Goal: Task Accomplishment & Management: Manage account settings

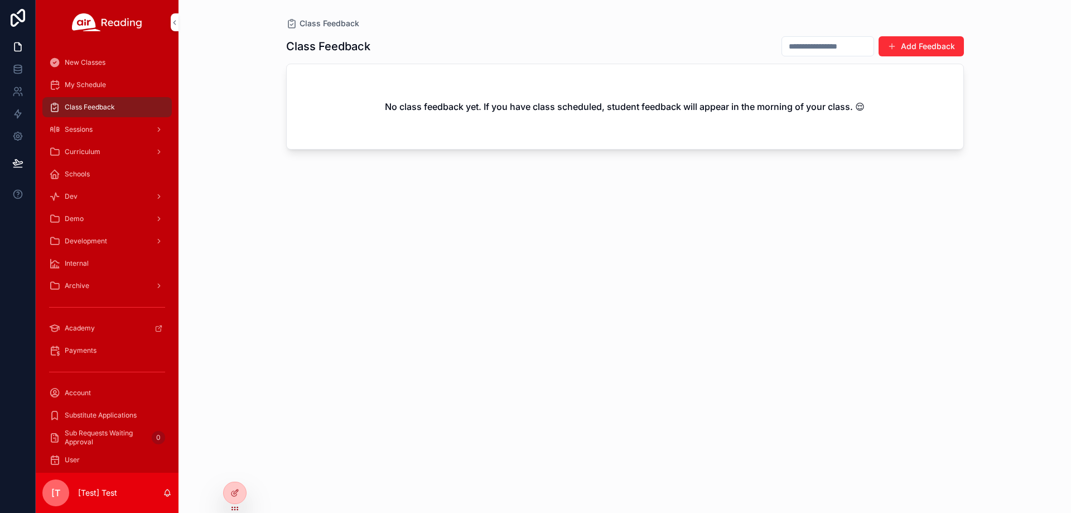
click at [0, 0] on div at bounding box center [0, 0] width 0 height 0
click at [0, 0] on icon at bounding box center [0, 0] width 0 height 0
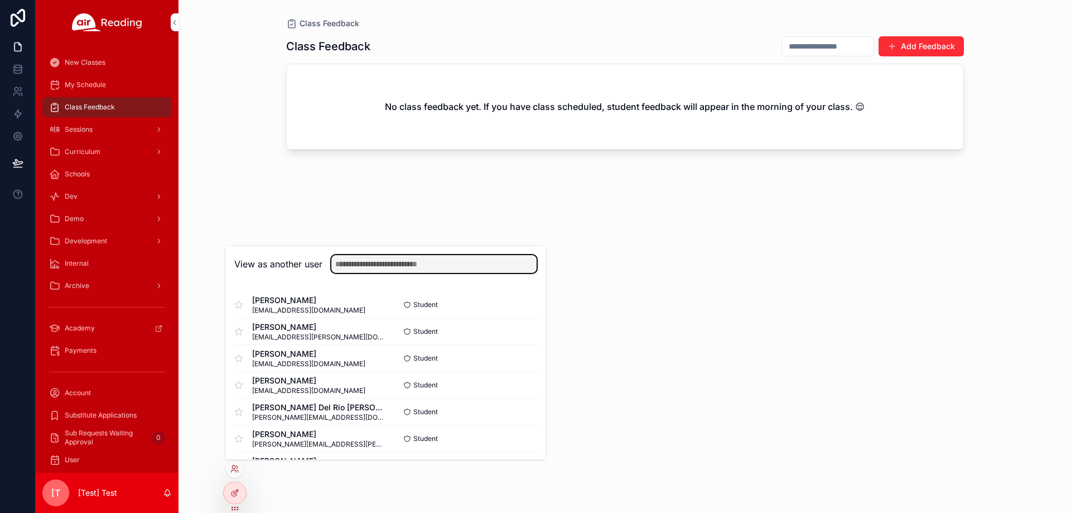
click at [392, 266] on input "text" at bounding box center [433, 264] width 205 height 18
paste input "**********"
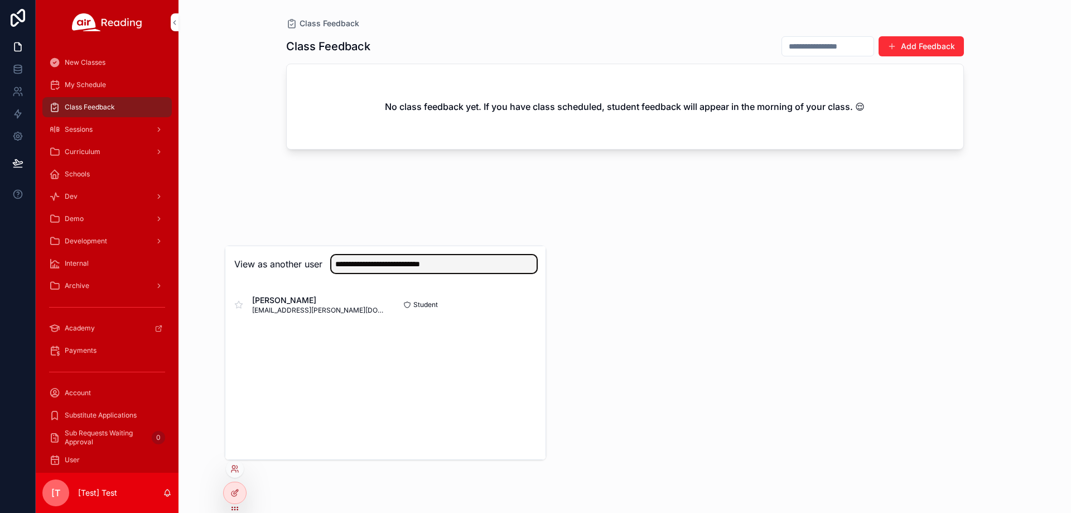
type input "**********"
click at [0, 0] on button "Select" at bounding box center [0, 0] width 0 height 0
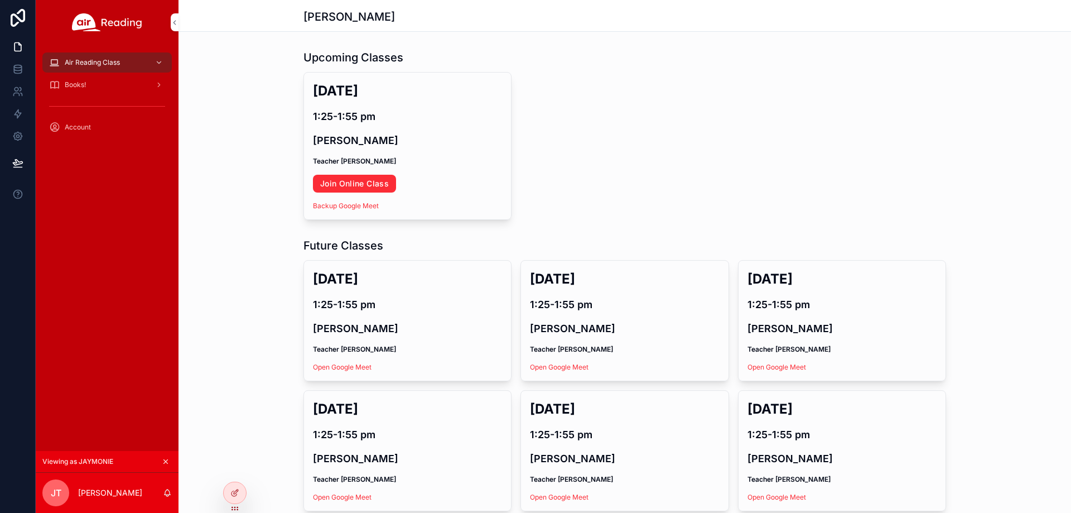
click at [370, 182] on link "Join Online Class" at bounding box center [354, 184] width 83 height 18
click at [0, 0] on icon at bounding box center [0, 0] width 0 height 0
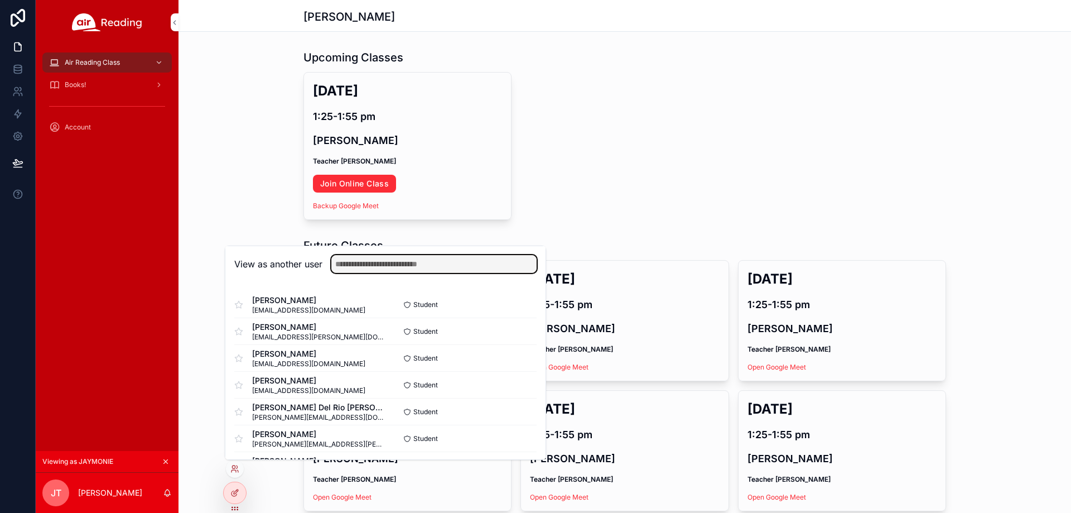
click at [402, 269] on input "text" at bounding box center [433, 264] width 205 height 18
paste input "**********"
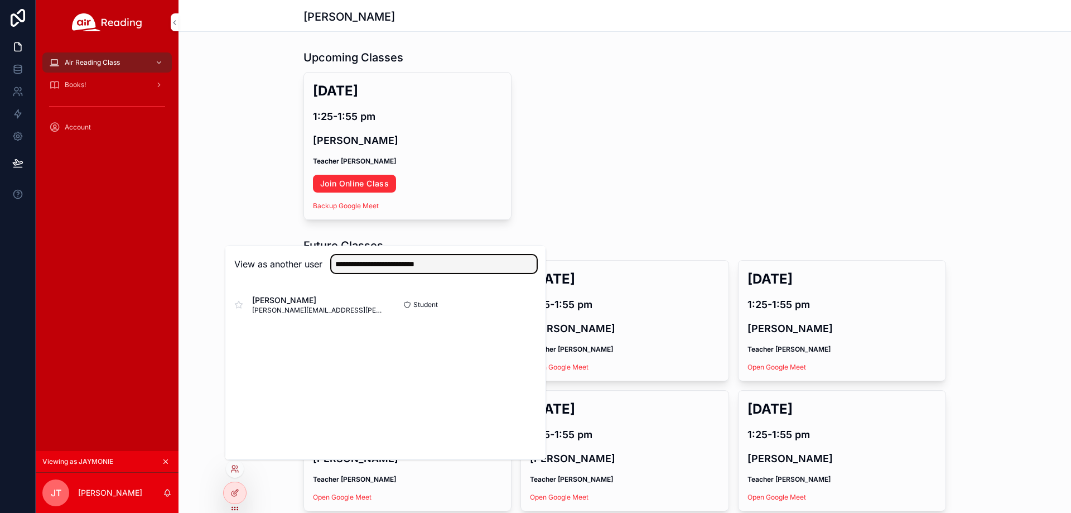
type input "**********"
click at [0, 0] on button "Select" at bounding box center [0, 0] width 0 height 0
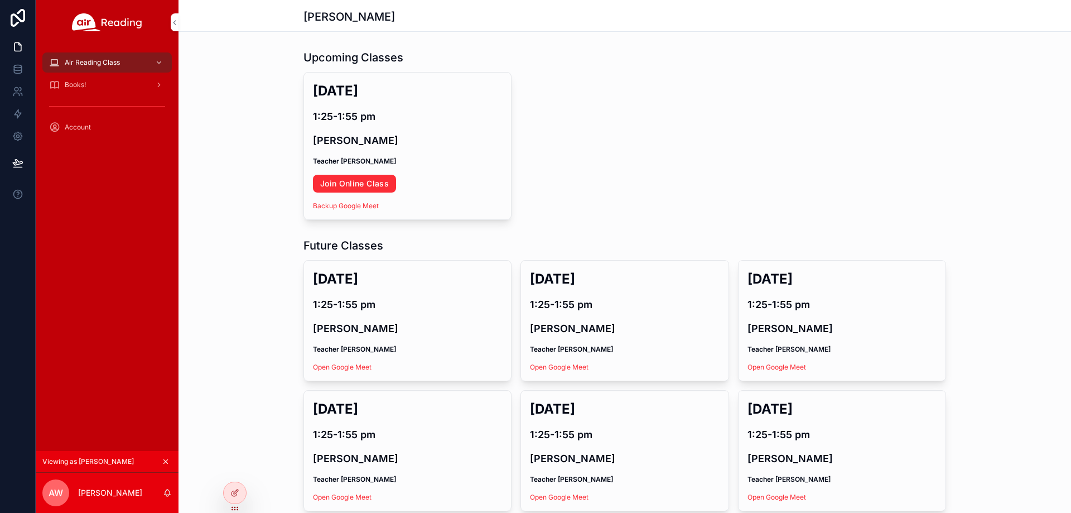
click at [372, 186] on link "Join Online Class" at bounding box center [354, 184] width 83 height 18
click at [0, 0] on icon at bounding box center [0, 0] width 0 height 0
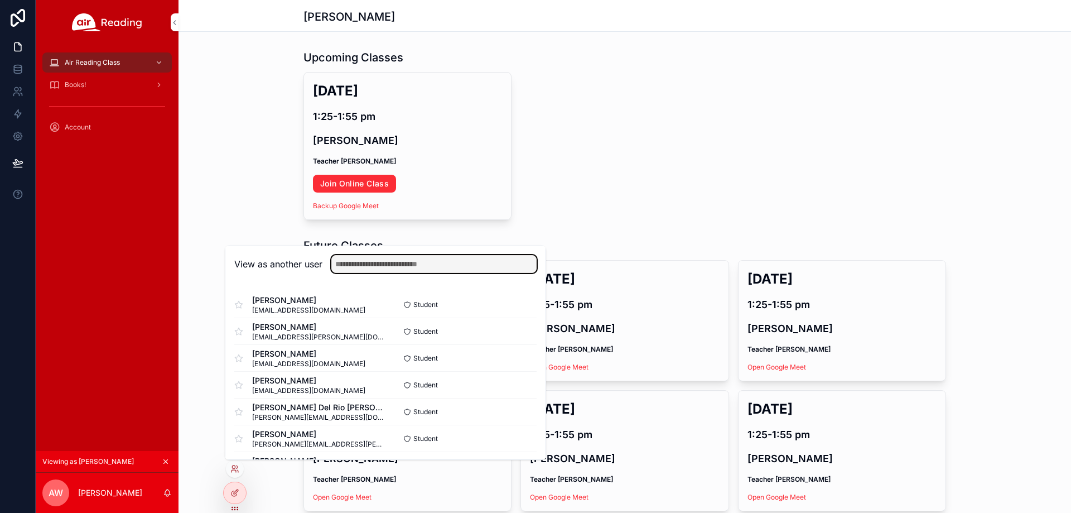
click at [406, 264] on input "text" at bounding box center [433, 264] width 205 height 18
paste input "**********"
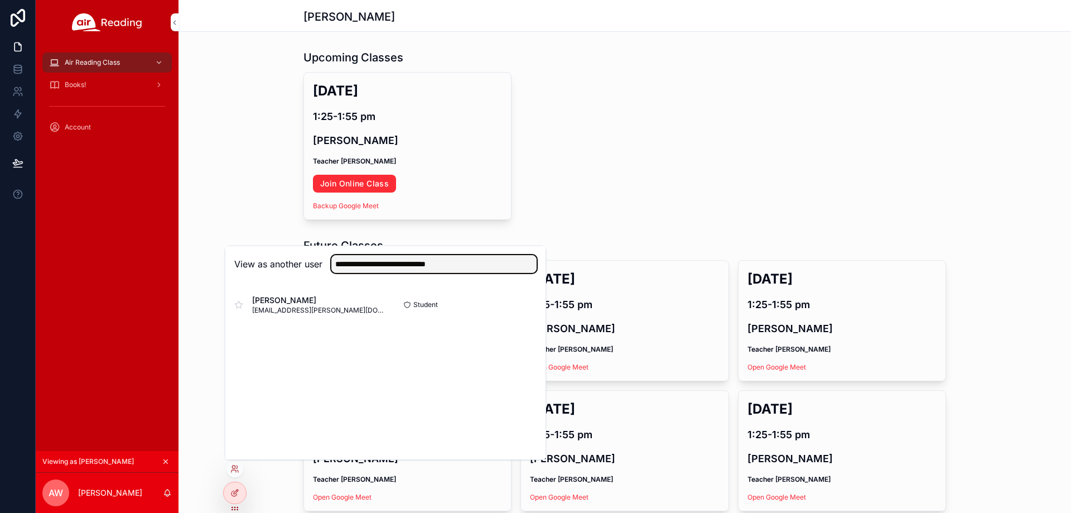
type input "**********"
click at [0, 0] on button "Select" at bounding box center [0, 0] width 0 height 0
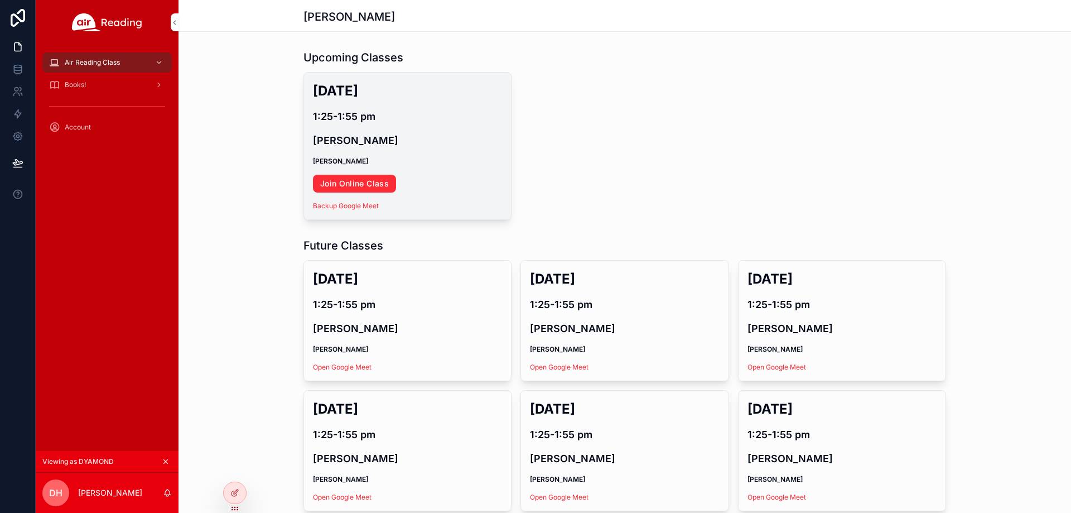
click at [346, 183] on link "Join Online Class" at bounding box center [354, 184] width 83 height 18
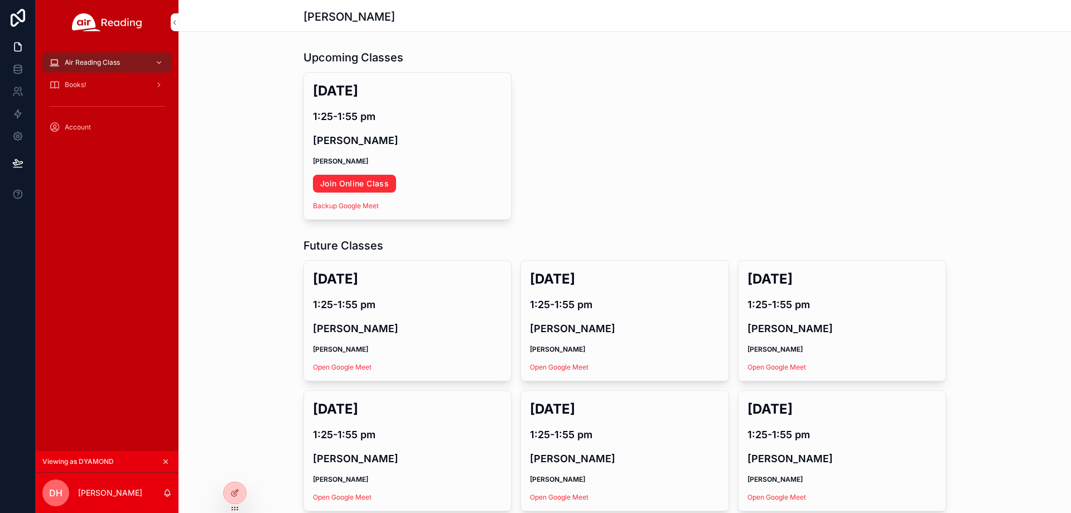
click at [0, 0] on icon at bounding box center [0, 0] width 0 height 0
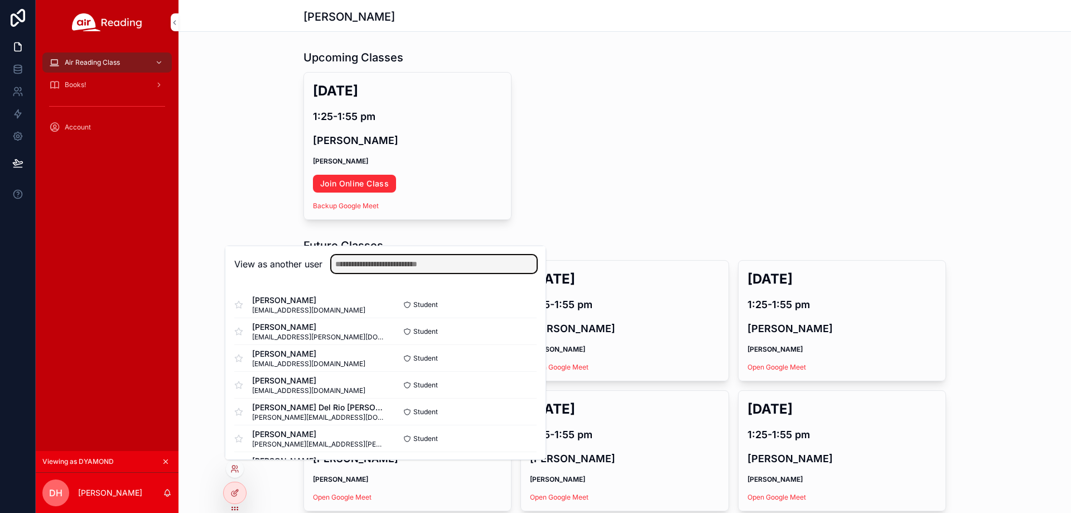
click at [397, 268] on input "text" at bounding box center [433, 264] width 205 height 18
paste input "**********"
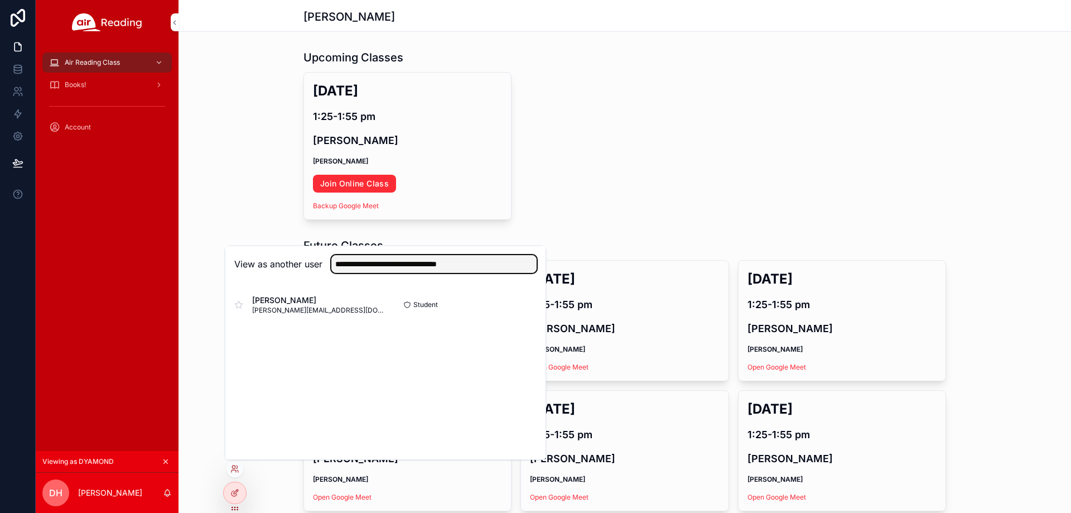
type input "**********"
click at [0, 0] on button "Select" at bounding box center [0, 0] width 0 height 0
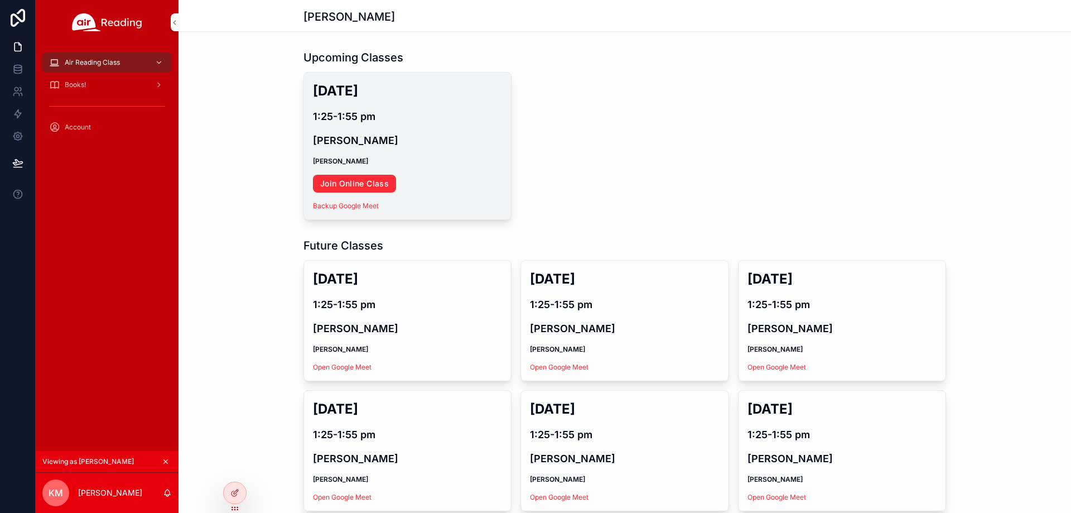
drag, startPoint x: 372, startPoint y: 194, endPoint x: 372, endPoint y: 186, distance: 7.8
click at [372, 186] on link "Join Online Class" at bounding box center [354, 184] width 83 height 18
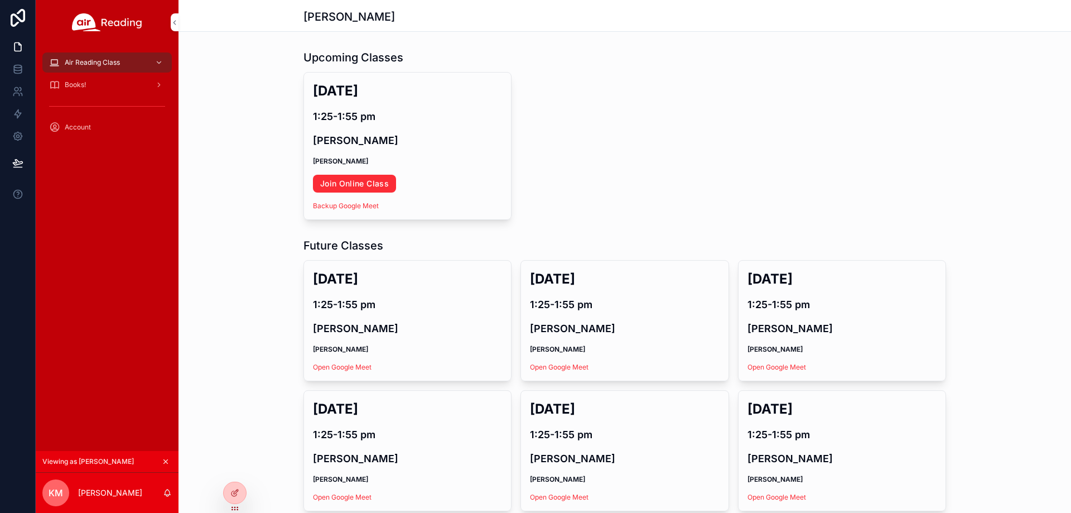
click at [0, 0] on div at bounding box center [0, 0] width 0 height 0
click at [0, 0] on icon at bounding box center [0, 0] width 0 height 0
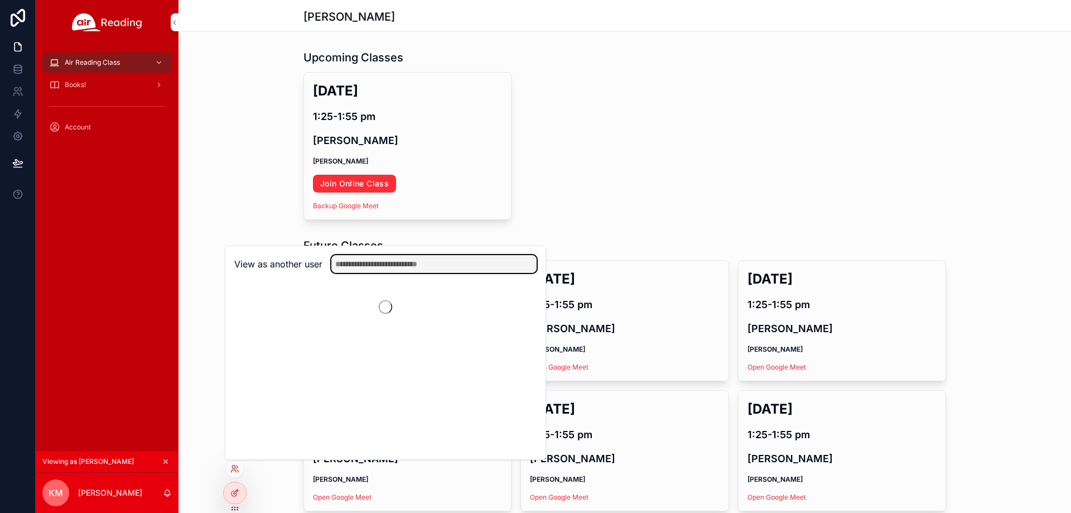
click at [406, 258] on input "text" at bounding box center [433, 264] width 205 height 18
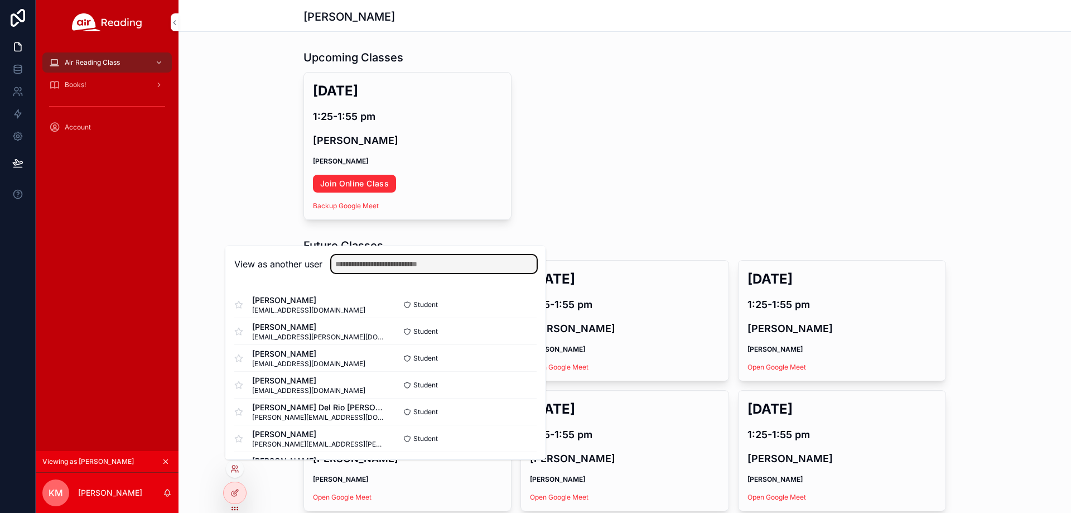
paste input "**********"
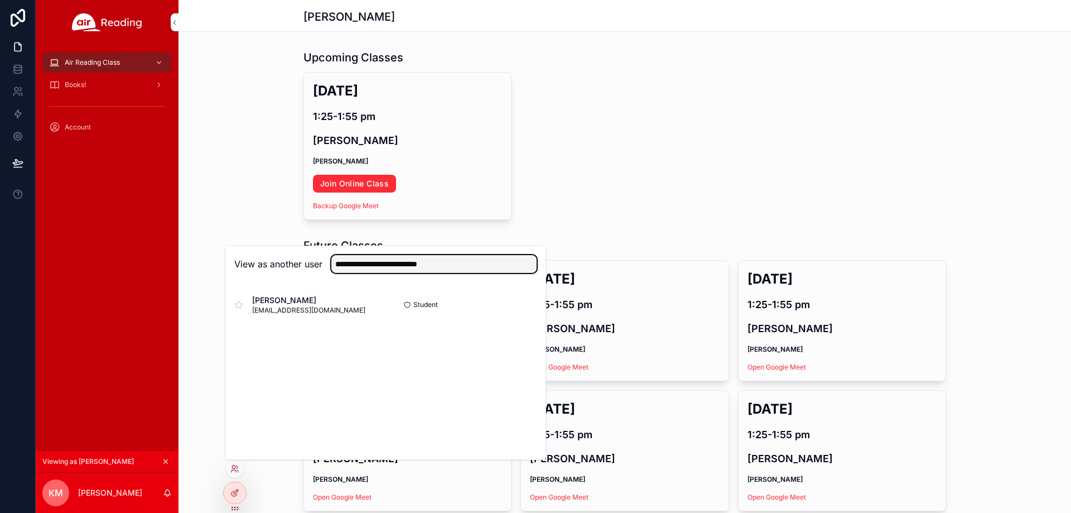
type input "**********"
click at [0, 0] on button "Select" at bounding box center [0, 0] width 0 height 0
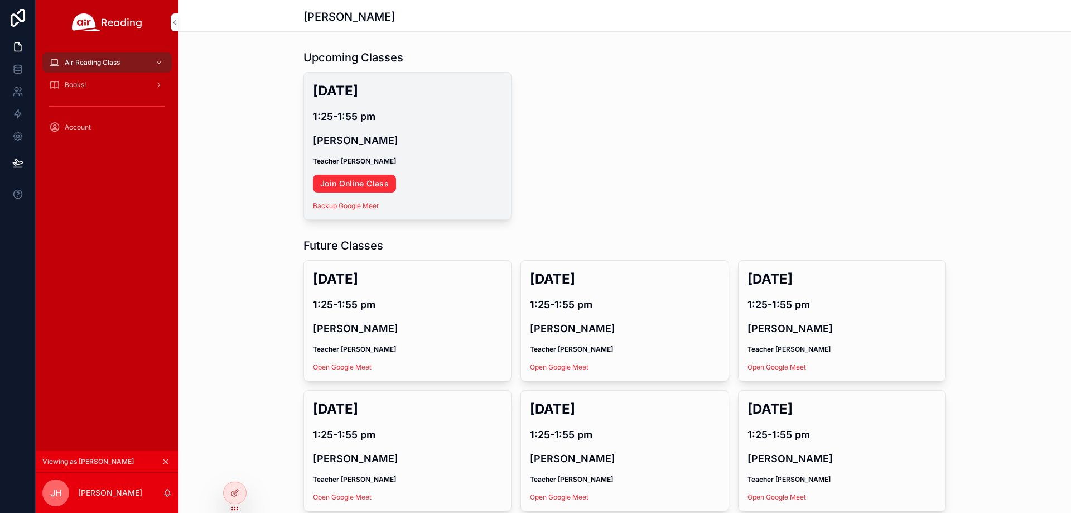
click at [367, 176] on link "Join Online Class" at bounding box center [354, 184] width 83 height 18
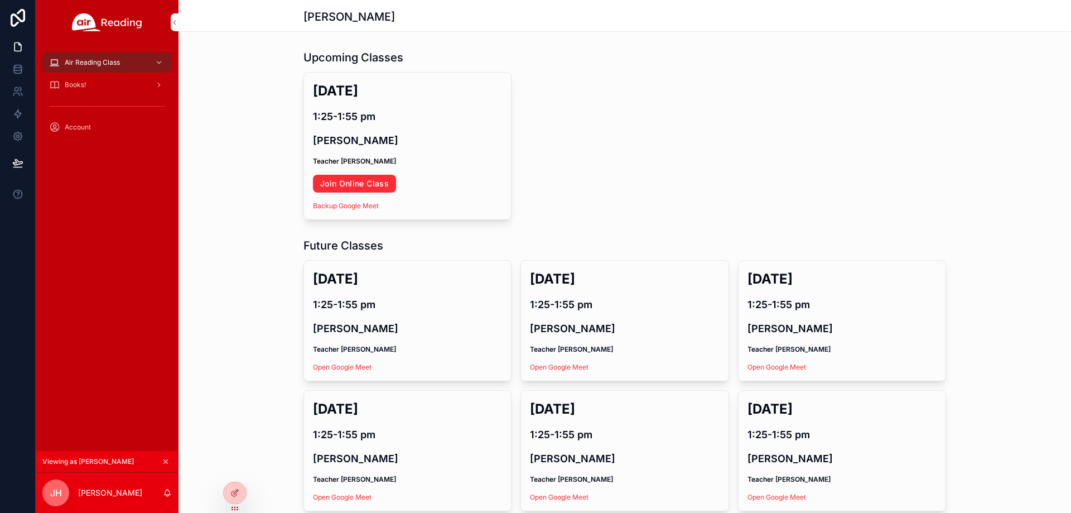
click at [0, 0] on div at bounding box center [0, 0] width 0 height 0
click at [0, 0] on icon at bounding box center [0, 0] width 0 height 0
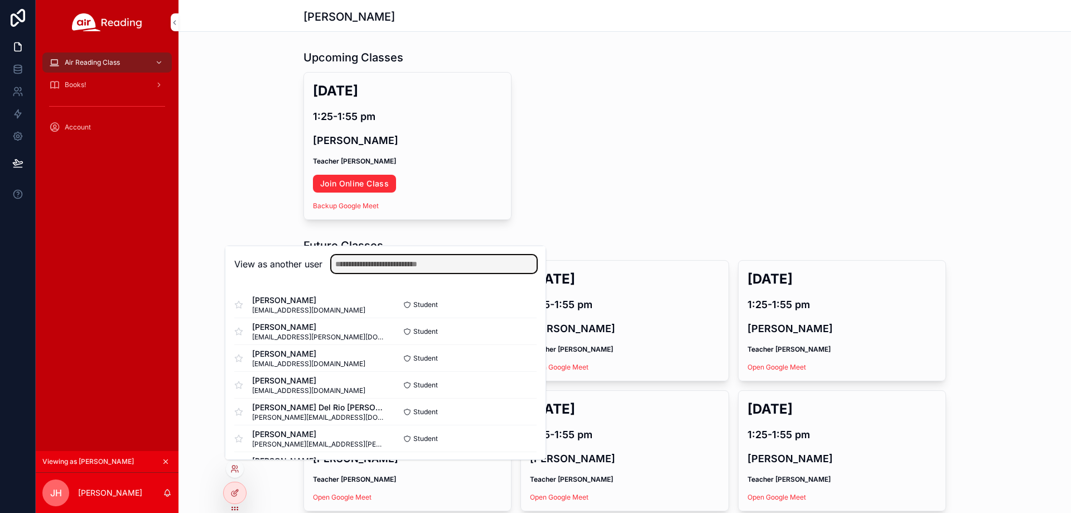
click at [358, 262] on input "text" at bounding box center [433, 264] width 205 height 18
paste input "**********"
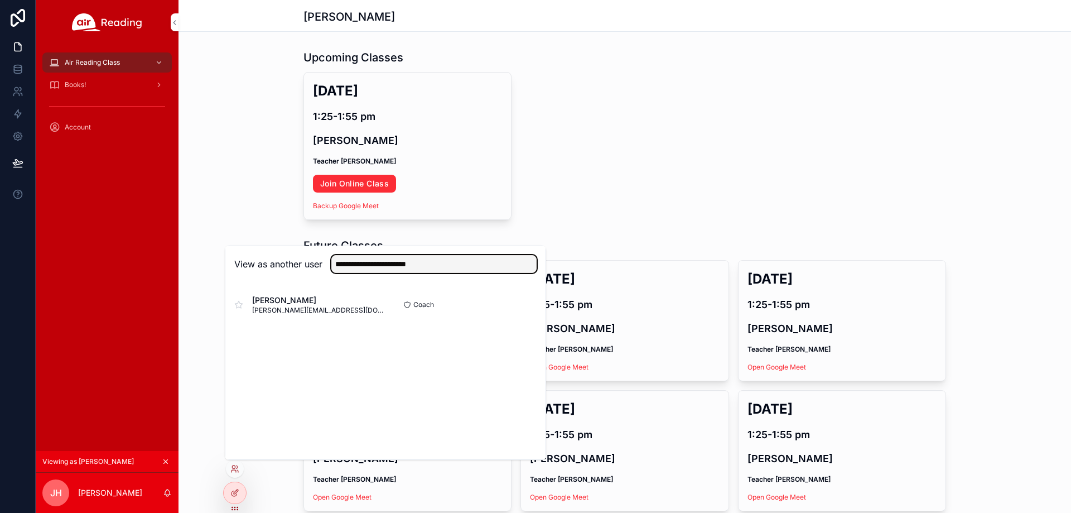
type input "**********"
click at [0, 0] on button "Select" at bounding box center [0, 0] width 0 height 0
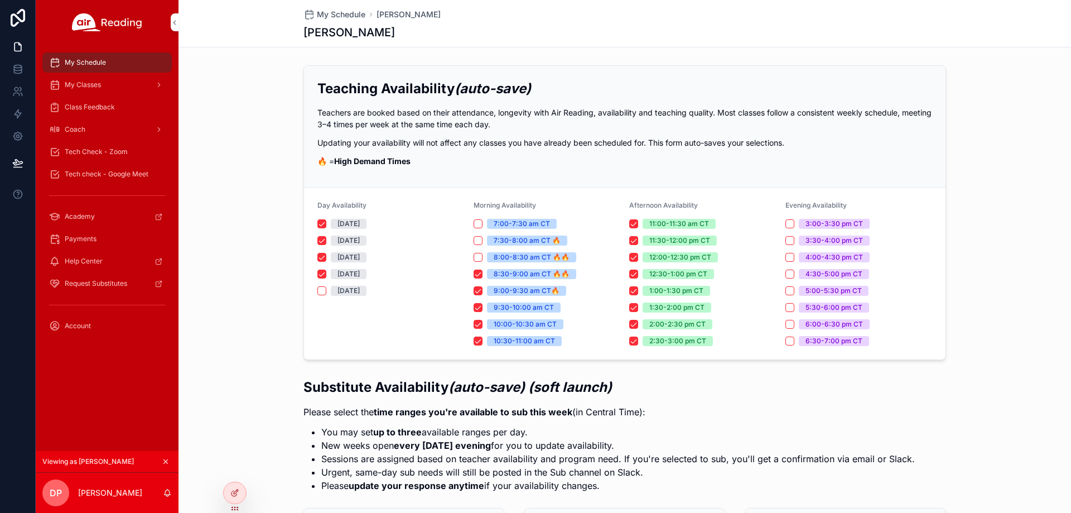
click at [102, 107] on span "Class Feedback" at bounding box center [90, 107] width 50 height 9
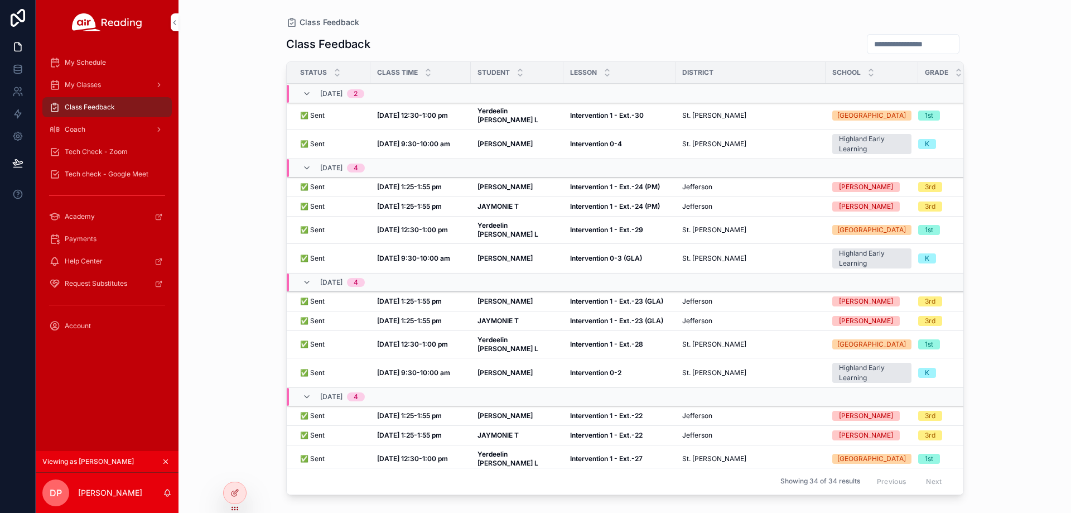
click at [486, 113] on strong "Yerdeelin Contreras L" at bounding box center [507, 115] width 61 height 17
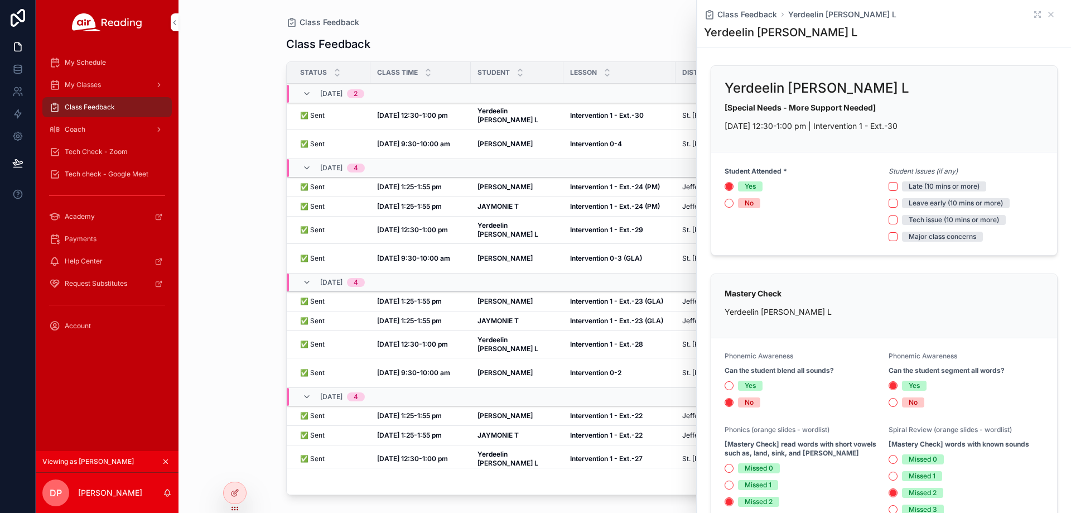
click at [82, 80] on div "My Classes" at bounding box center [107, 85] width 116 height 18
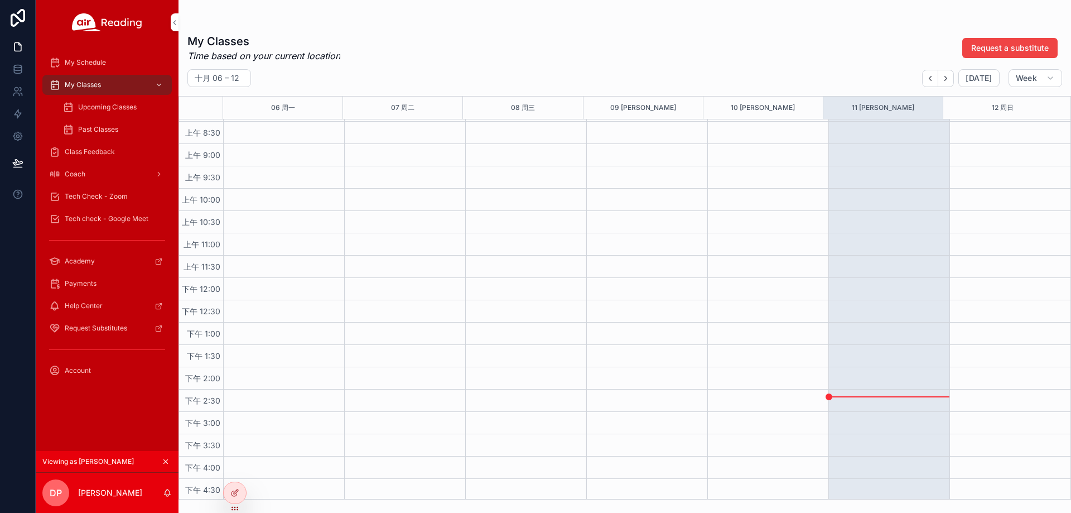
scroll to position [357, 0]
click at [947, 79] on icon "Next" at bounding box center [946, 78] width 2 height 4
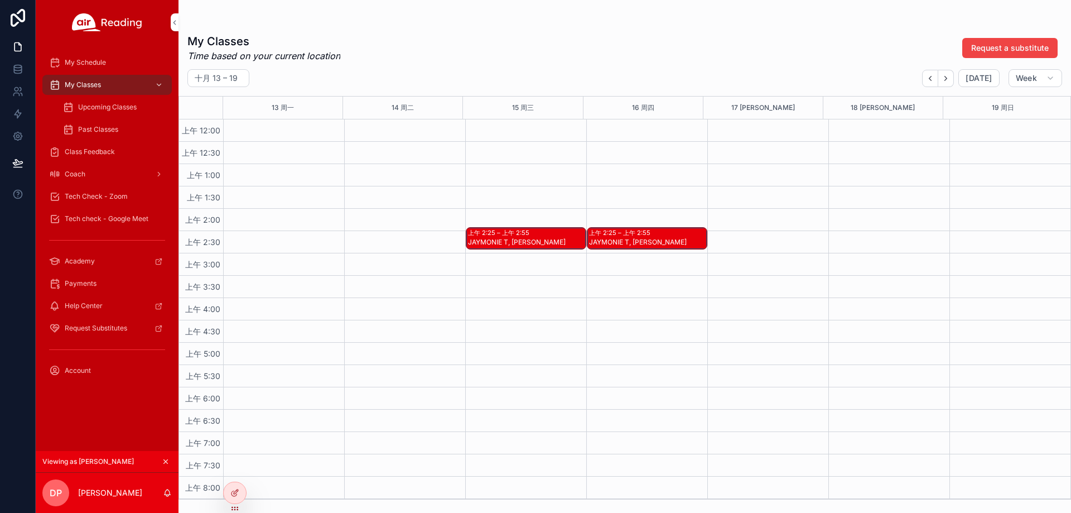
click at [520, 240] on div "JAYMONIE T, ADELINE W" at bounding box center [526, 242] width 117 height 9
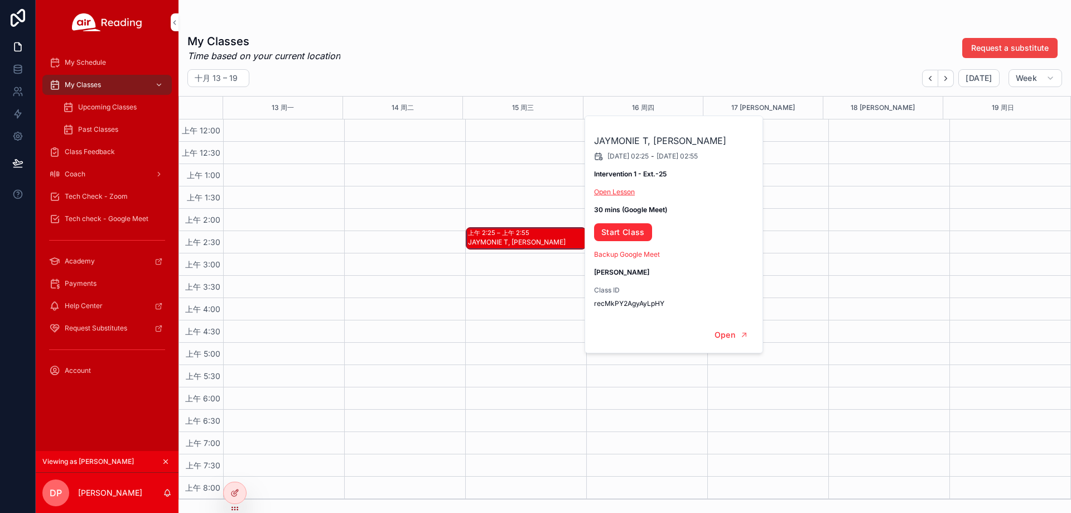
click at [629, 190] on link "Open Lesson" at bounding box center [614, 191] width 41 height 8
click at [628, 236] on link "Start Class" at bounding box center [623, 232] width 58 height 18
click at [618, 188] on link "Open Lesson" at bounding box center [614, 191] width 41 height 8
click at [623, 229] on link "Start Class" at bounding box center [623, 232] width 58 height 18
click at [136, 102] on div "Upcoming Classes" at bounding box center [113, 107] width 103 height 18
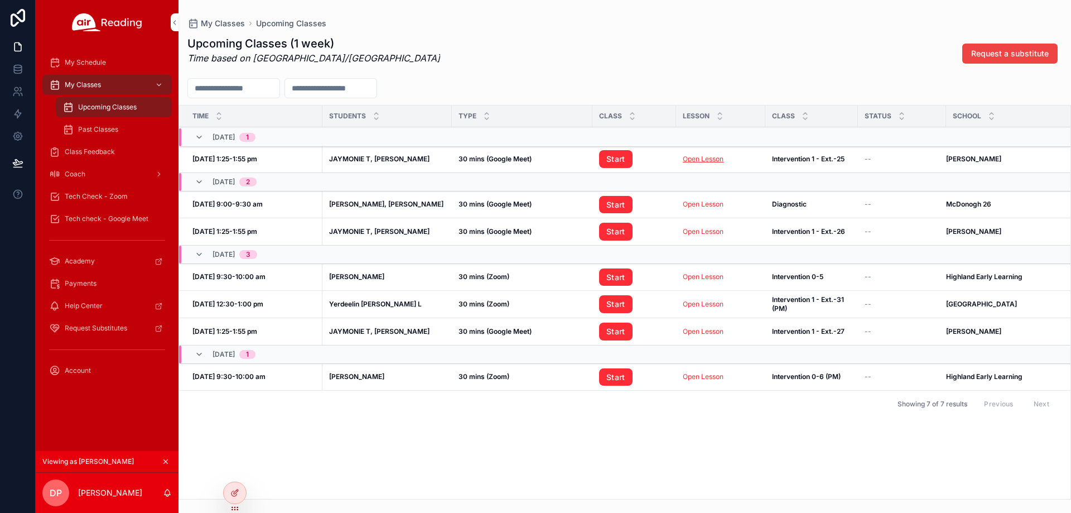
click at [715, 158] on link "Open Lesson" at bounding box center [703, 159] width 41 height 8
click at [614, 157] on link "Start" at bounding box center [615, 159] width 33 height 18
click at [0, 0] on icon at bounding box center [0, 0] width 0 height 0
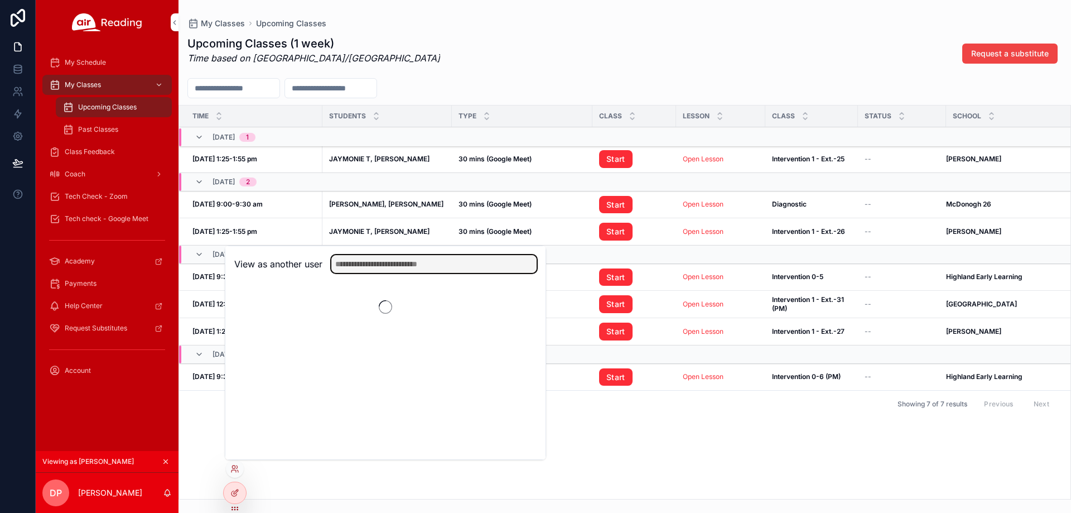
click at [399, 264] on input "text" at bounding box center [433, 264] width 205 height 18
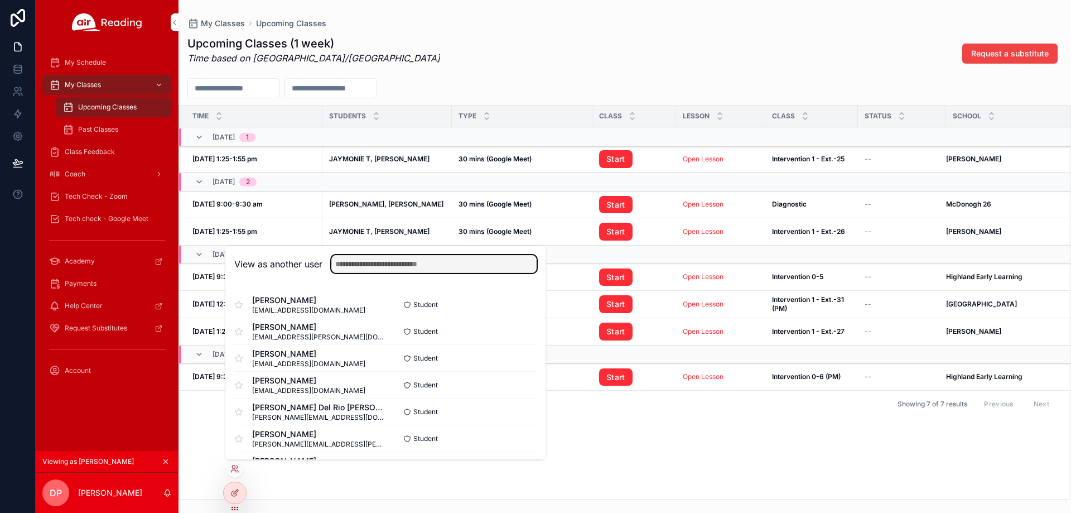
paste input "**********"
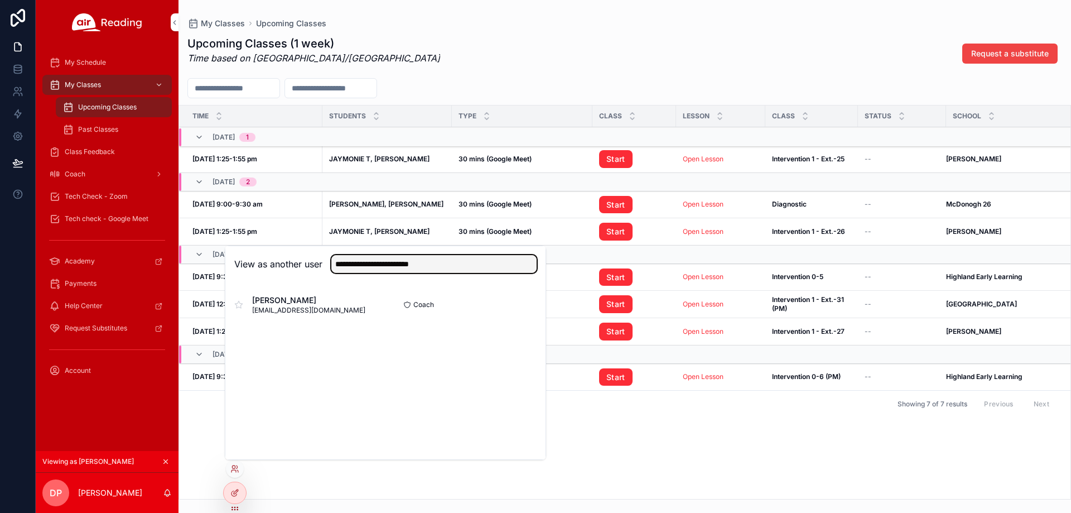
type input "**********"
click at [0, 0] on button "Select" at bounding box center [0, 0] width 0 height 0
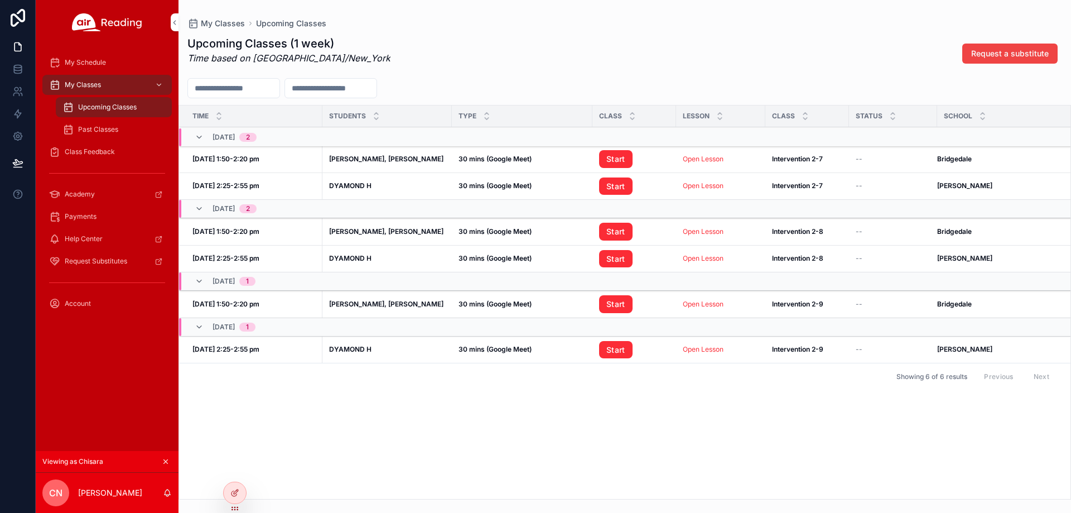
click at [136, 84] on div "My Classes" at bounding box center [107, 85] width 116 height 18
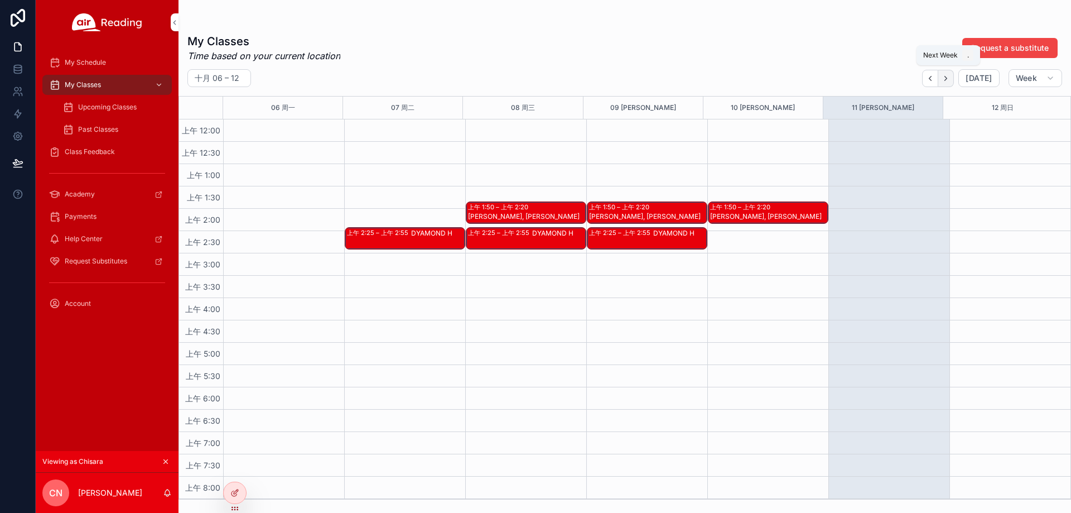
click at [950, 81] on icon "Next" at bounding box center [946, 78] width 8 height 8
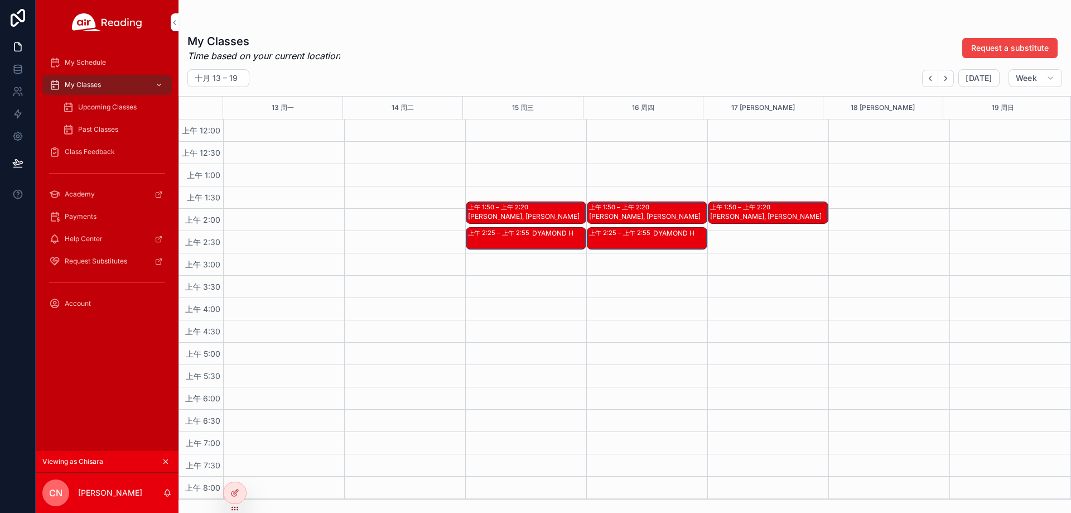
click at [499, 206] on div "上午 1:50 – 上午 2:20" at bounding box center [499, 206] width 63 height 9
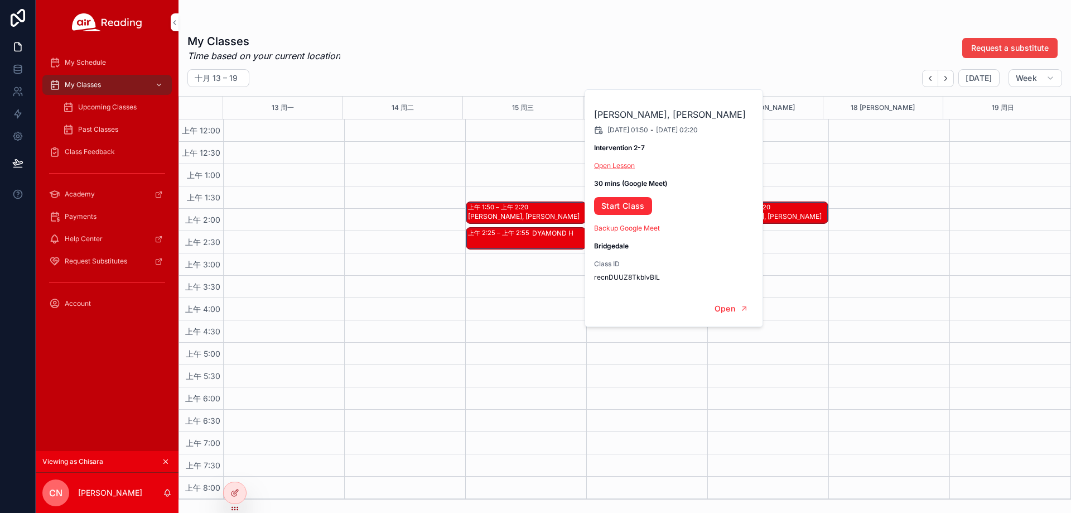
click at [619, 167] on link "Open Lesson" at bounding box center [614, 165] width 41 height 8
click at [624, 209] on link "Start Class" at bounding box center [623, 206] width 58 height 18
click at [119, 105] on span "Upcoming Classes" at bounding box center [107, 107] width 59 height 9
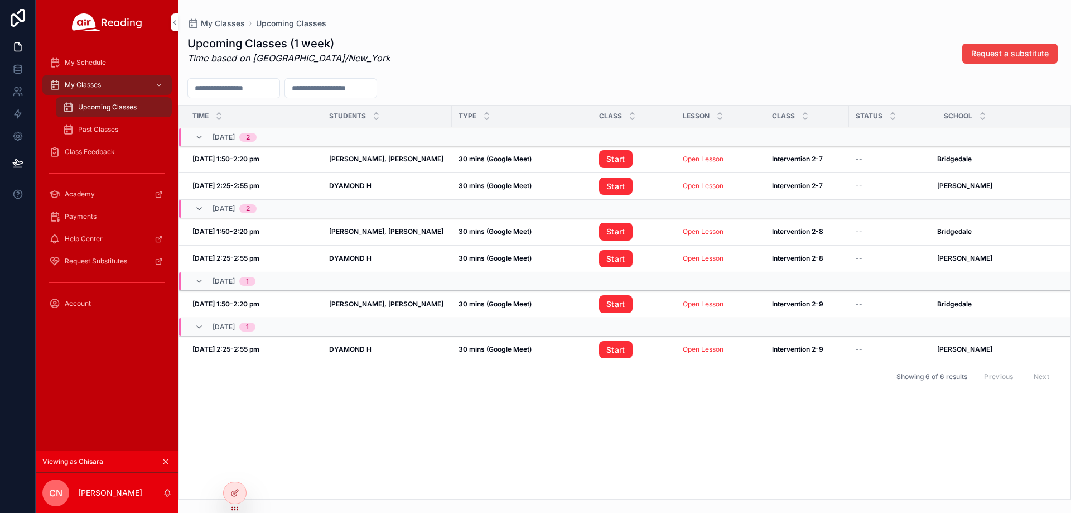
click at [714, 161] on link "Open Lesson" at bounding box center [703, 159] width 41 height 8
click at [620, 152] on link "Start" at bounding box center [615, 159] width 33 height 18
click at [0, 0] on icon at bounding box center [0, 0] width 0 height 0
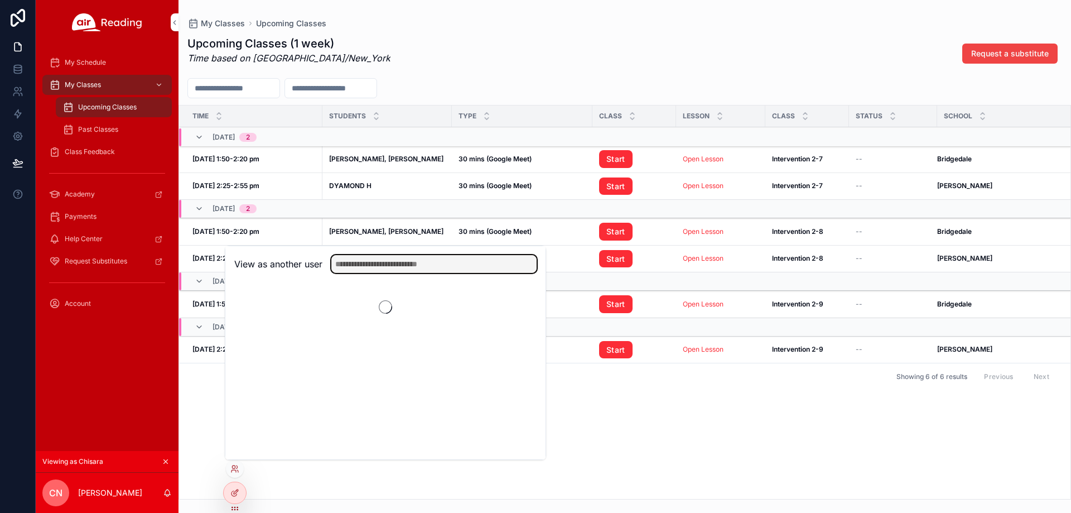
click at [437, 269] on input "text" at bounding box center [433, 264] width 205 height 18
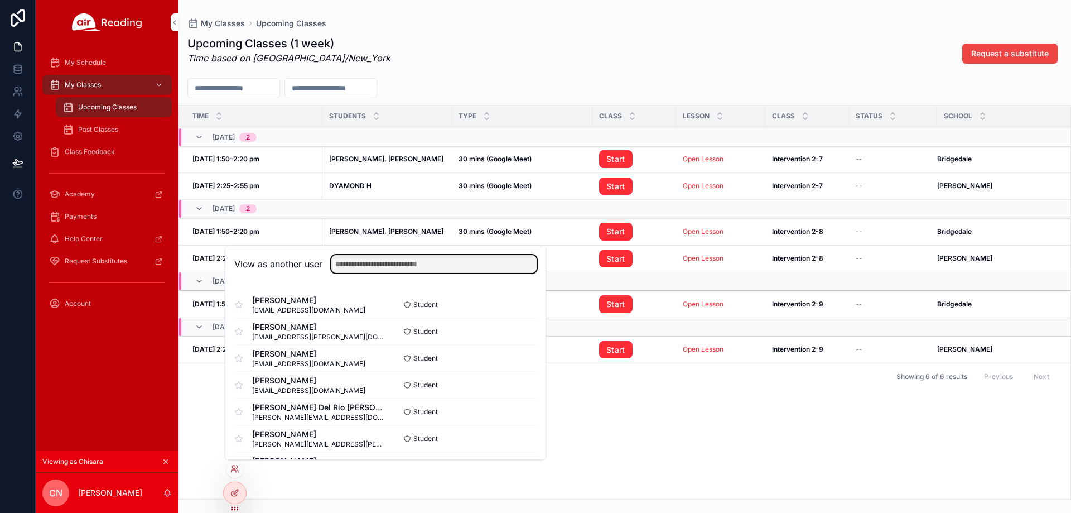
paste input "**********"
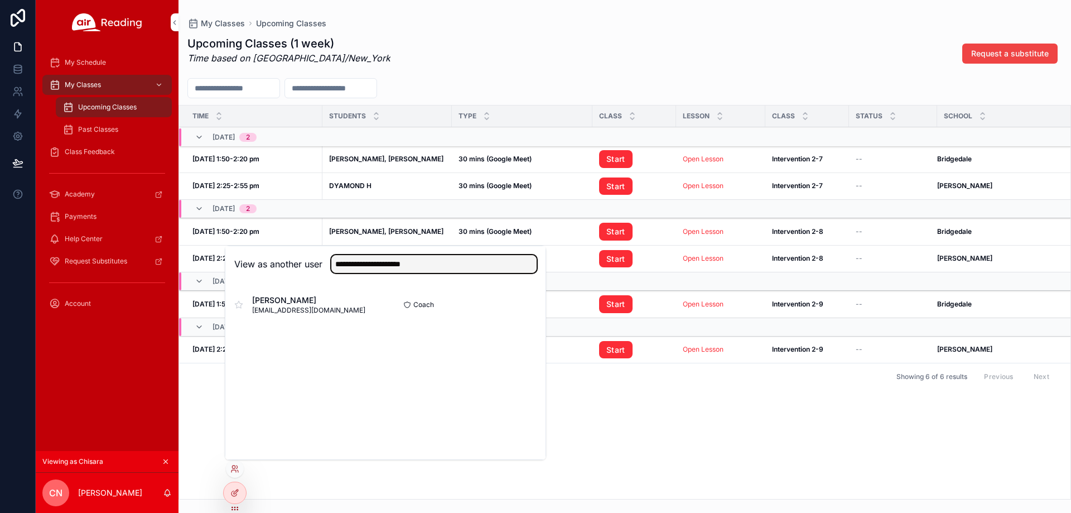
type input "**********"
click at [0, 0] on button "Select" at bounding box center [0, 0] width 0 height 0
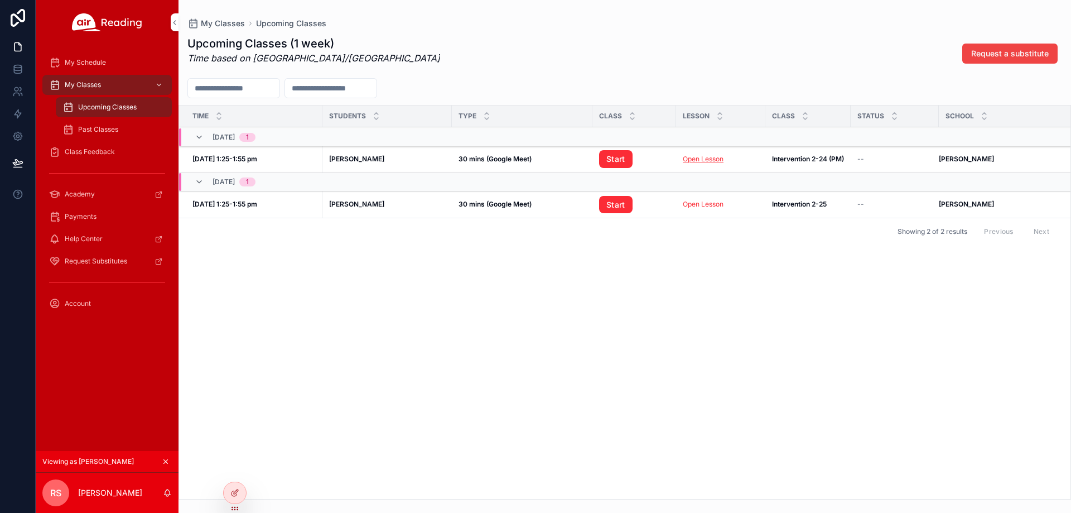
click at [709, 158] on link "Open Lesson" at bounding box center [703, 159] width 41 height 8
click at [611, 165] on link "Start" at bounding box center [615, 159] width 33 height 18
click at [118, 84] on div "My Classes" at bounding box center [107, 85] width 116 height 18
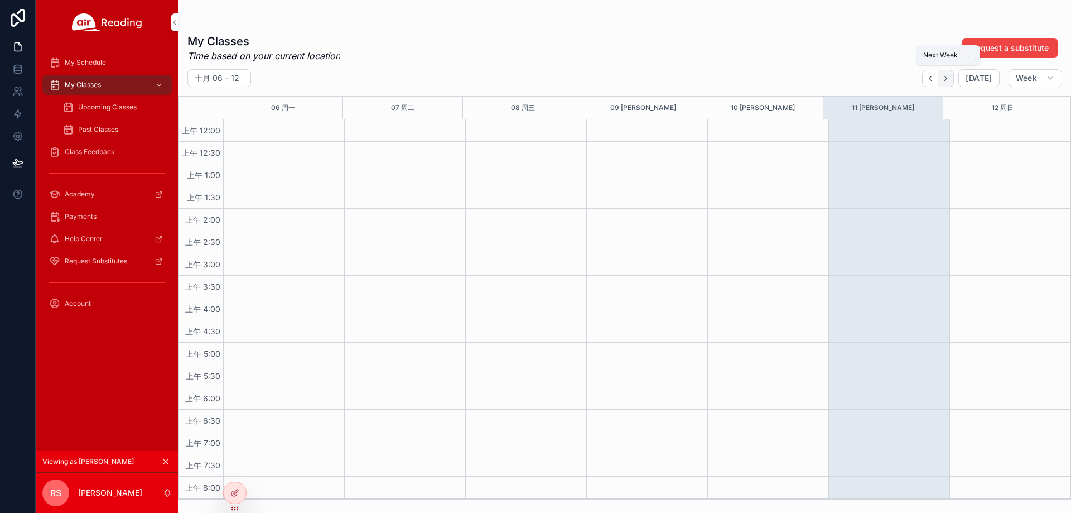
click at [947, 77] on icon "Next" at bounding box center [946, 78] width 2 height 4
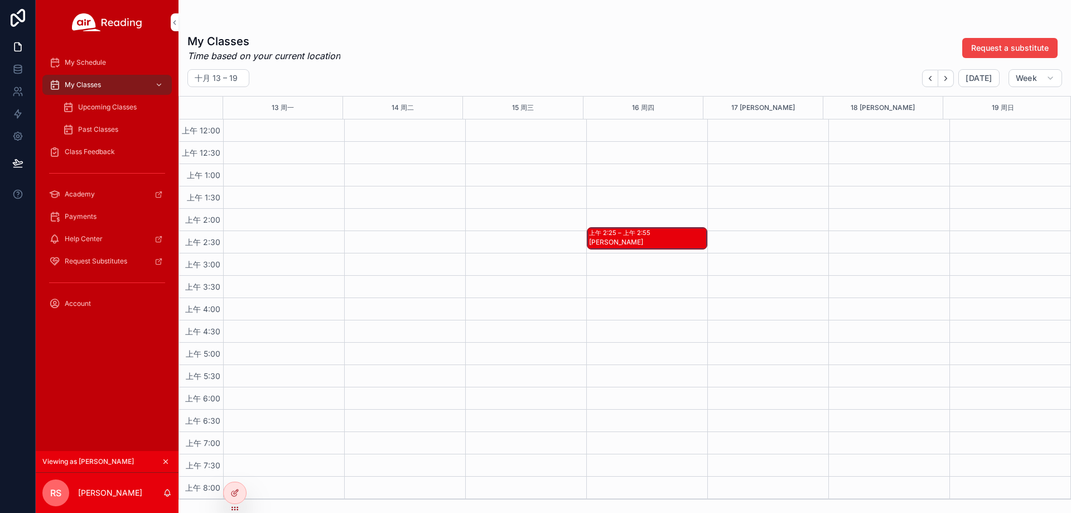
click at [644, 239] on div "上午 2:25 – 上午 2:55 [PERSON_NAME]" at bounding box center [646, 238] width 119 height 21
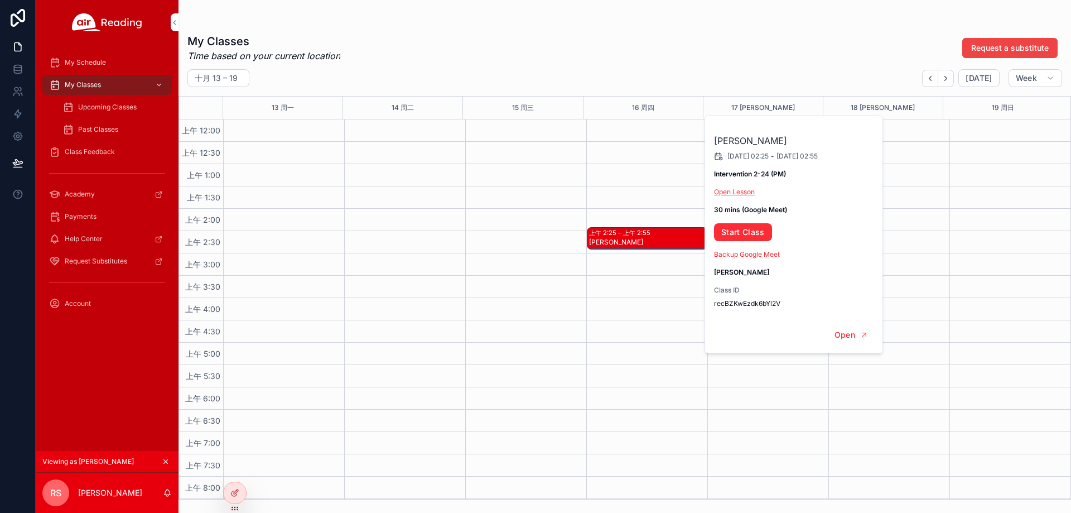
click at [744, 191] on link "Open Lesson" at bounding box center [734, 191] width 41 height 8
click at [745, 234] on link "Start Class" at bounding box center [743, 232] width 58 height 18
click at [0, 0] on icon at bounding box center [0, 0] width 0 height 0
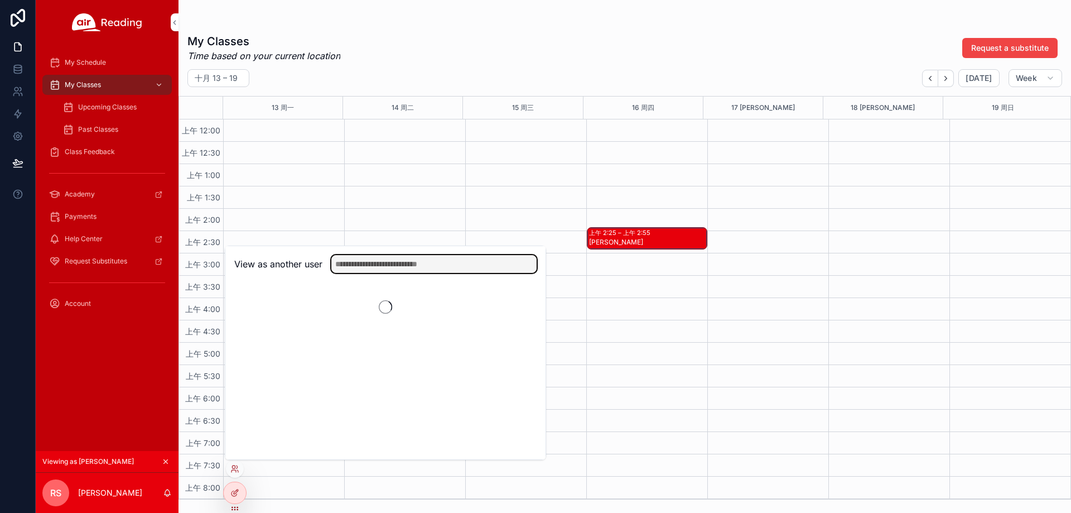
click at [419, 259] on input "text" at bounding box center [433, 264] width 205 height 18
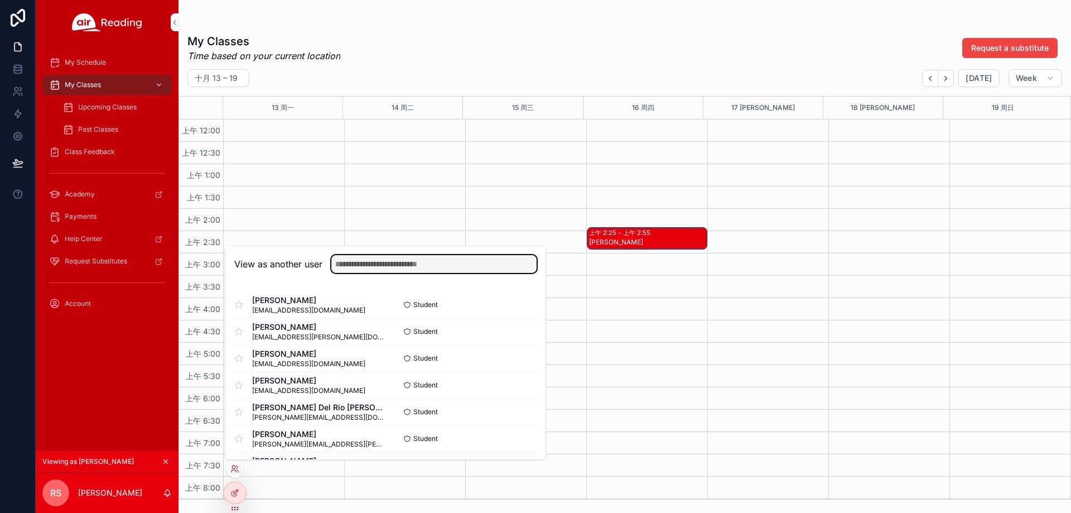
paste input "**********"
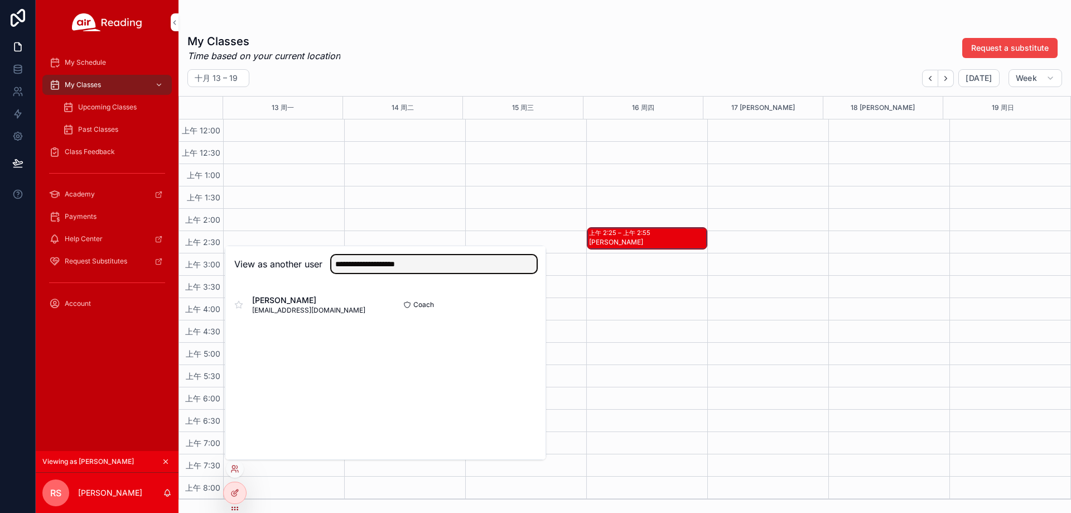
type input "**********"
click at [0, 0] on button "Select" at bounding box center [0, 0] width 0 height 0
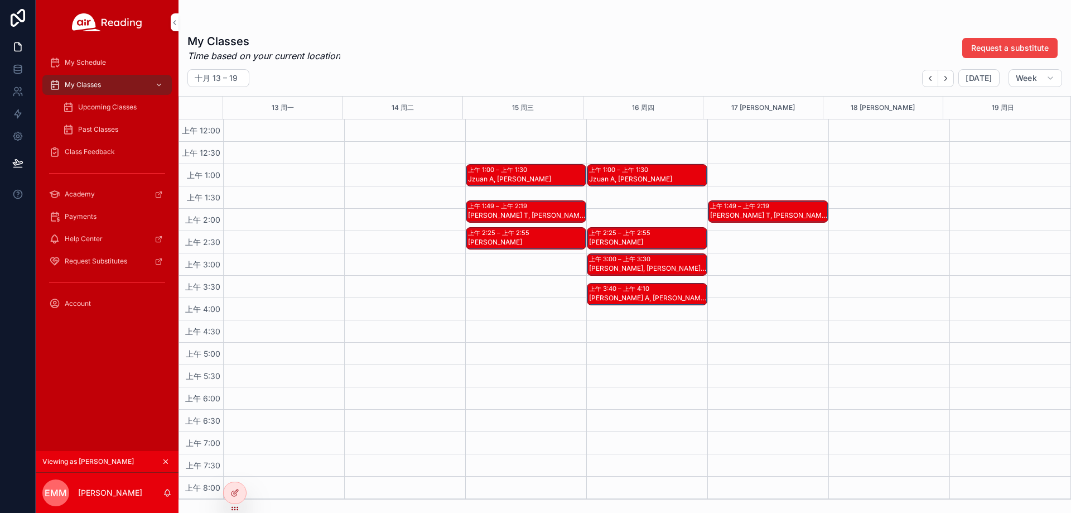
click at [120, 108] on span "Upcoming Classes" at bounding box center [107, 107] width 59 height 9
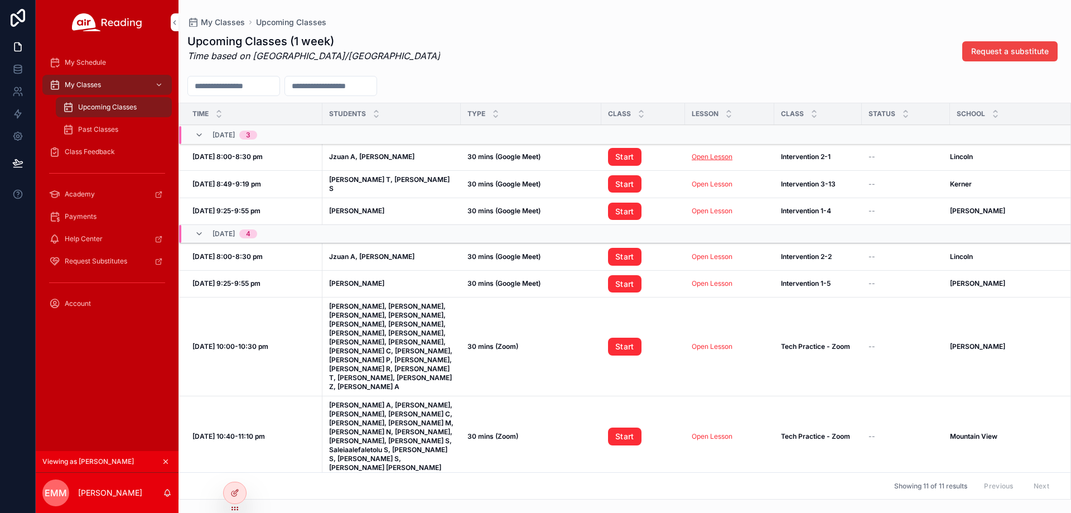
click at [730, 158] on link "Open Lesson" at bounding box center [712, 156] width 41 height 8
click at [626, 155] on link "Start" at bounding box center [624, 157] width 33 height 18
click at [114, 85] on div "My Classes" at bounding box center [107, 85] width 116 height 18
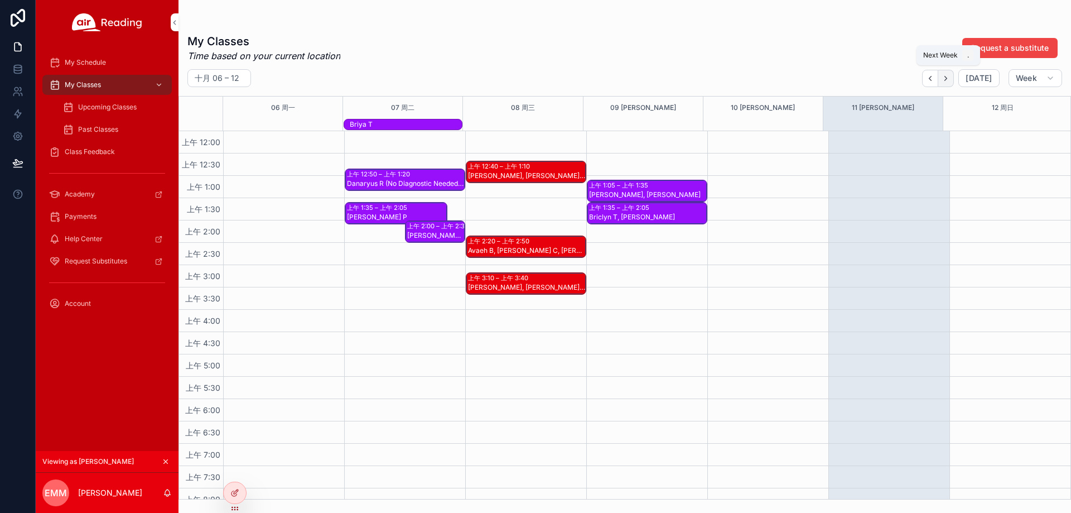
click at [954, 80] on button "Next" at bounding box center [946, 78] width 16 height 17
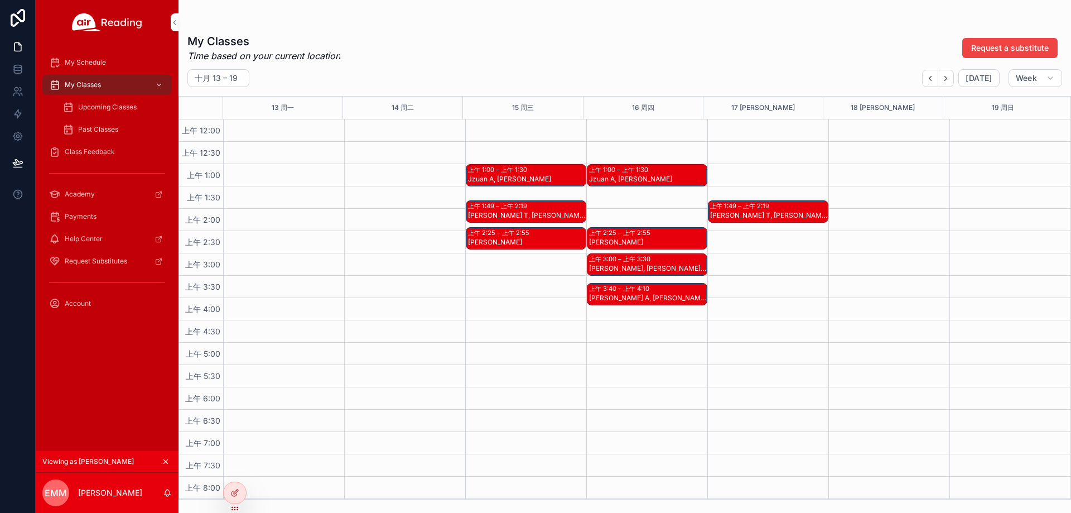
click at [539, 178] on div "Jzuan A, Tristan S" at bounding box center [526, 179] width 117 height 9
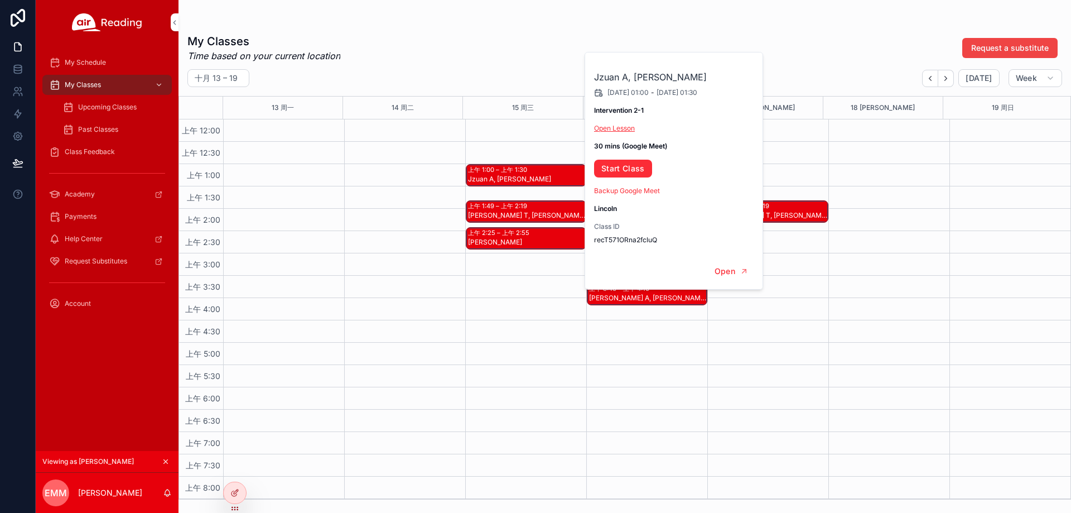
click at [624, 130] on link "Open Lesson" at bounding box center [614, 128] width 41 height 8
click at [630, 166] on link "Start Class" at bounding box center [623, 169] width 58 height 18
click at [0, 0] on icon at bounding box center [0, 0] width 0 height 0
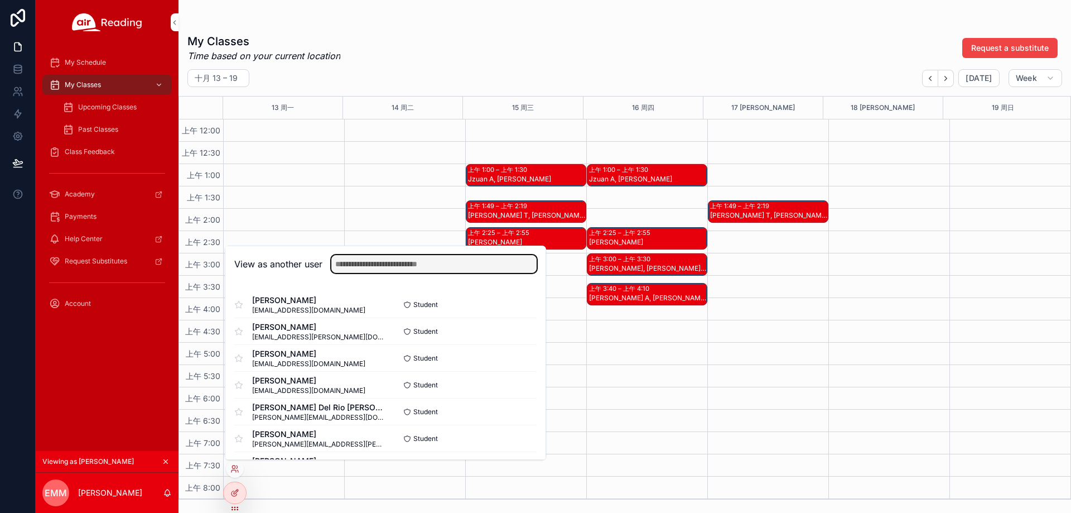
click at [402, 268] on input "text" at bounding box center [433, 264] width 205 height 18
paste input "**********"
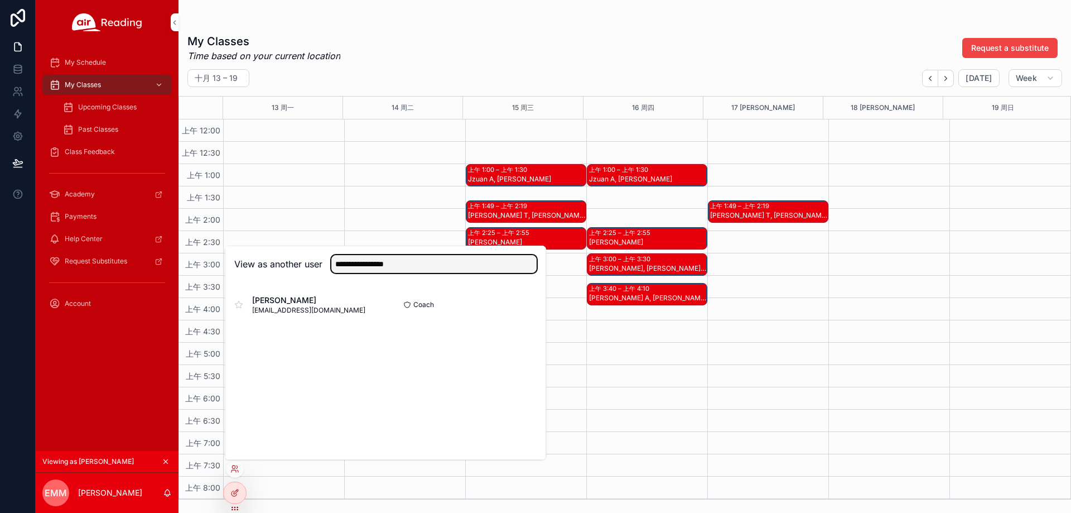
type input "**********"
click at [0, 0] on button "Select" at bounding box center [0, 0] width 0 height 0
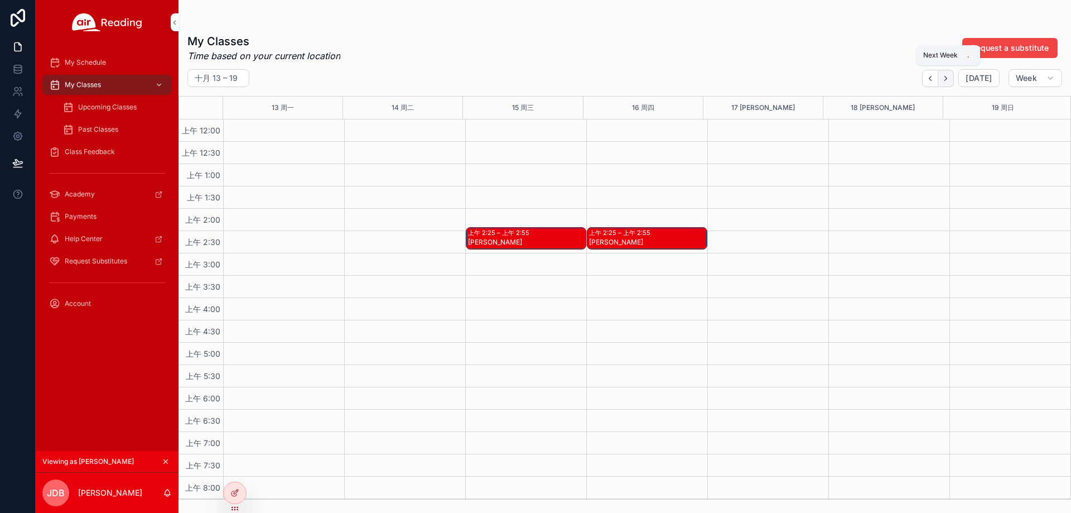
click at [949, 81] on icon "Next" at bounding box center [946, 78] width 8 height 8
click at [620, 230] on div "上午 2:25 – 上午 2:55" at bounding box center [621, 232] width 64 height 9
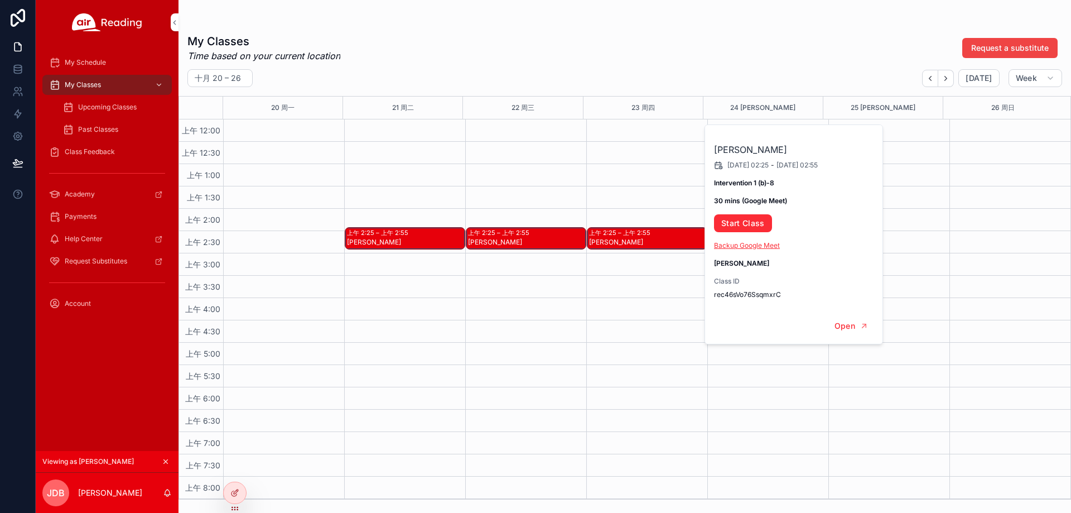
click at [751, 249] on link "Backup Google Meet" at bounding box center [747, 245] width 66 height 8
click at [934, 76] on icon "Back" at bounding box center [930, 78] width 8 height 8
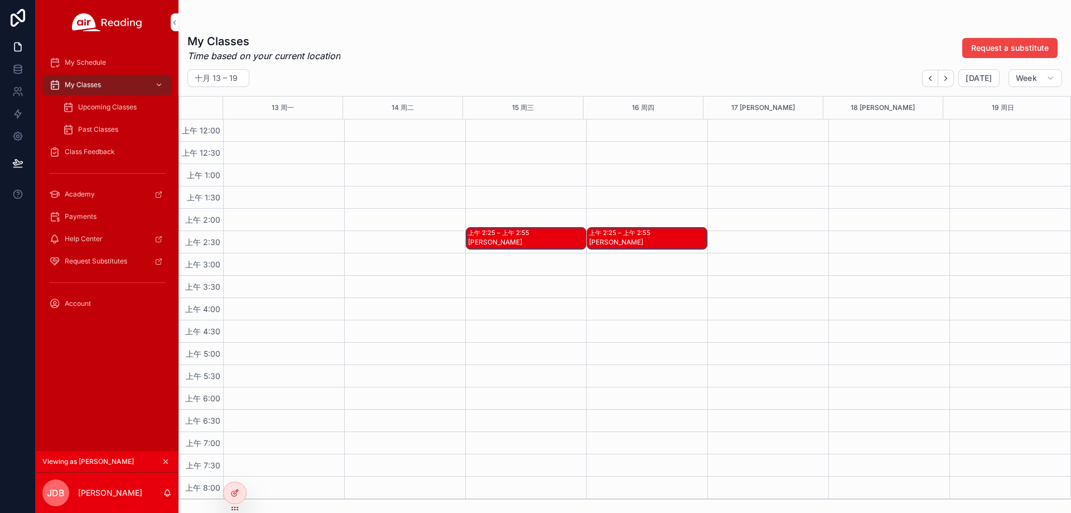
click at [549, 238] on div "[PERSON_NAME]" at bounding box center [526, 242] width 117 height 9
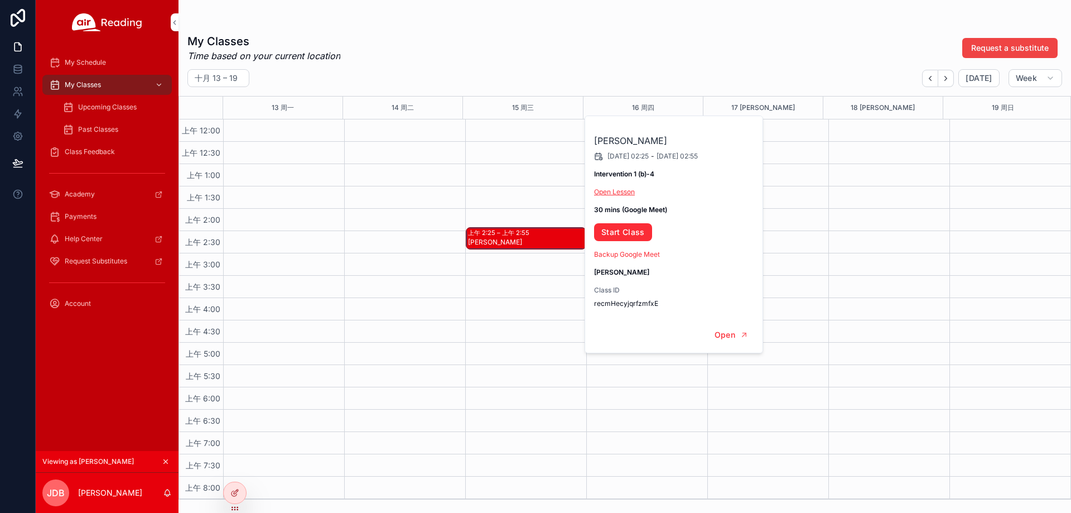
click at [619, 189] on link "Open Lesson" at bounding box center [614, 191] width 41 height 8
click at [626, 223] on link "Start Class" at bounding box center [623, 232] width 58 height 18
click at [125, 113] on div "Upcoming Classes" at bounding box center [113, 107] width 103 height 18
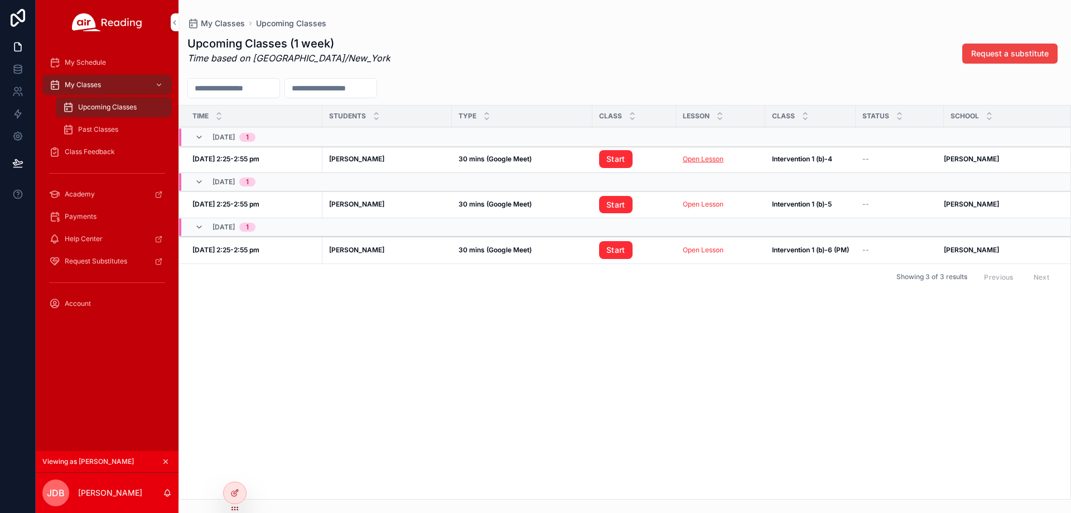
click at [706, 156] on link "Open Lesson" at bounding box center [703, 159] width 41 height 8
click at [614, 163] on link "Start" at bounding box center [615, 159] width 33 height 18
click at [0, 0] on icon at bounding box center [0, 0] width 0 height 0
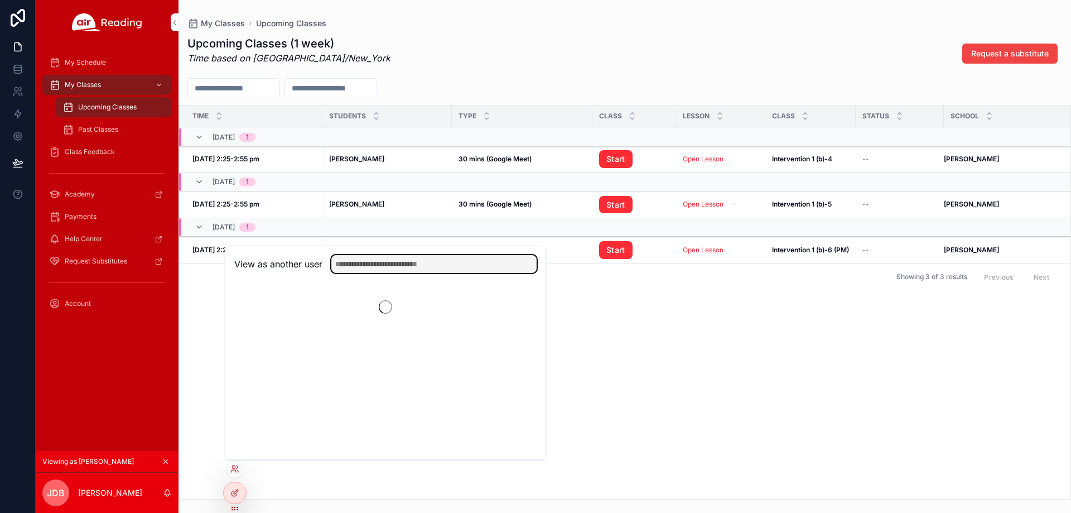
click at [402, 267] on input "text" at bounding box center [433, 264] width 205 height 18
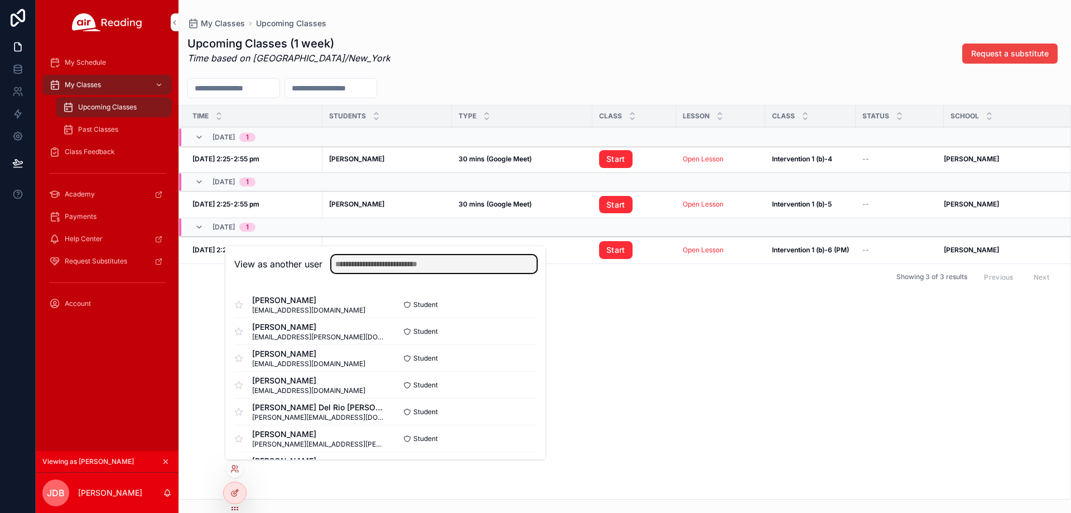
paste input "**********"
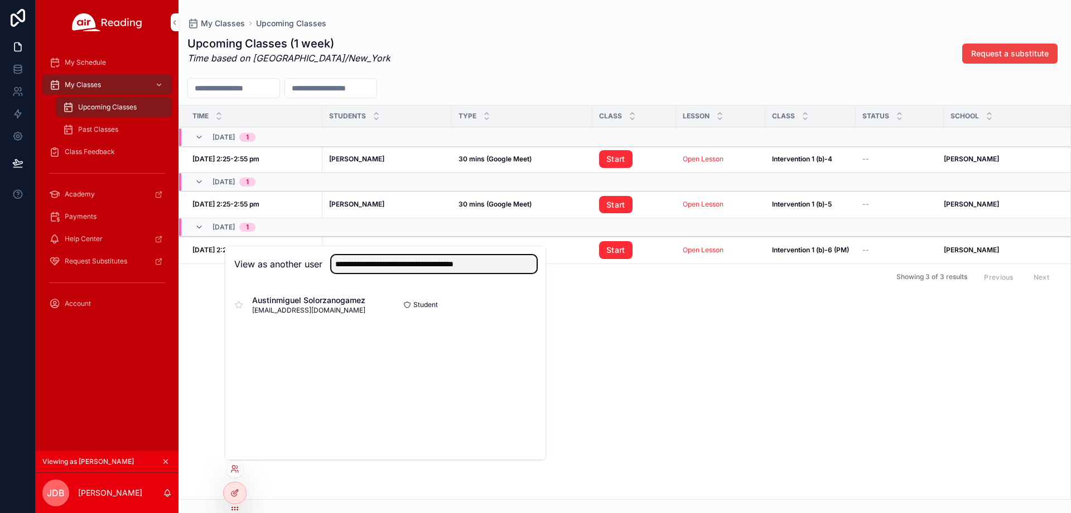
type input "**********"
click at [0, 0] on button "Select" at bounding box center [0, 0] width 0 height 0
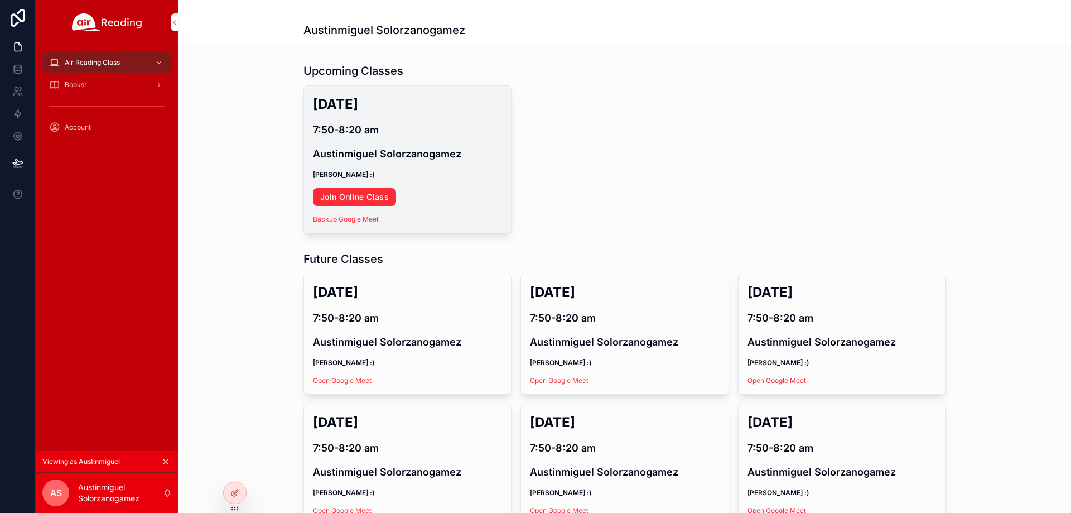
click at [379, 196] on link "Join Online Class" at bounding box center [354, 197] width 83 height 18
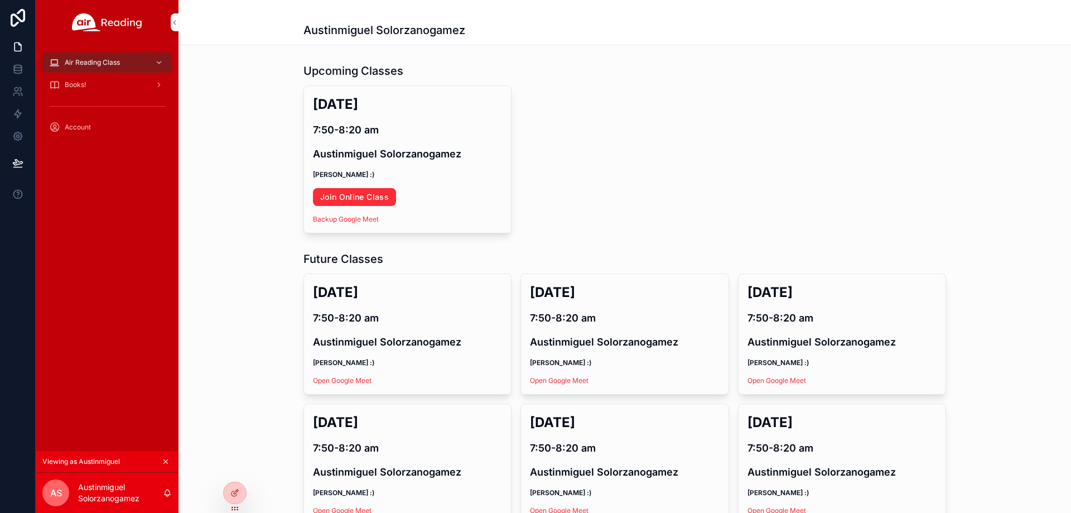
click at [0, 0] on icon at bounding box center [0, 0] width 0 height 0
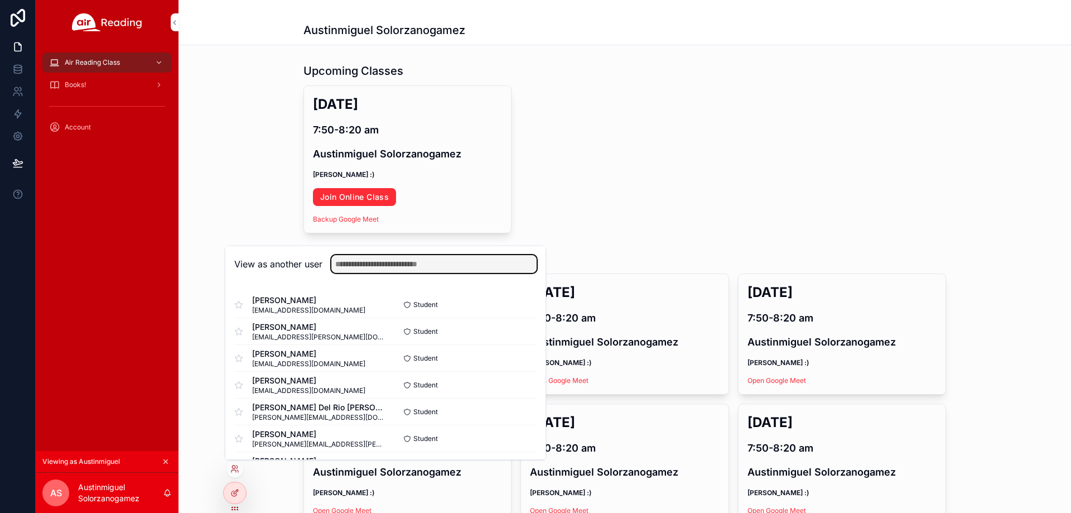
click at [368, 269] on input "text" at bounding box center [433, 264] width 205 height 18
paste input "**********"
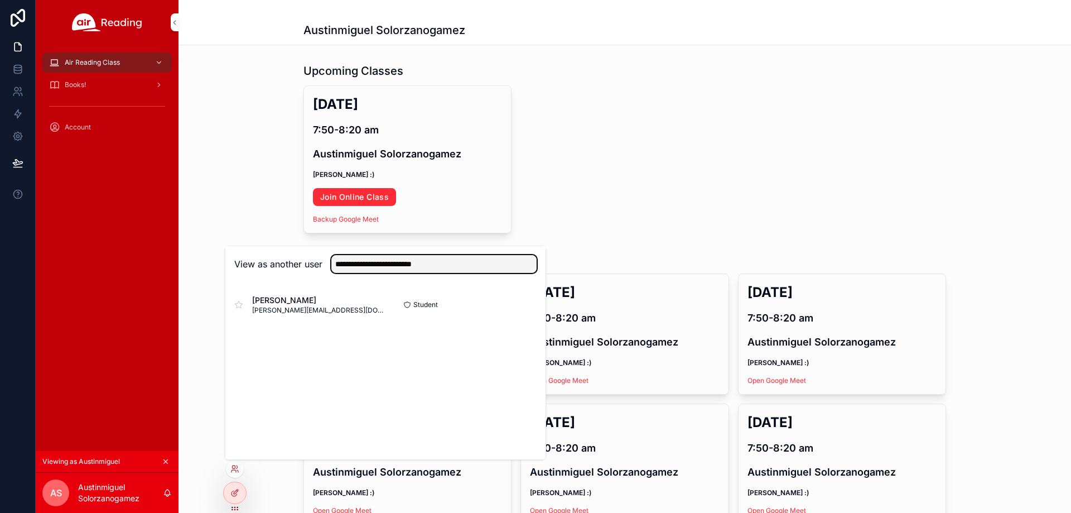
type input "**********"
click at [0, 0] on button "Select" at bounding box center [0, 0] width 0 height 0
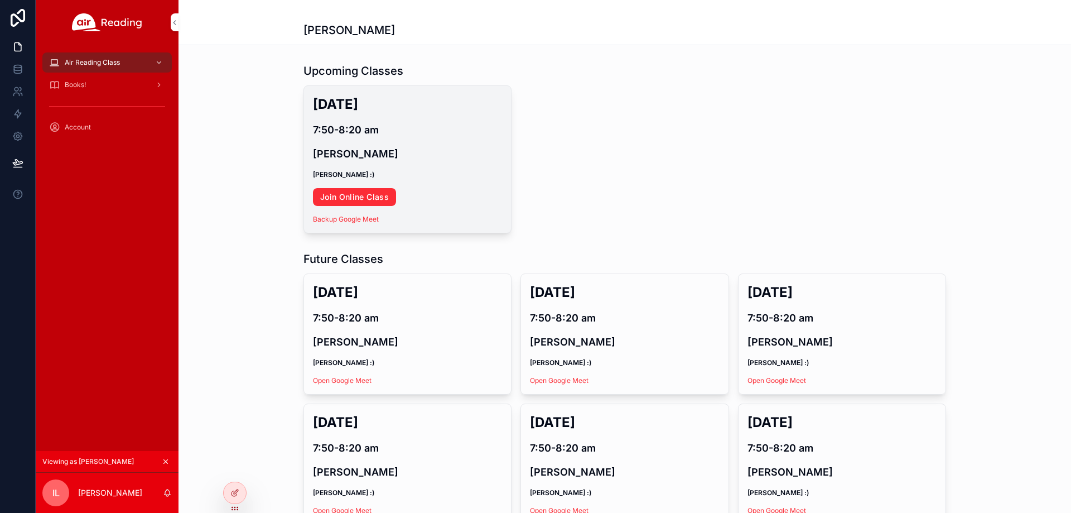
click at [382, 201] on link "Join Online Class" at bounding box center [354, 197] width 83 height 18
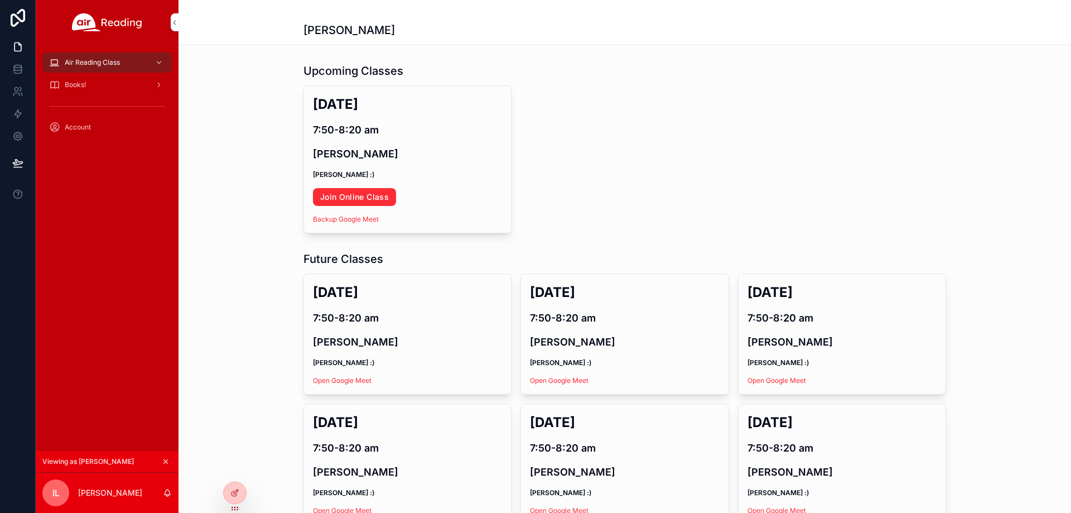
click at [0, 0] on icon at bounding box center [0, 0] width 0 height 0
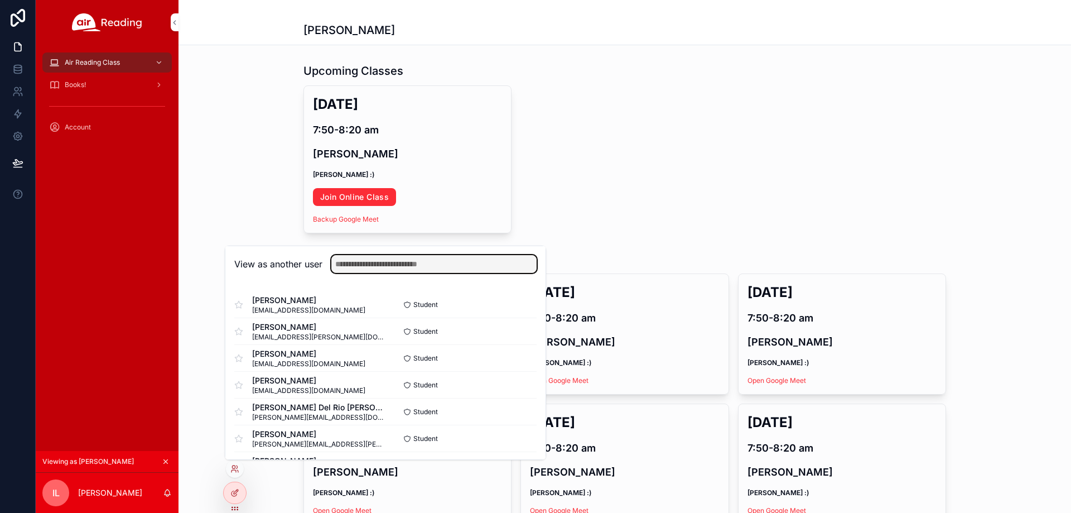
click at [411, 272] on input "text" at bounding box center [433, 264] width 205 height 18
paste input "**********"
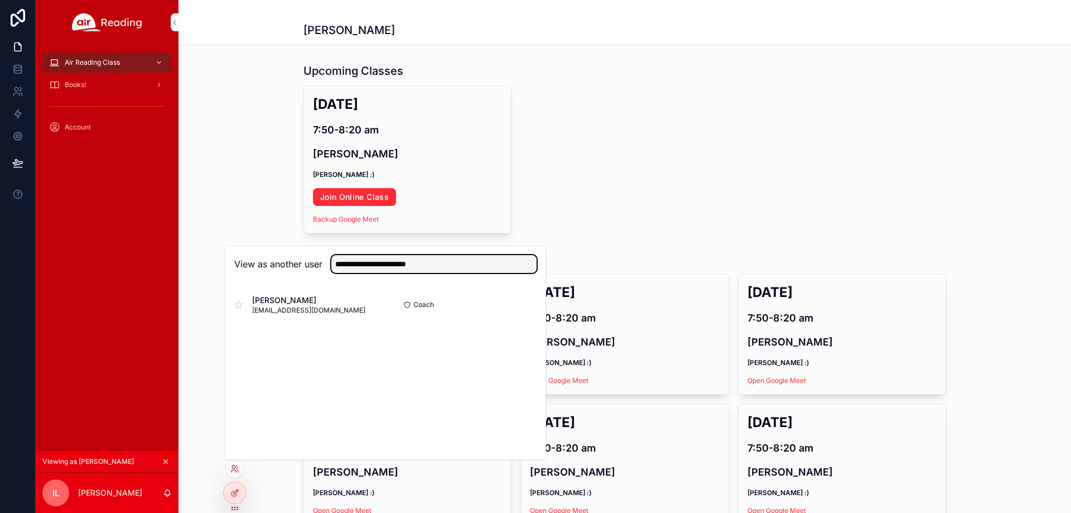
type input "**********"
click at [0, 0] on button "Select" at bounding box center [0, 0] width 0 height 0
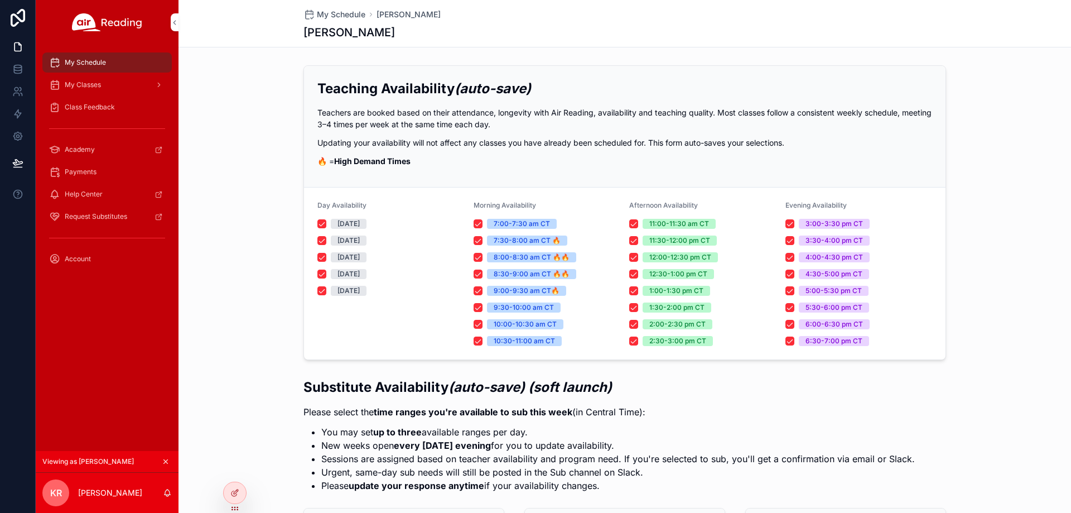
click at [127, 84] on div "My Classes" at bounding box center [107, 85] width 116 height 18
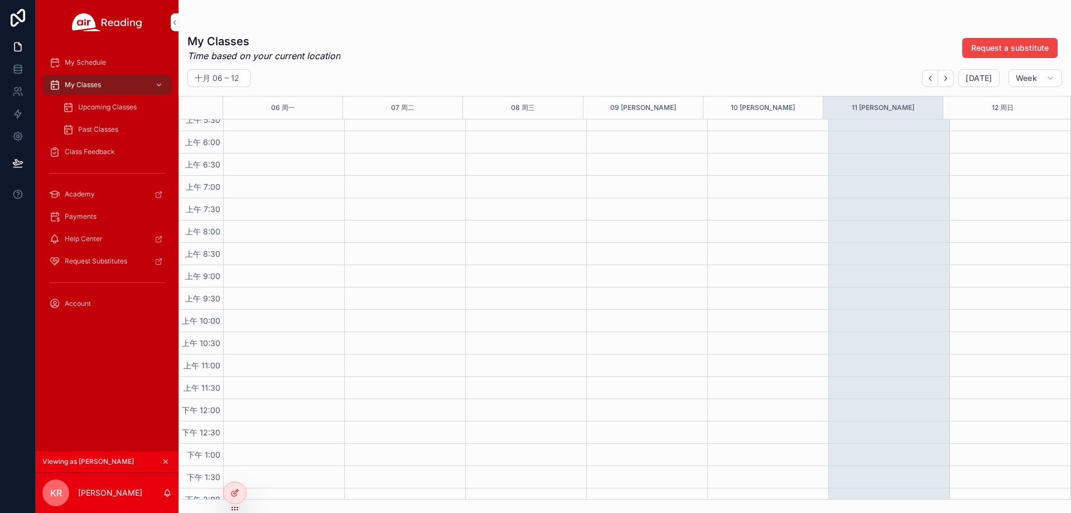
scroll to position [279, 0]
click at [949, 84] on button "Next" at bounding box center [946, 78] width 16 height 17
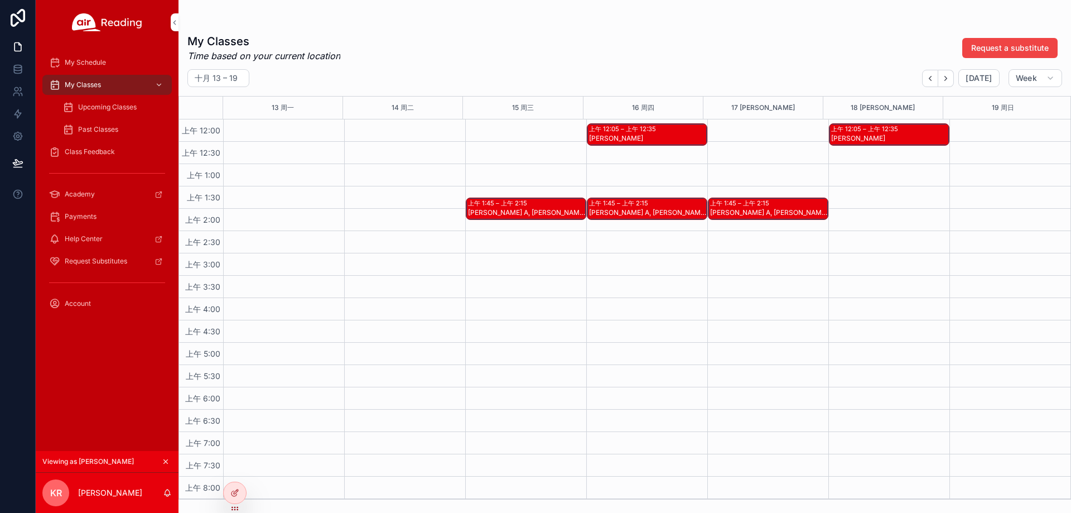
click at [615, 133] on div "上午 12:05 – 上午 12:35 PRESTON N" at bounding box center [646, 134] width 119 height 21
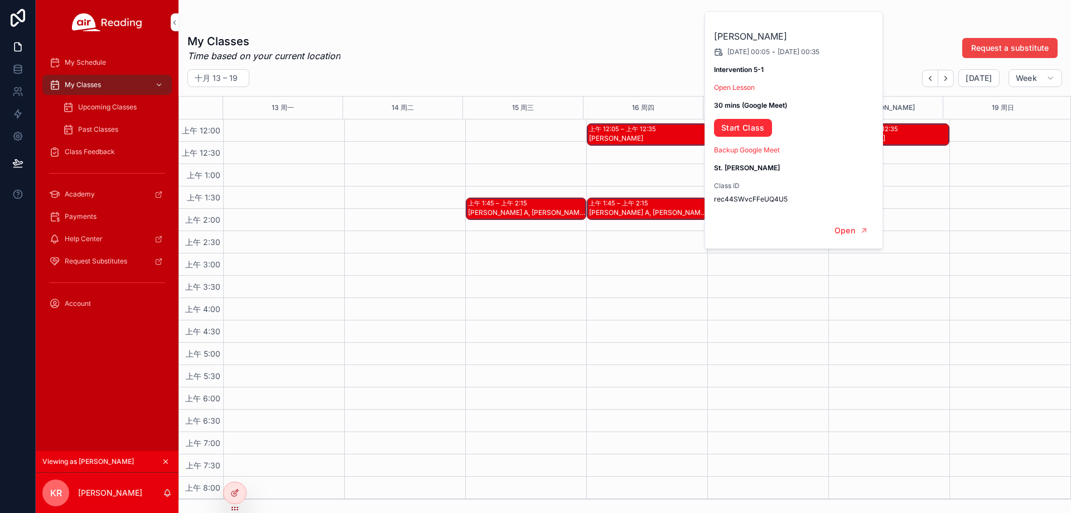
click at [742, 92] on div "PRESTON N 2025/10/16 00:05 - 2025/10/16 00:35 Intervention 5-1 Open Lesson 30 m…" at bounding box center [794, 112] width 179 height 201
click at [743, 89] on link "Open Lesson" at bounding box center [734, 87] width 41 height 8
click at [744, 90] on link "Open Lesson" at bounding box center [734, 87] width 41 height 8
click at [746, 132] on link "Start Class" at bounding box center [743, 128] width 58 height 18
click at [0, 0] on icon at bounding box center [0, 0] width 0 height 0
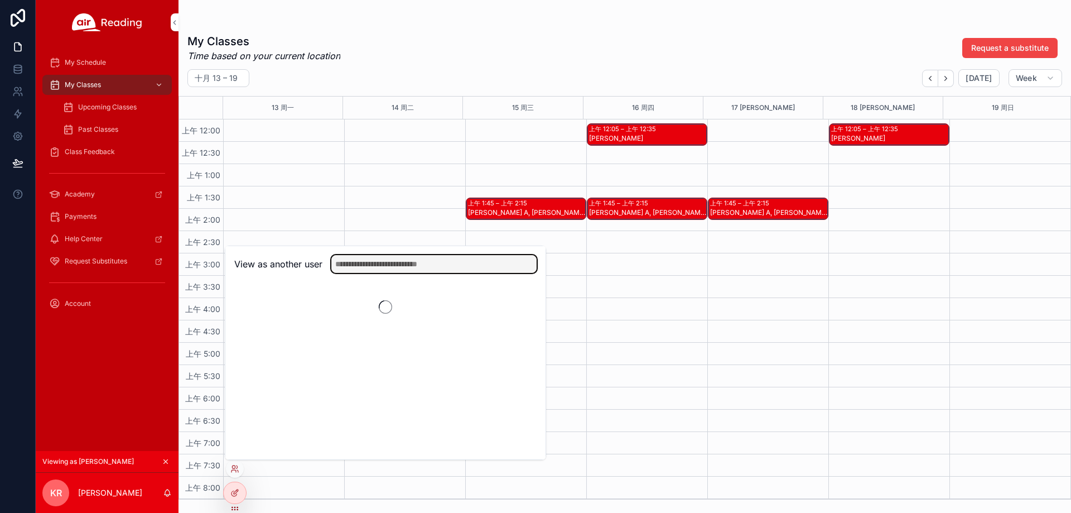
click at [397, 262] on input "text" at bounding box center [433, 264] width 205 height 18
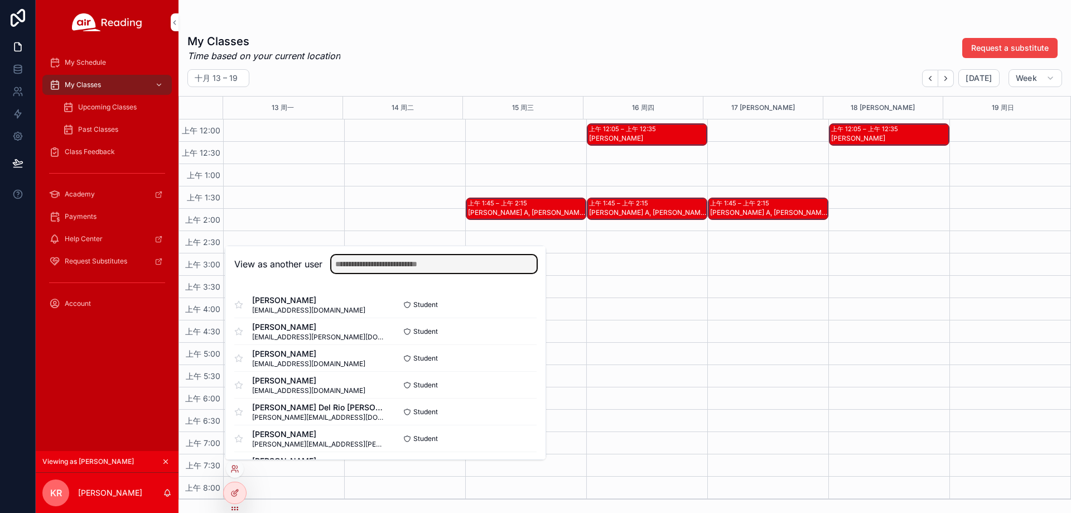
paste input "**********"
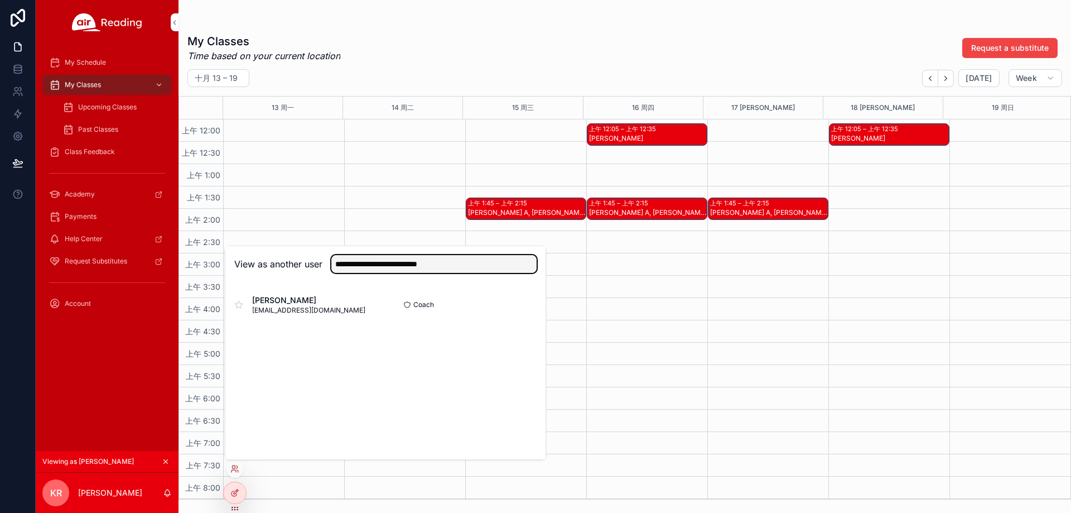
type input "**********"
click at [0, 0] on button "Select" at bounding box center [0, 0] width 0 height 0
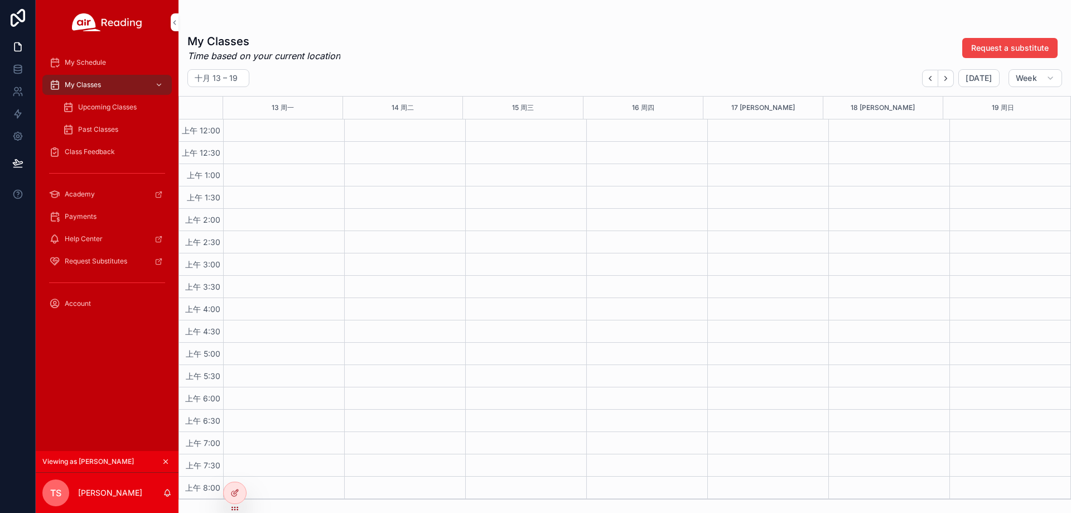
click at [108, 107] on span "Upcoming Classes" at bounding box center [107, 107] width 59 height 9
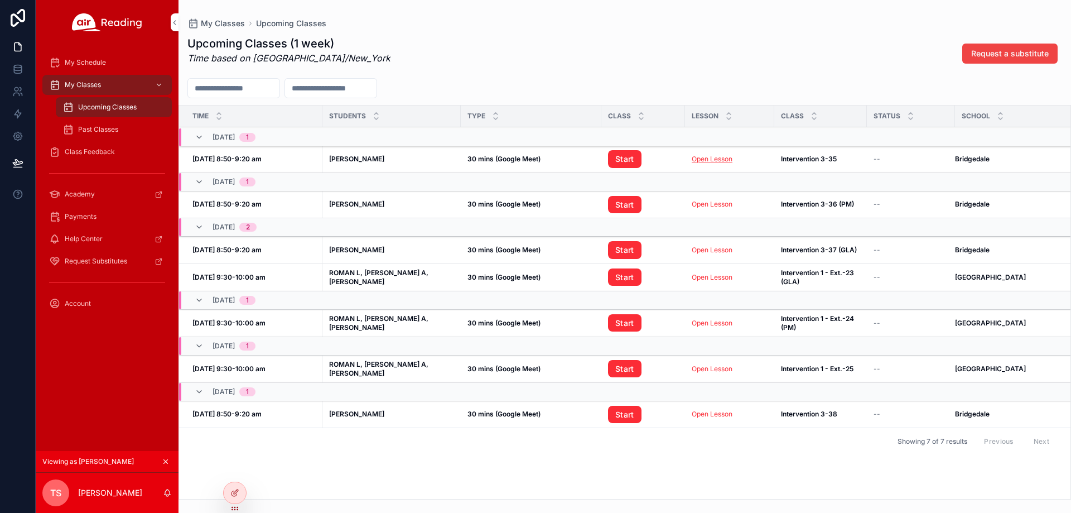
click at [708, 158] on link "Open Lesson" at bounding box center [712, 159] width 41 height 8
click at [610, 158] on link "Start" at bounding box center [624, 159] width 33 height 18
click at [0, 0] on icon at bounding box center [0, 0] width 0 height 0
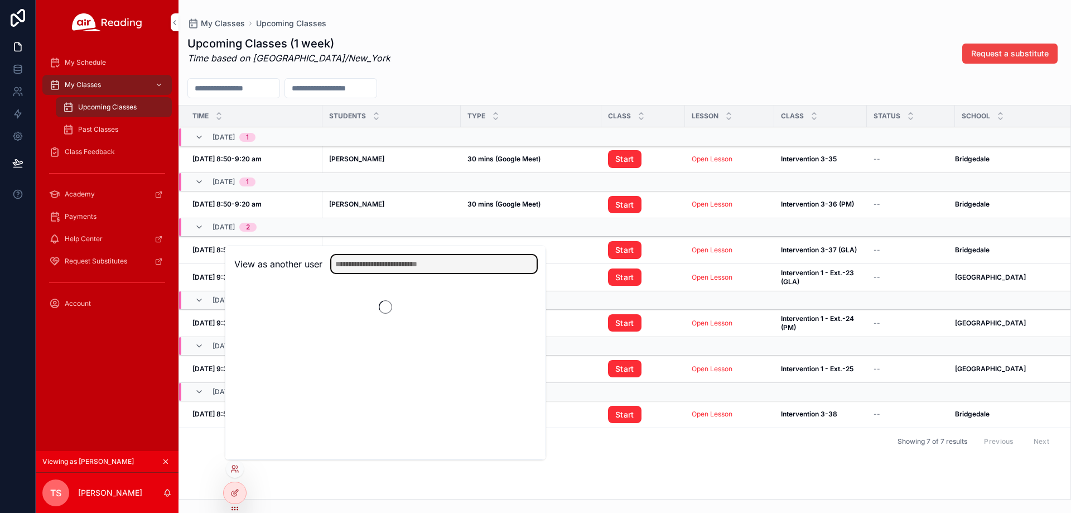
click at [412, 268] on input "text" at bounding box center [433, 264] width 205 height 18
paste input "**********"
type input "**********"
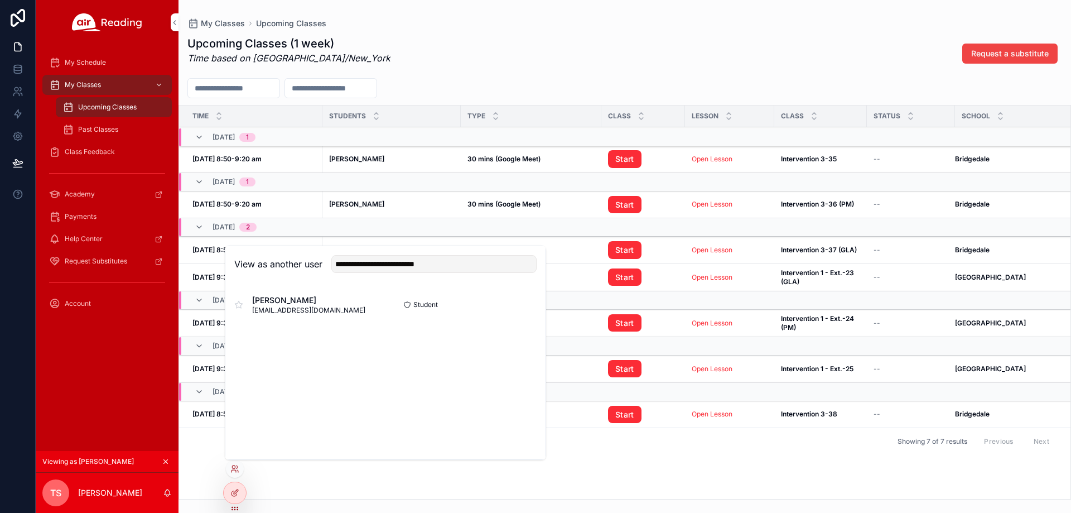
click at [0, 0] on button "Select" at bounding box center [0, 0] width 0 height 0
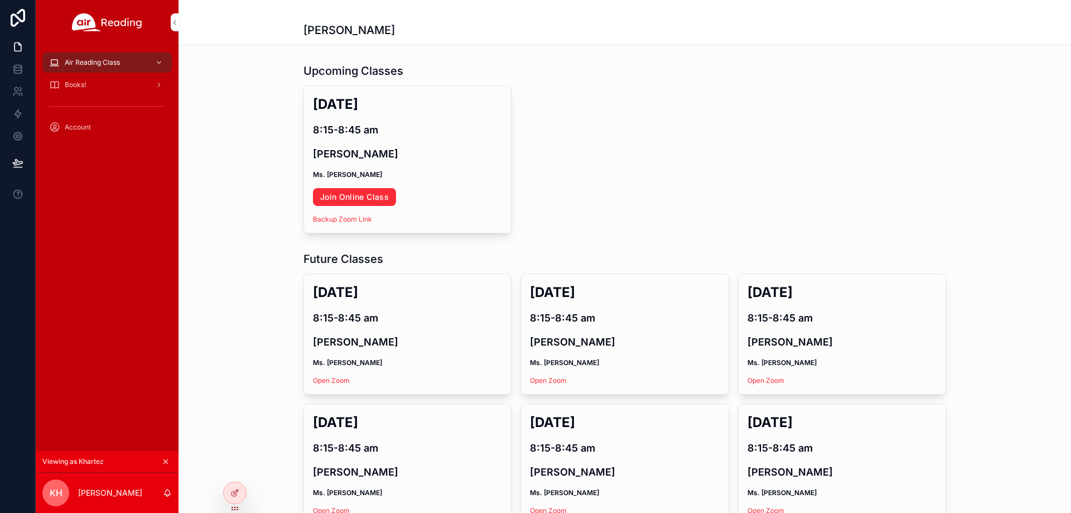
click at [381, 193] on link "Join Online Class" at bounding box center [354, 197] width 83 height 18
click at [0, 0] on icon at bounding box center [0, 0] width 0 height 0
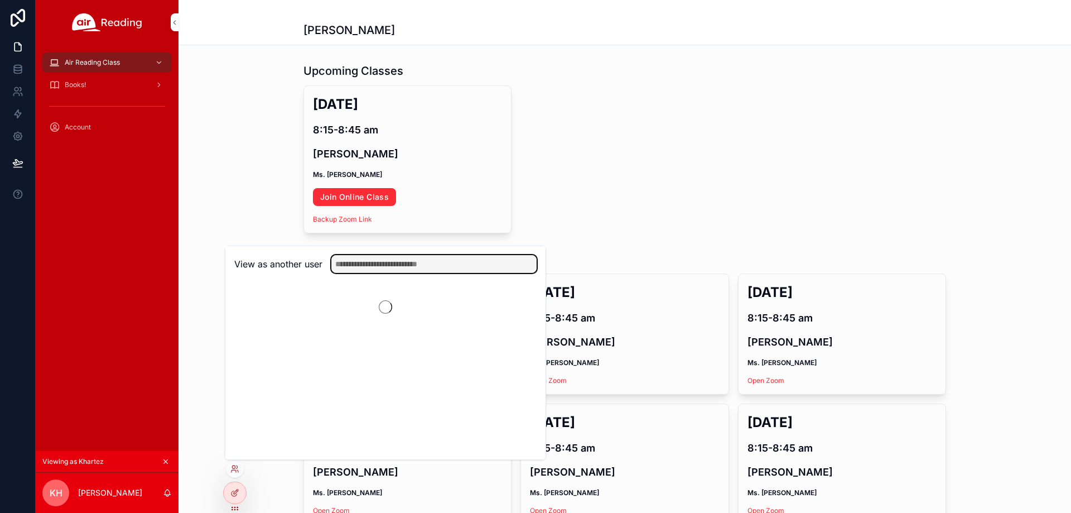
click at [372, 263] on input "text" at bounding box center [433, 264] width 205 height 18
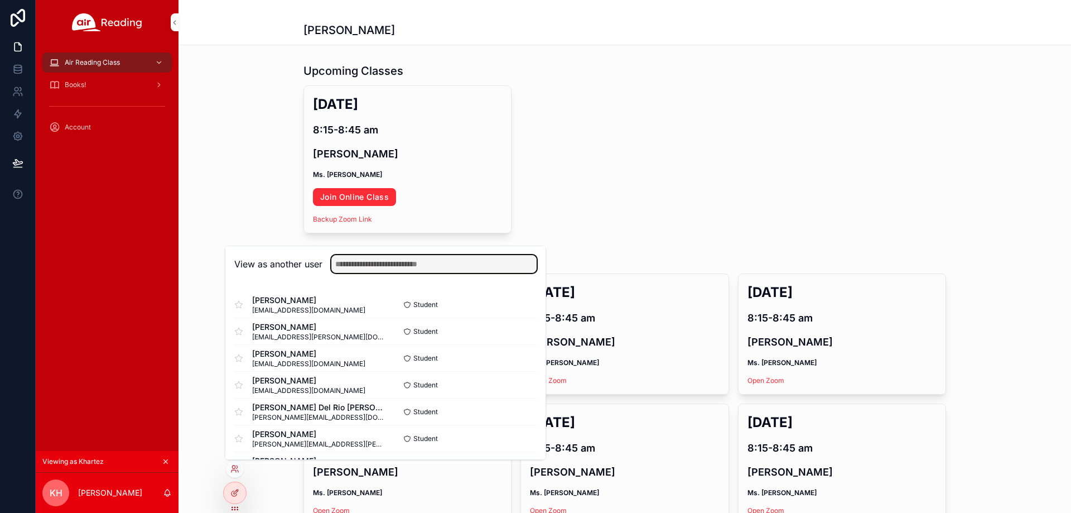
paste input "**********"
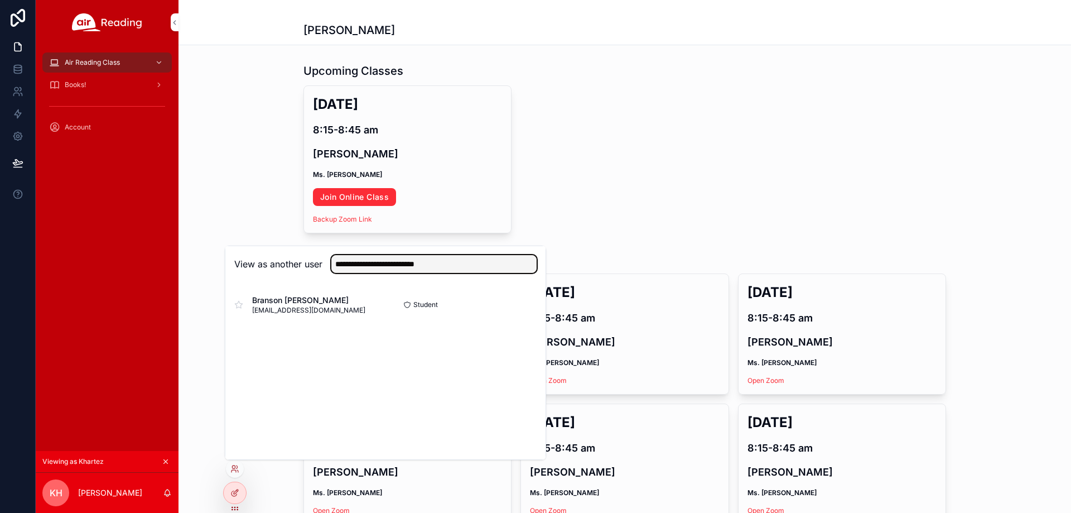
type input "**********"
click at [0, 0] on button "Select" at bounding box center [0, 0] width 0 height 0
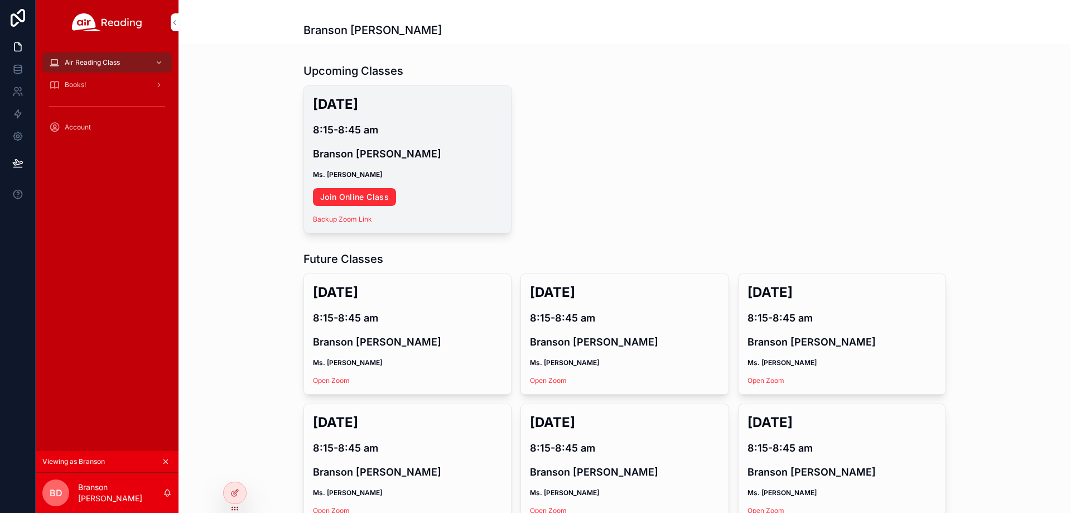
click at [339, 198] on link "Join Online Class" at bounding box center [354, 197] width 83 height 18
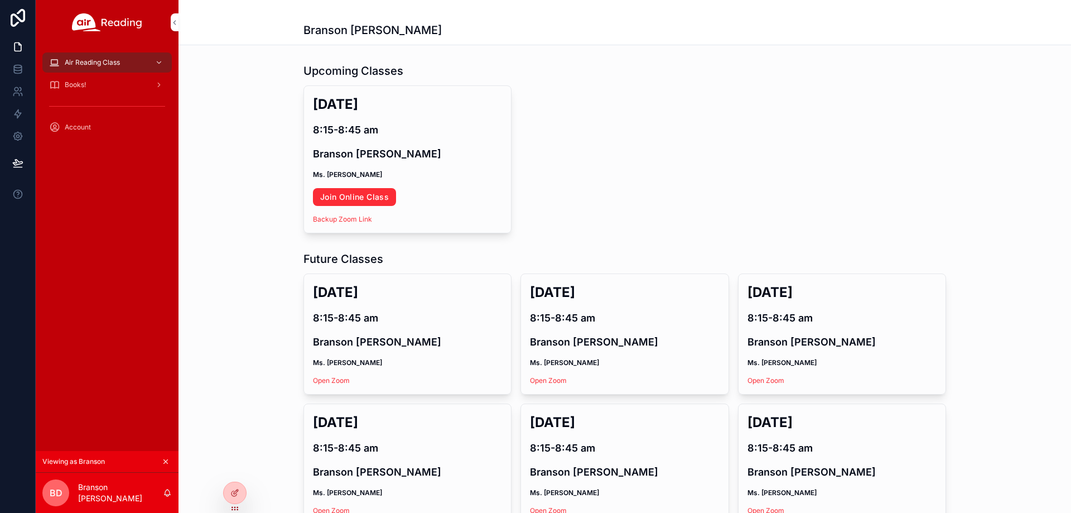
click at [0, 0] on icon at bounding box center [0, 0] width 0 height 0
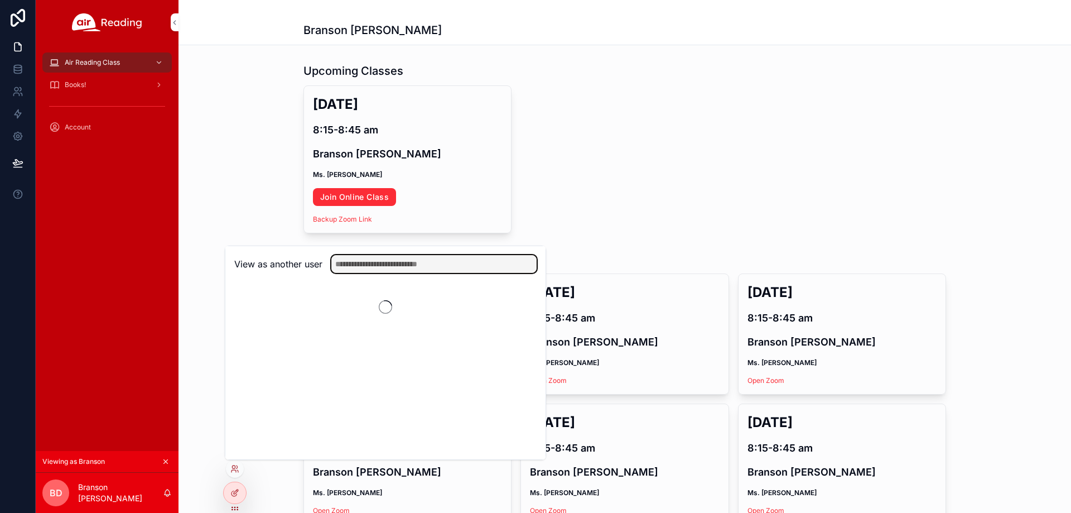
click at [382, 267] on input "text" at bounding box center [433, 264] width 205 height 18
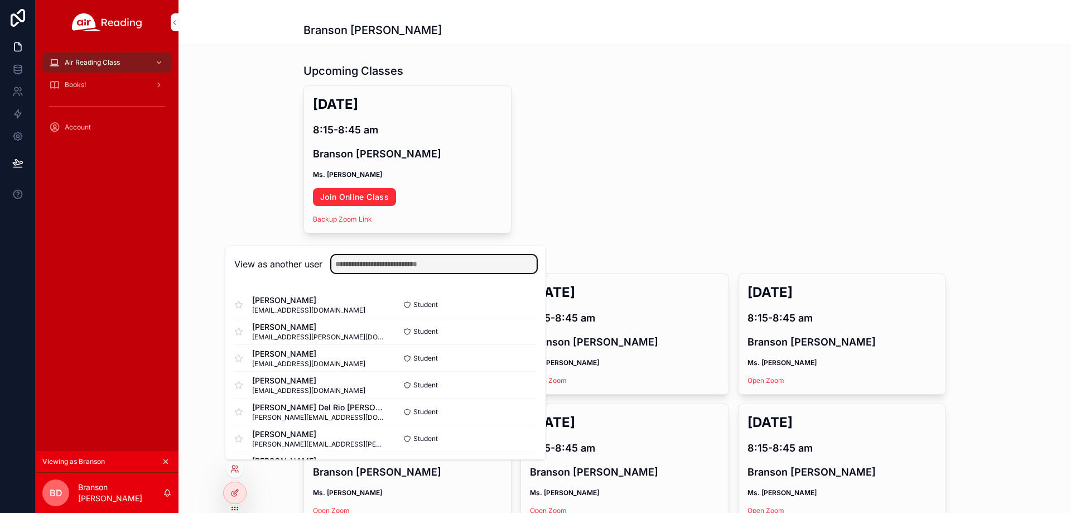
paste input "**********"
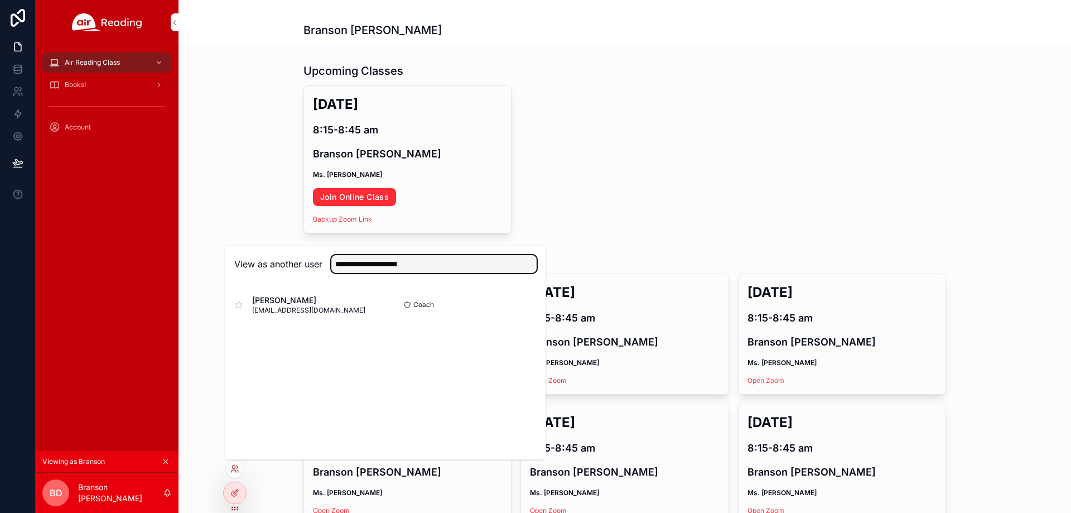
type input "**********"
click at [0, 0] on button "Select" at bounding box center [0, 0] width 0 height 0
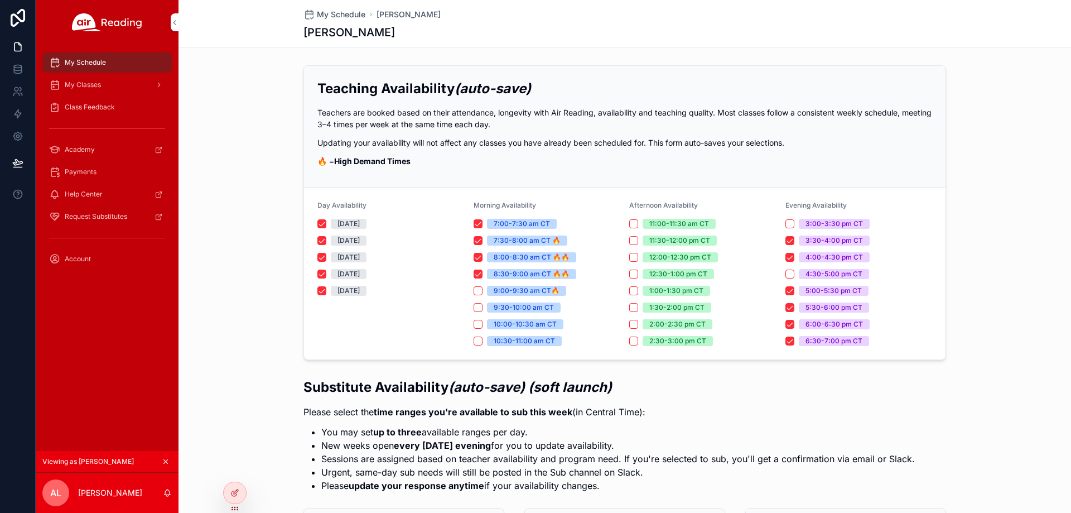
click at [85, 88] on span "My Classes" at bounding box center [83, 84] width 36 height 9
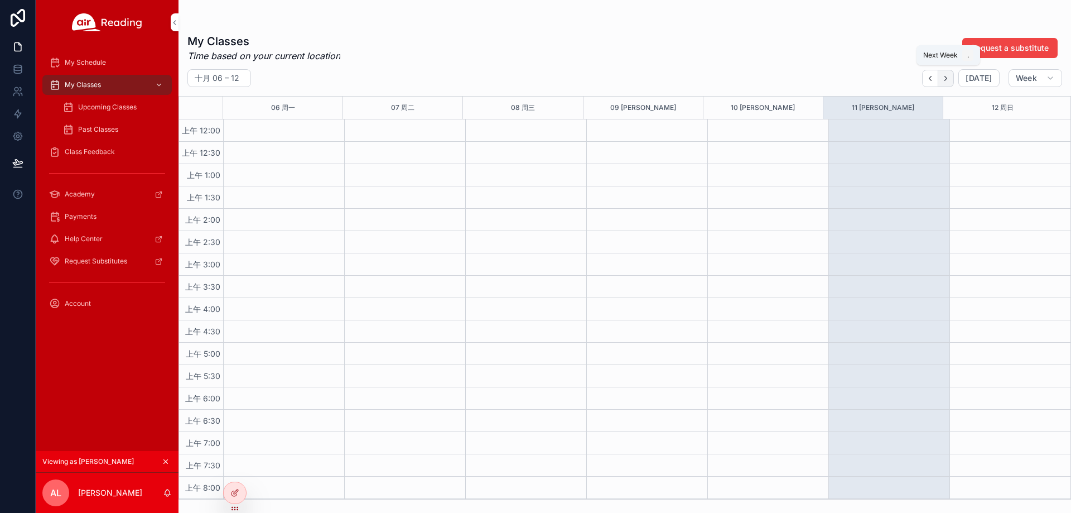
click at [945, 79] on icon "Next" at bounding box center [946, 78] width 8 height 8
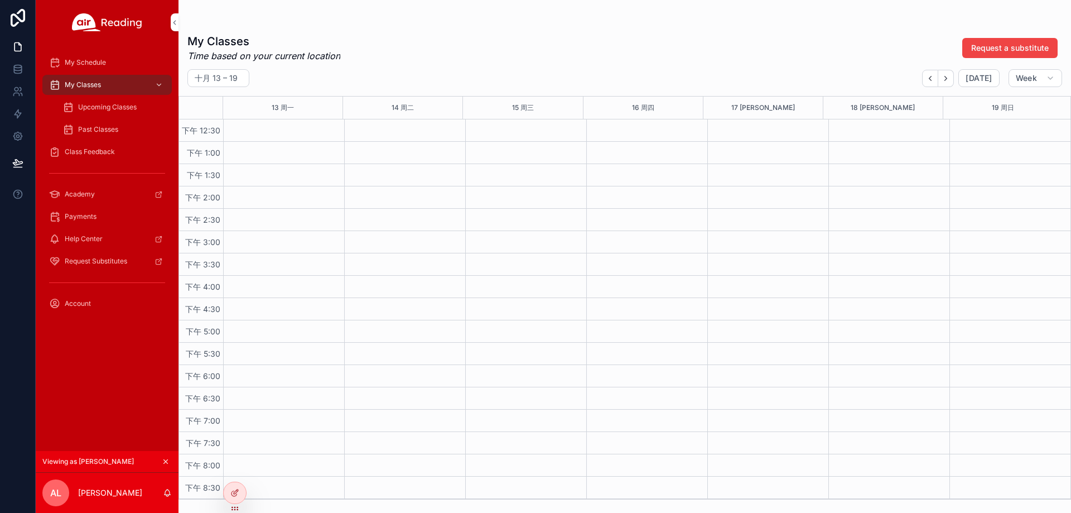
scroll to position [692, 0]
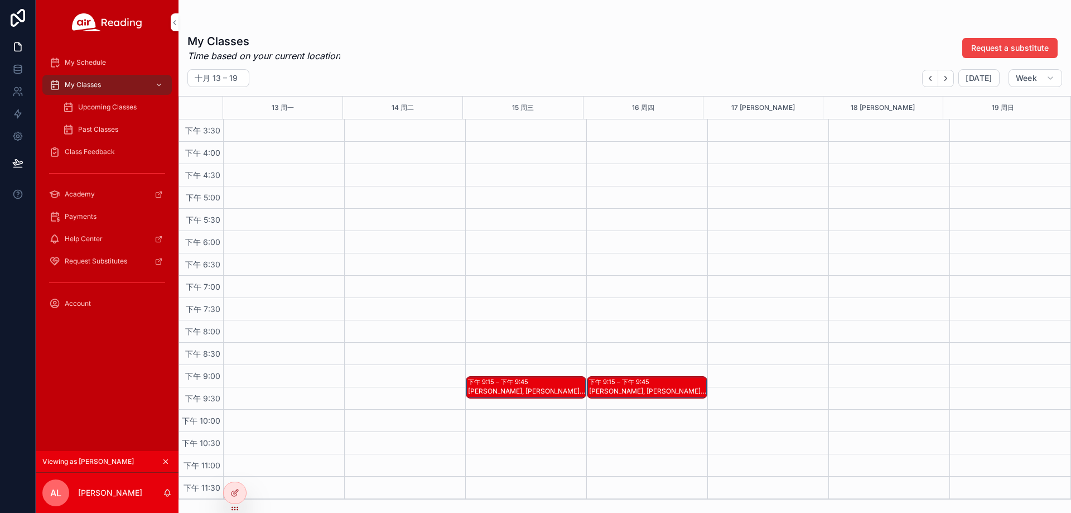
click at [497, 393] on div "Khartez H, Branson D" at bounding box center [526, 391] width 117 height 9
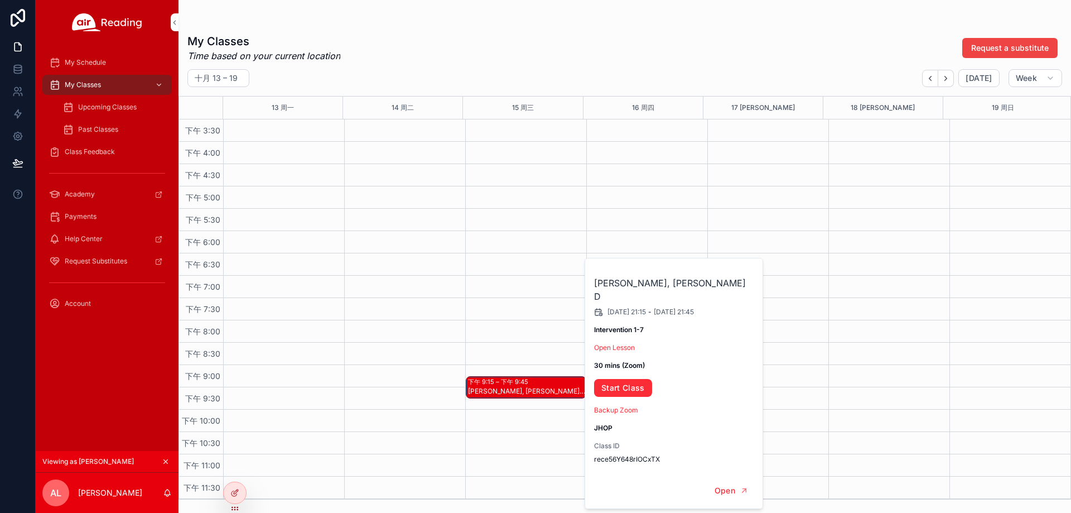
click at [624, 343] on span "Open Lesson" at bounding box center [674, 347] width 161 height 9
click at [625, 343] on span "Open Lesson" at bounding box center [674, 347] width 161 height 9
click at [628, 343] on link "Open Lesson" at bounding box center [614, 347] width 41 height 8
click at [633, 380] on link "Start Class" at bounding box center [623, 388] width 58 height 18
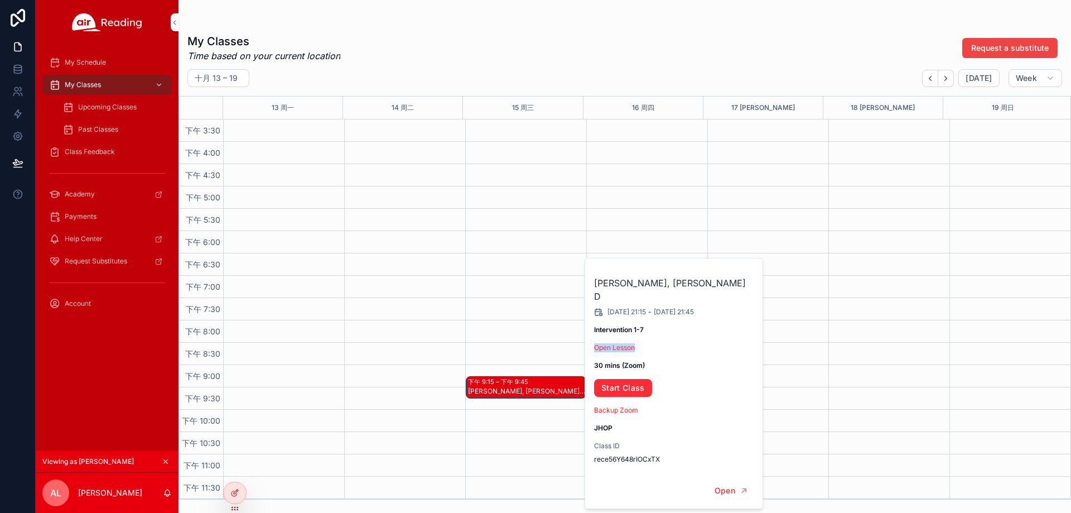
click at [95, 112] on div "Upcoming Classes" at bounding box center [113, 107] width 103 height 18
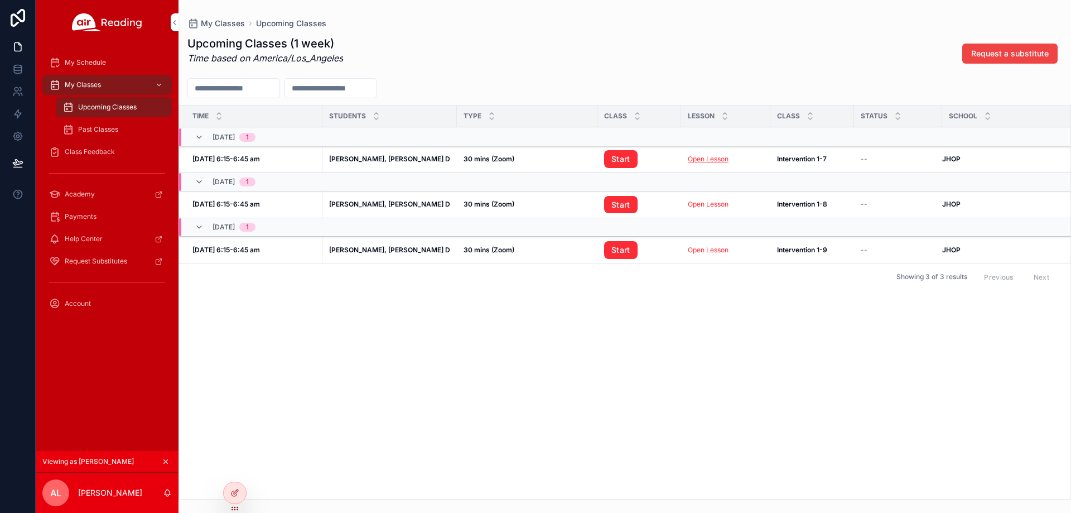
click at [711, 160] on link "Open Lesson" at bounding box center [708, 159] width 41 height 8
click at [610, 162] on link "Start" at bounding box center [620, 159] width 33 height 18
click at [716, 159] on link "Open Lesson" at bounding box center [708, 159] width 41 height 8
click at [612, 163] on link "Start" at bounding box center [620, 159] width 33 height 18
click at [0, 0] on icon at bounding box center [0, 0] width 0 height 0
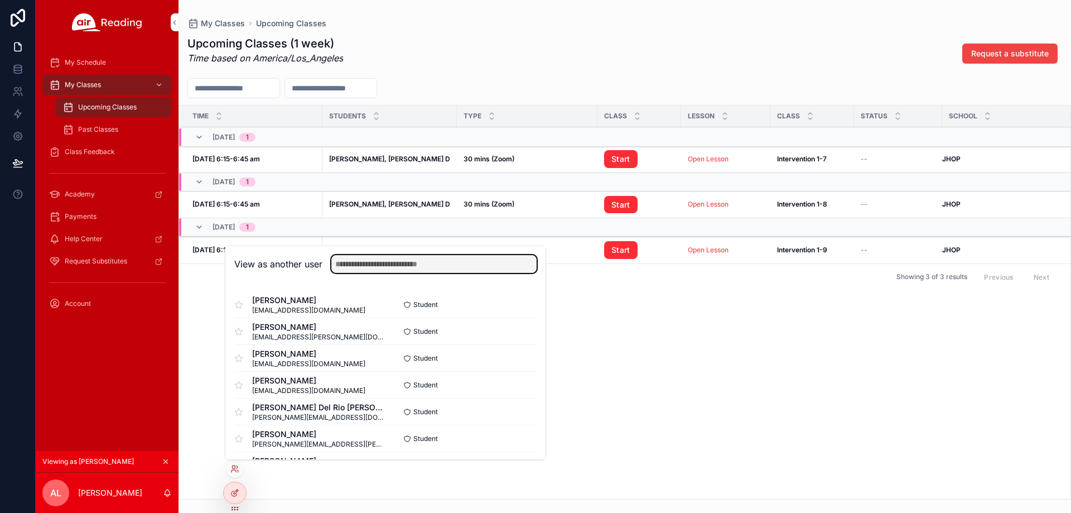
click at [385, 267] on input "text" at bounding box center [433, 264] width 205 height 18
paste input "**********"
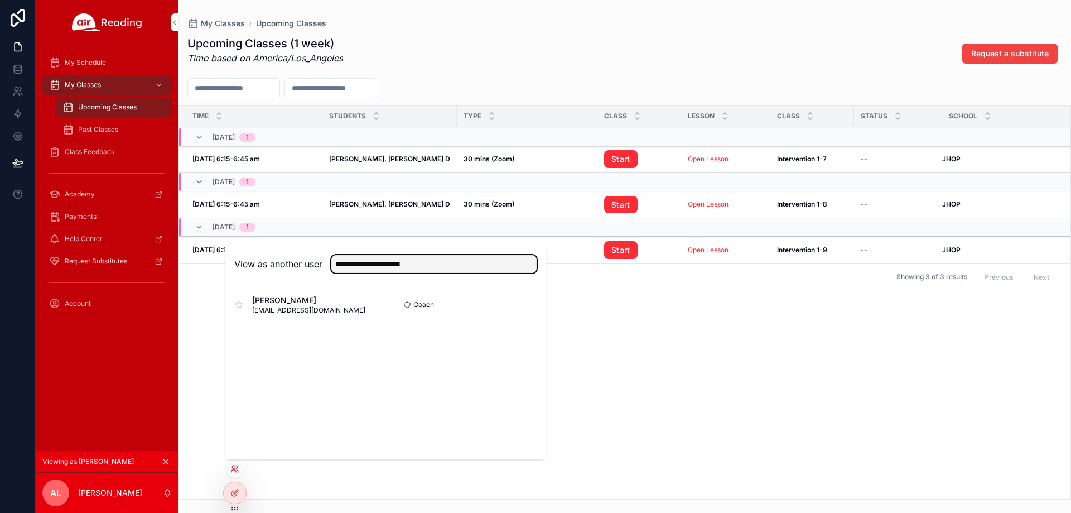
type input "**********"
click at [0, 0] on button "Select" at bounding box center [0, 0] width 0 height 0
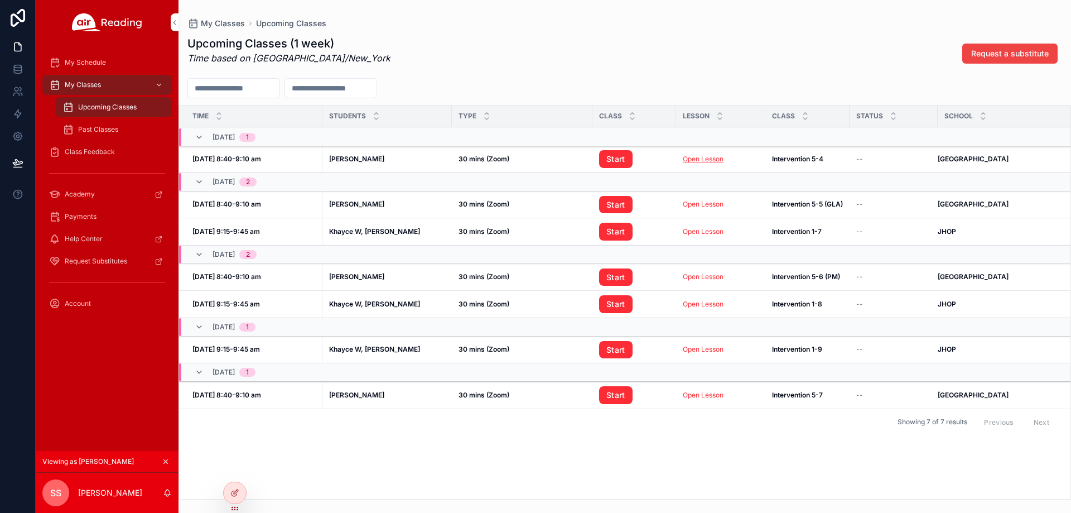
click at [713, 158] on link "Open Lesson" at bounding box center [703, 159] width 41 height 8
click at [605, 153] on link "Start" at bounding box center [615, 159] width 33 height 18
click at [693, 206] on link "Open Lesson" at bounding box center [703, 204] width 41 height 8
click at [693, 162] on link "Open Lesson" at bounding box center [703, 159] width 41 height 8
click at [621, 156] on link "Start" at bounding box center [615, 159] width 33 height 18
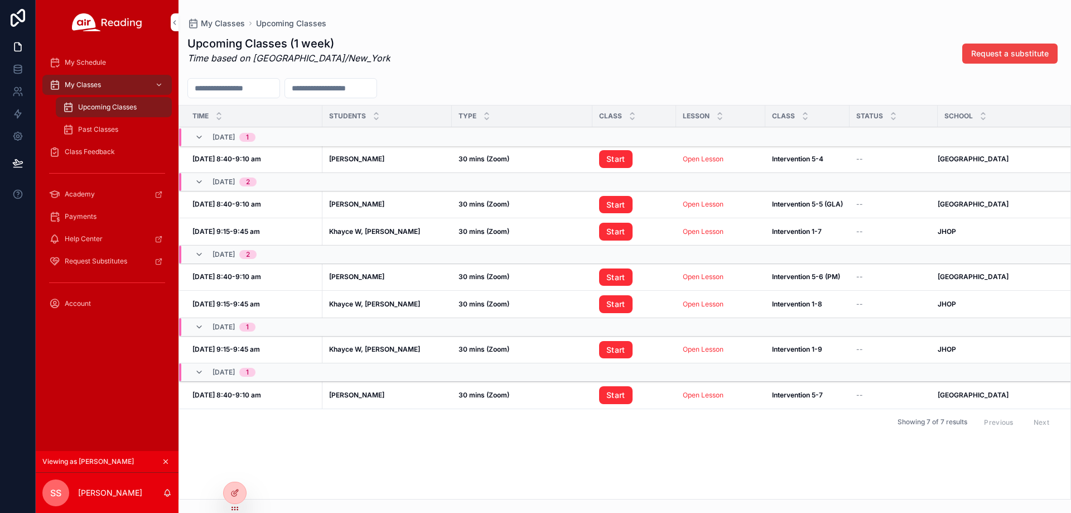
click at [0, 0] on icon at bounding box center [0, 0] width 0 height 0
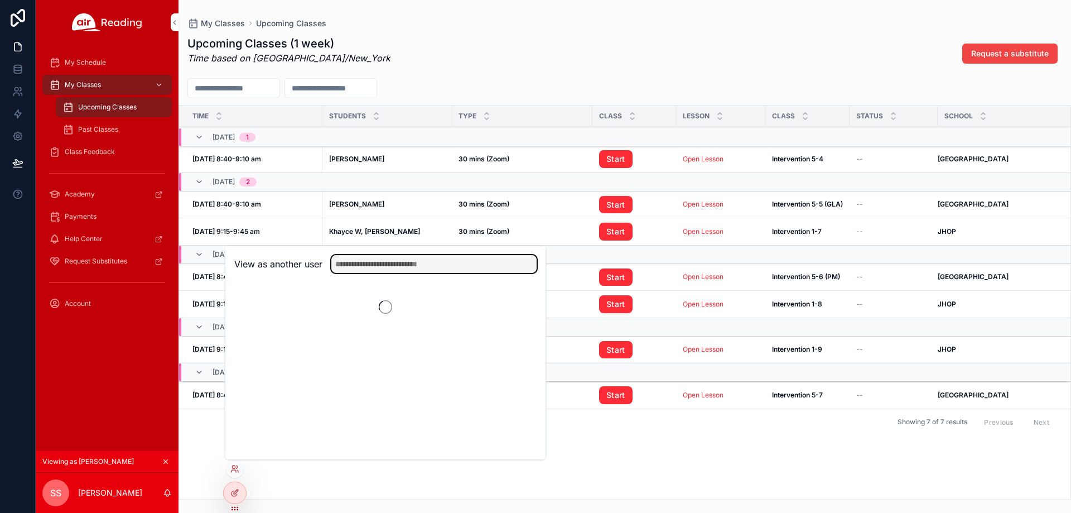
click at [379, 271] on input "text" at bounding box center [433, 264] width 205 height 18
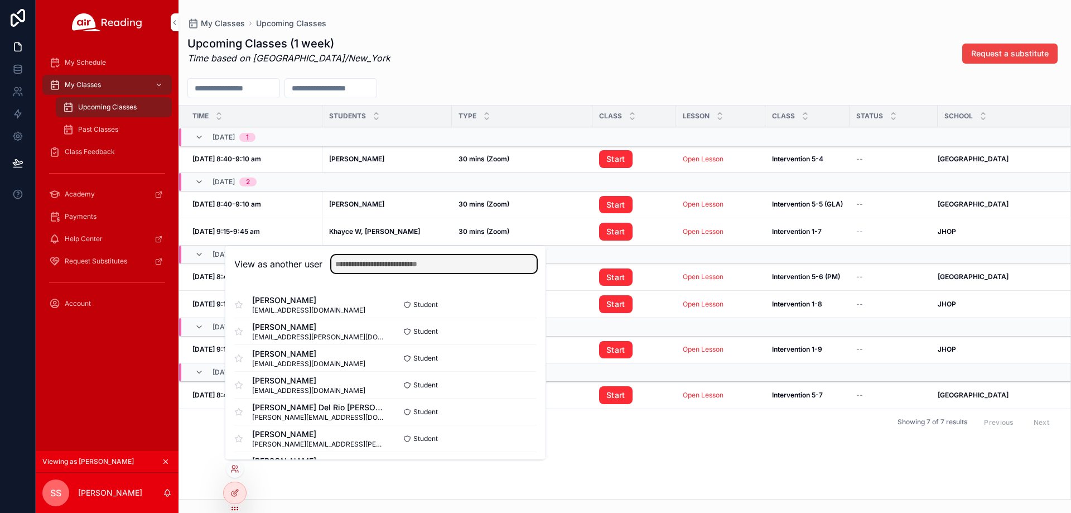
paste input "**********"
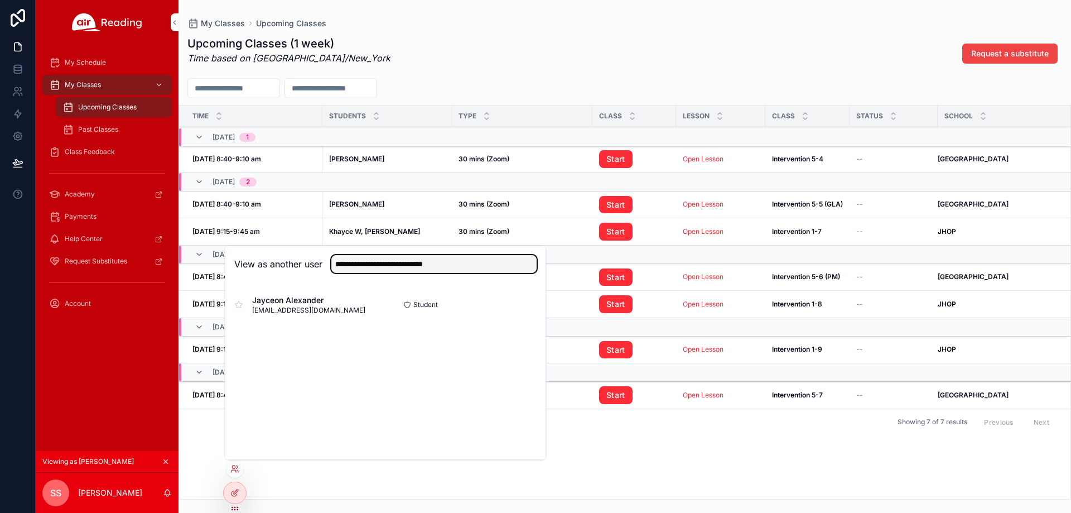
type input "**********"
click at [0, 0] on button "Select" at bounding box center [0, 0] width 0 height 0
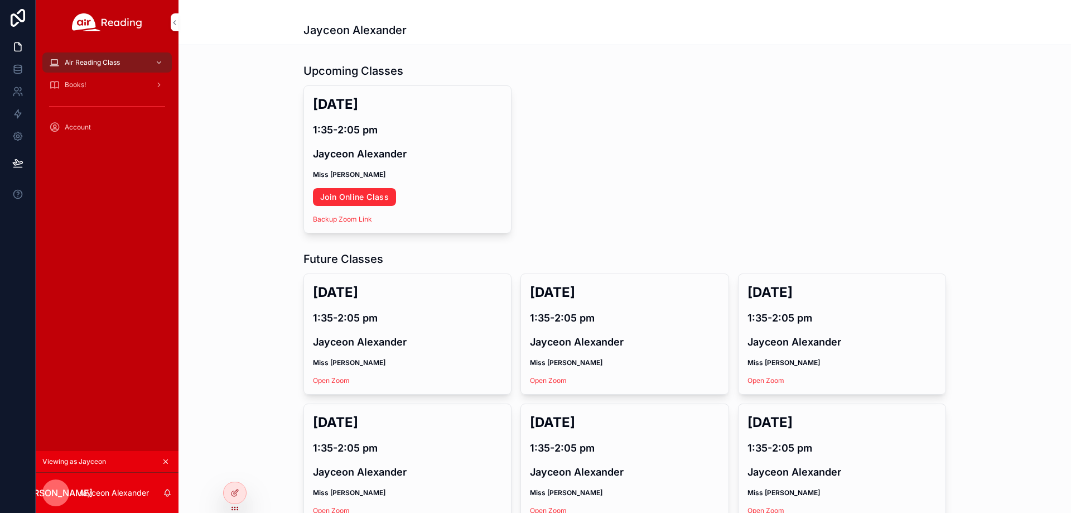
drag, startPoint x: 331, startPoint y: 193, endPoint x: 360, endPoint y: 186, distance: 29.8
click at [358, 197] on link "Join Online Class" at bounding box center [354, 197] width 83 height 18
click at [0, 0] on icon at bounding box center [0, 0] width 0 height 0
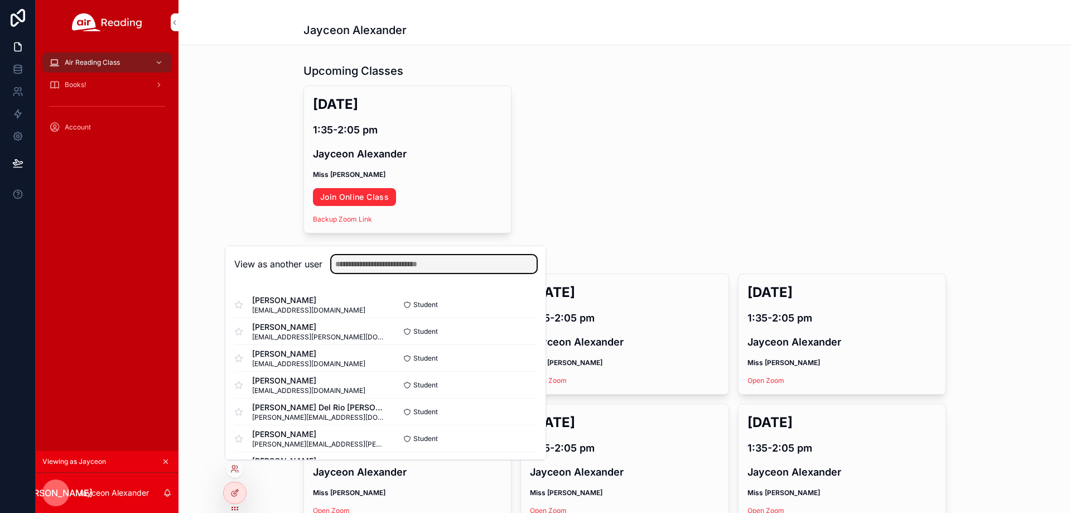
click at [411, 262] on input "text" at bounding box center [433, 264] width 205 height 18
paste input "**********"
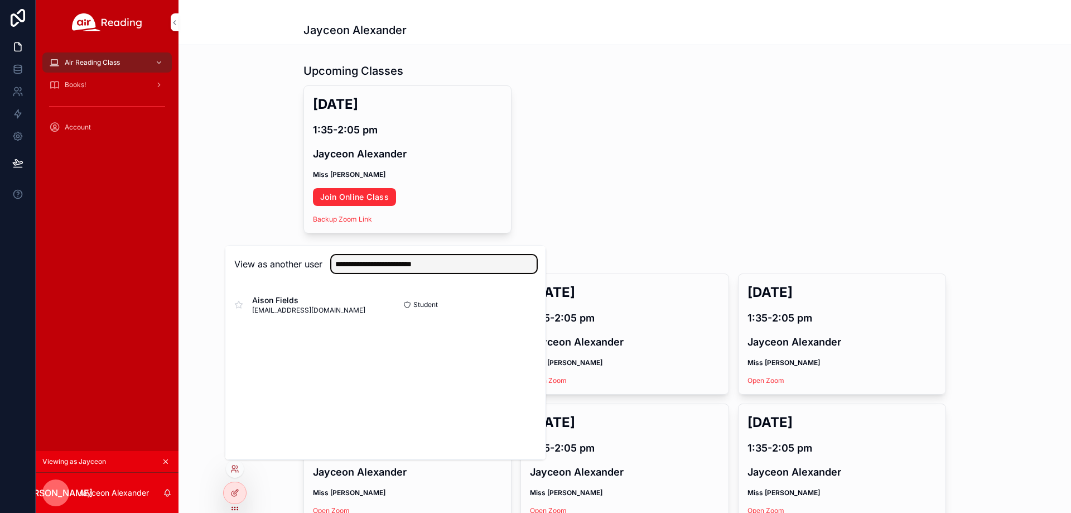
type input "**********"
click at [0, 0] on button "Select" at bounding box center [0, 0] width 0 height 0
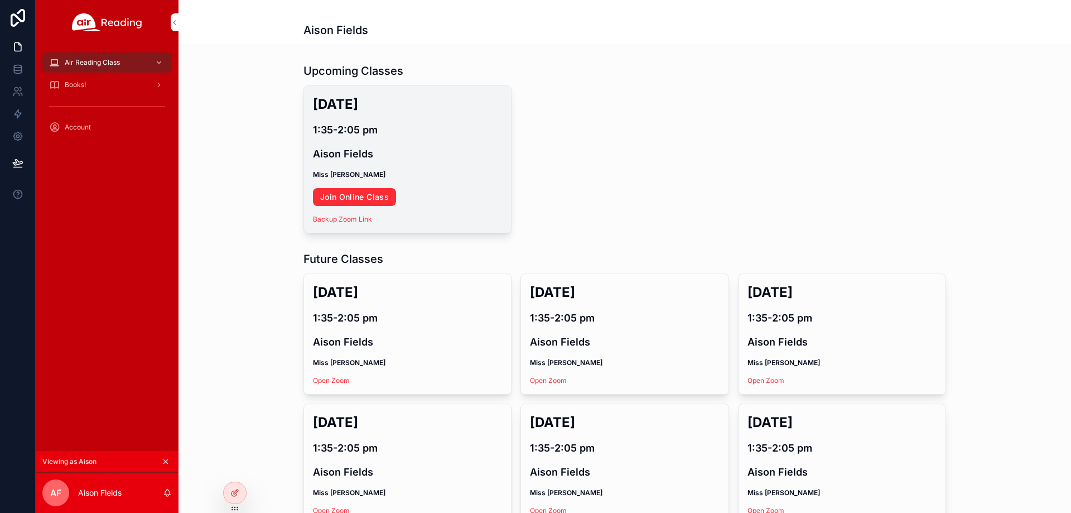
click at [368, 195] on link "Join Online Class" at bounding box center [354, 197] width 83 height 18
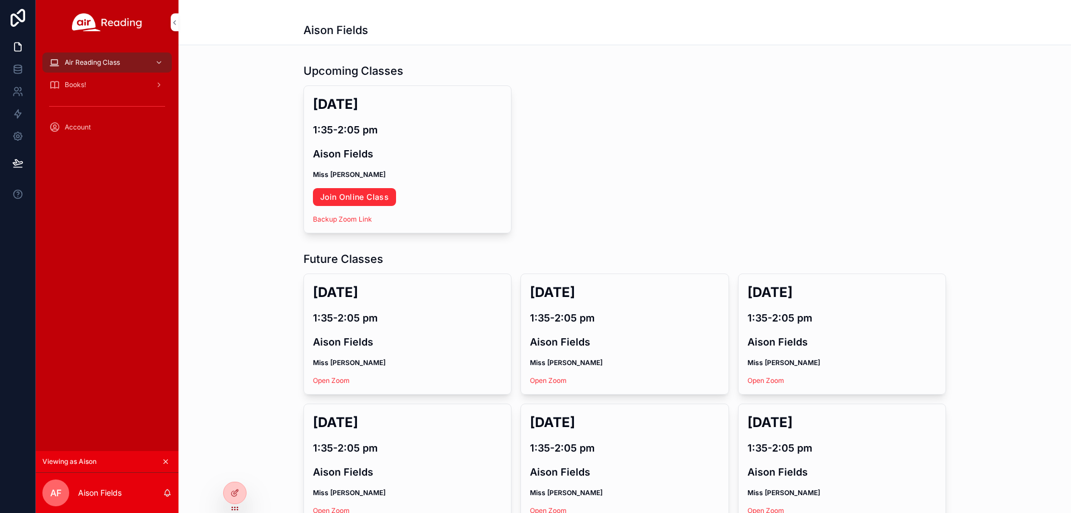
click at [0, 0] on icon at bounding box center [0, 0] width 0 height 0
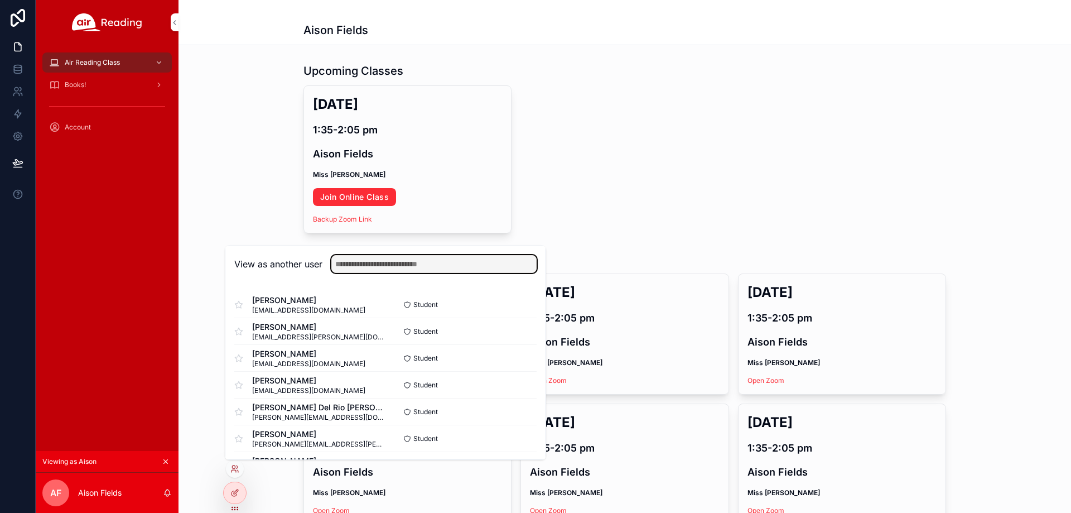
click at [394, 262] on input "text" at bounding box center [433, 264] width 205 height 18
paste input "**********"
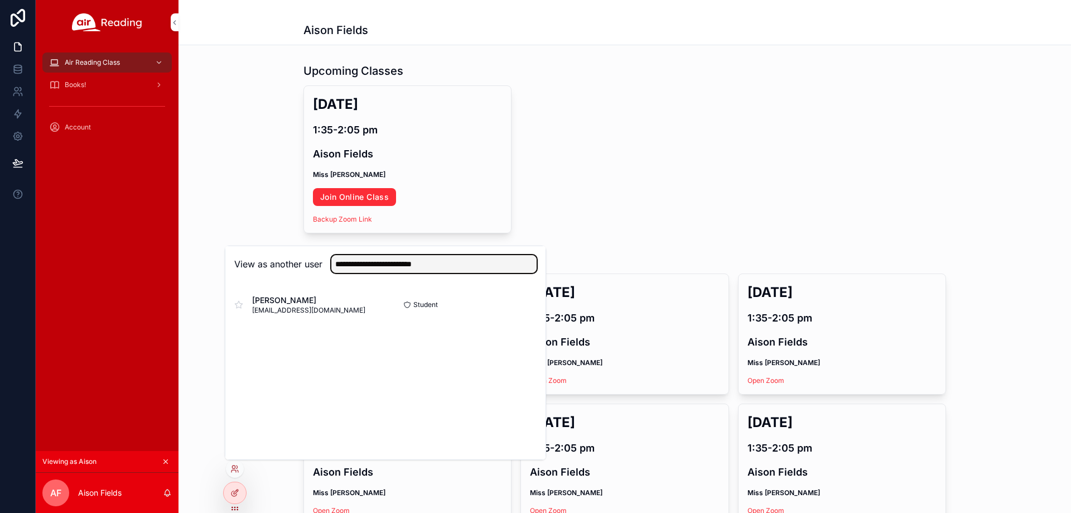
type input "**********"
click at [0, 0] on button "Select" at bounding box center [0, 0] width 0 height 0
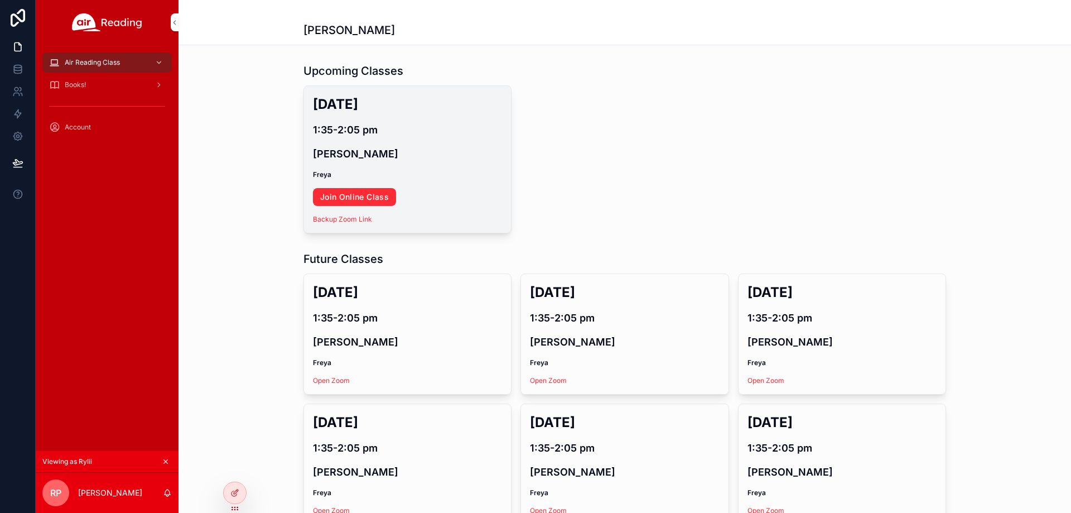
click at [358, 202] on link "Join Online Class" at bounding box center [354, 197] width 83 height 18
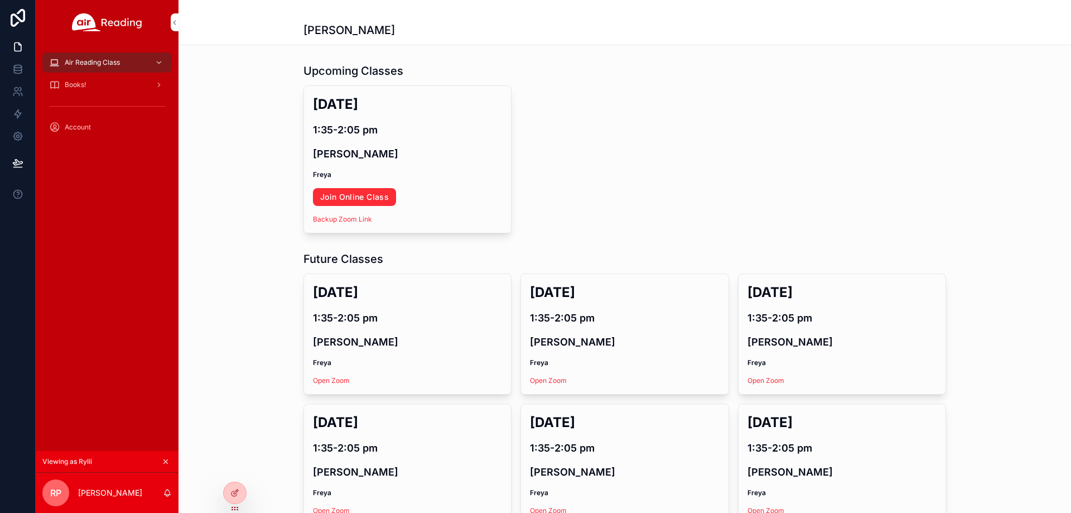
click at [0, 0] on icon at bounding box center [0, 0] width 0 height 0
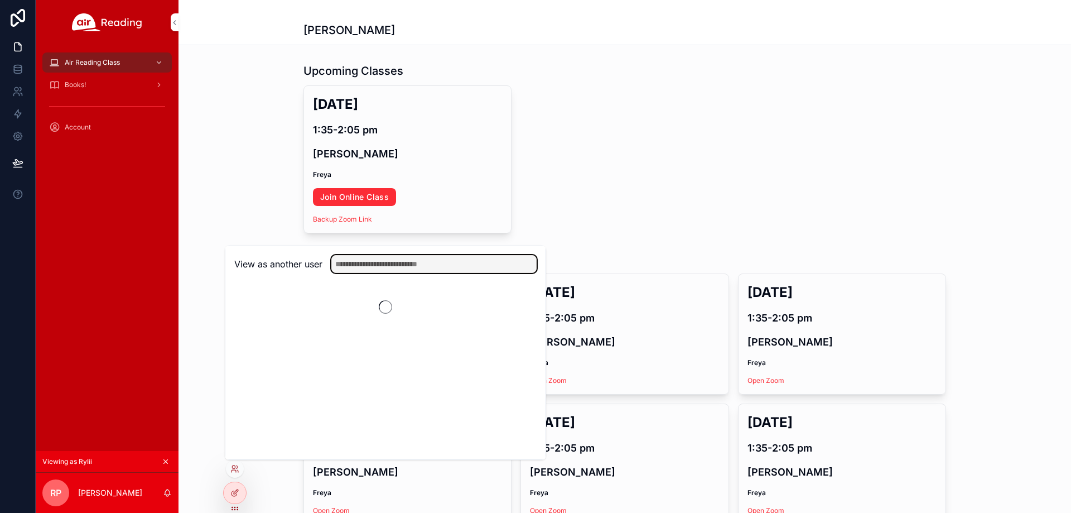
click at [388, 257] on input "text" at bounding box center [433, 264] width 205 height 18
paste input "**********"
type input "**********"
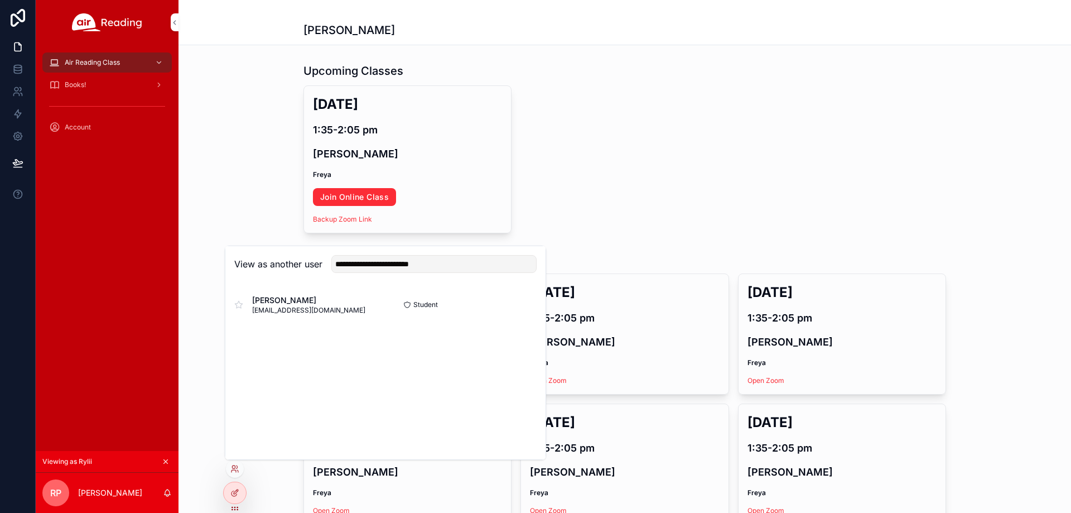
click at [0, 0] on button "Select" at bounding box center [0, 0] width 0 height 0
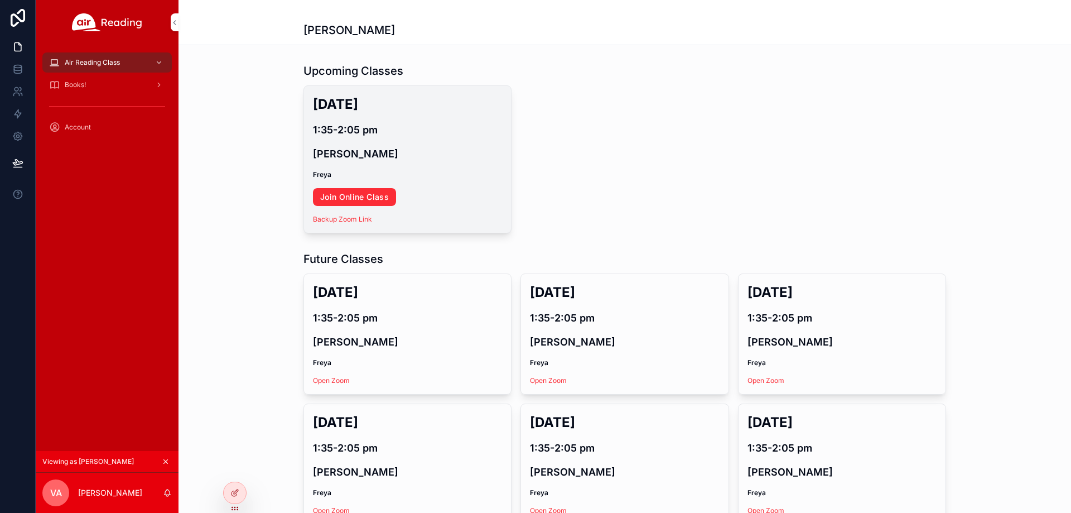
click at [382, 200] on link "Join Online Class" at bounding box center [354, 197] width 83 height 18
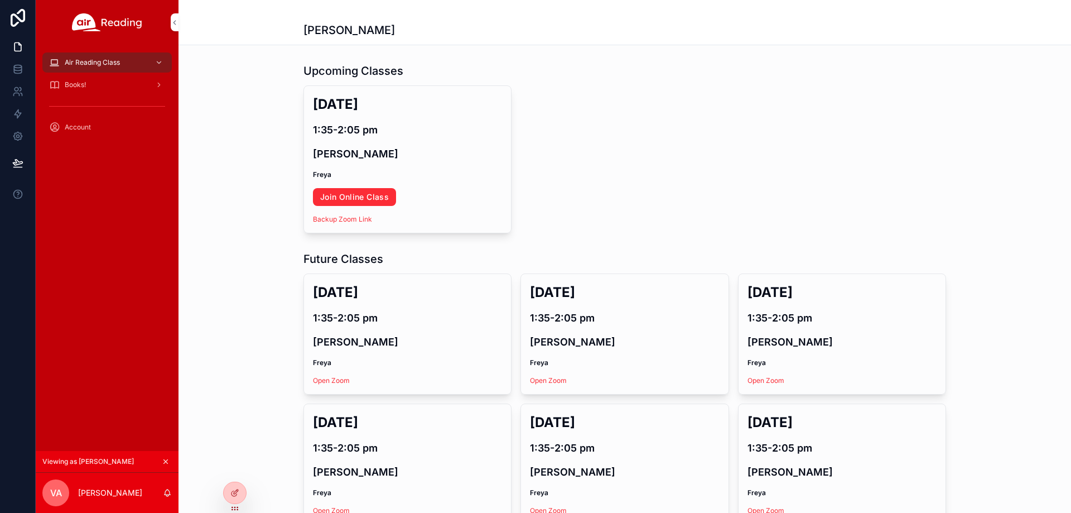
click at [0, 0] on icon at bounding box center [0, 0] width 0 height 0
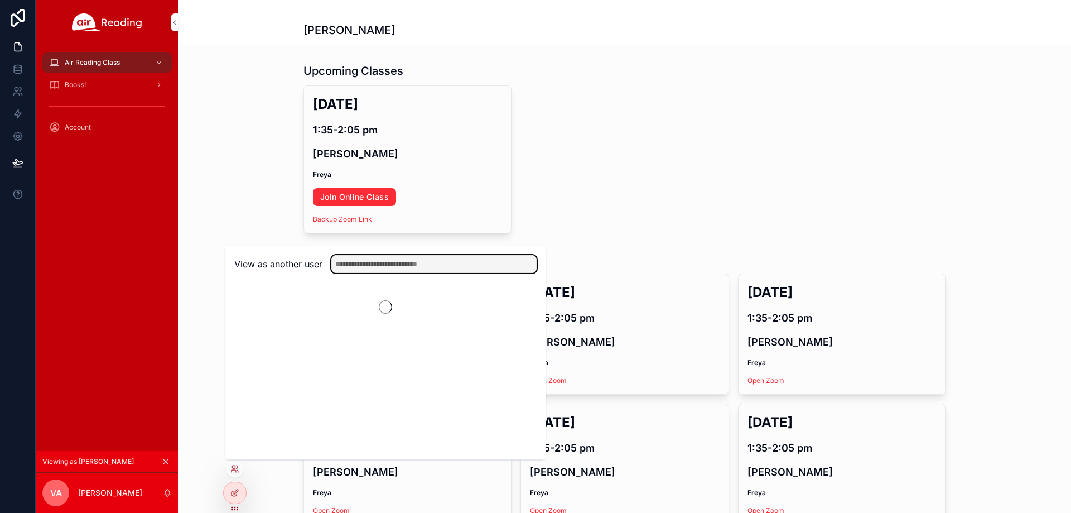
click at [406, 258] on input "text" at bounding box center [433, 264] width 205 height 18
paste input "**********"
type input "**********"
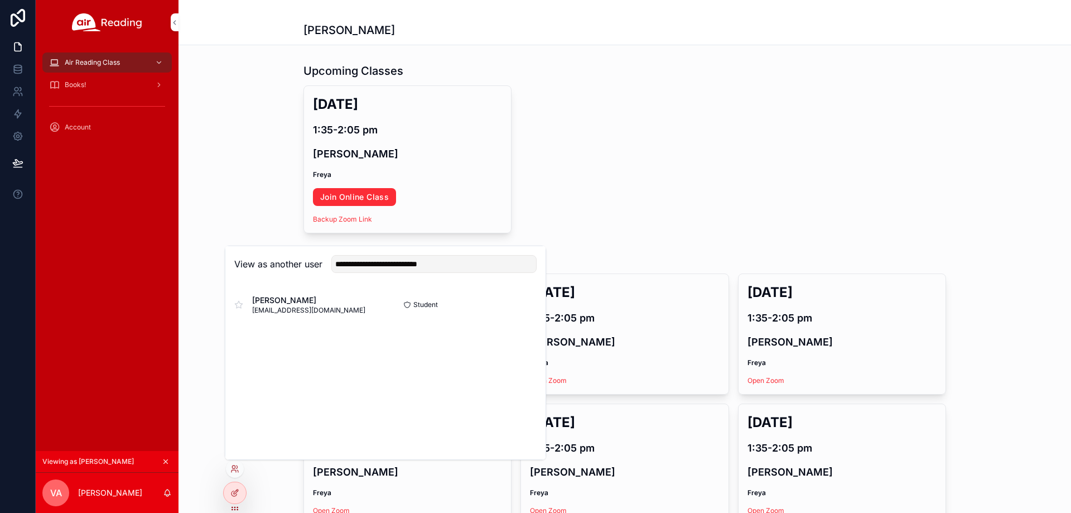
click at [0, 0] on button "Select" at bounding box center [0, 0] width 0 height 0
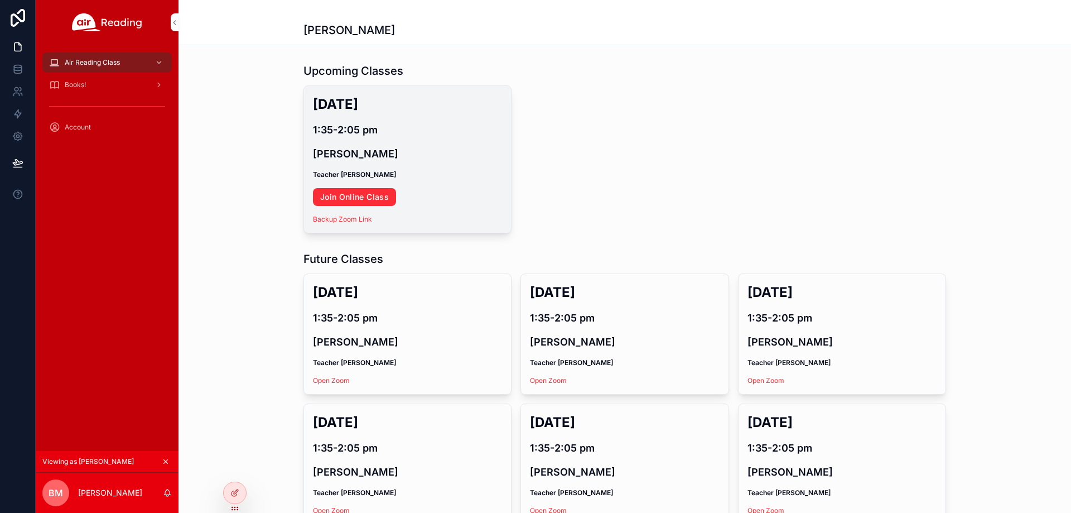
click at [359, 195] on link "Join Online Class" at bounding box center [354, 197] width 83 height 18
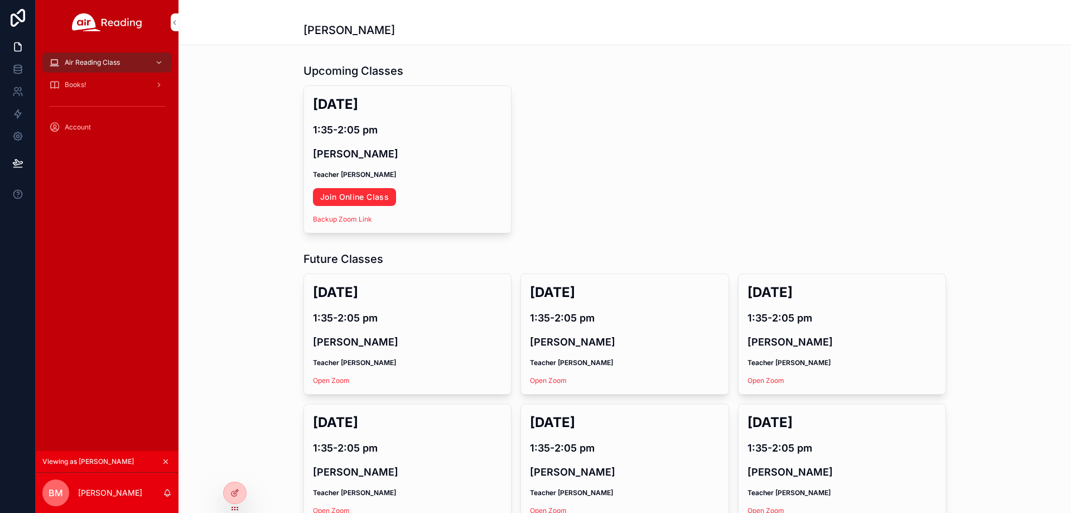
click at [0, 0] on icon at bounding box center [0, 0] width 0 height 0
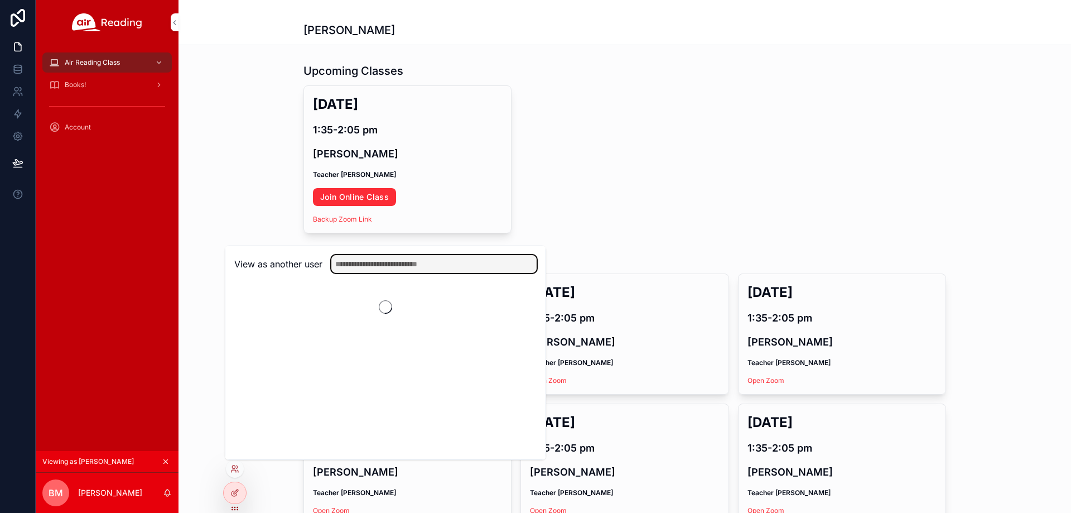
click at [370, 266] on input "text" at bounding box center [433, 264] width 205 height 18
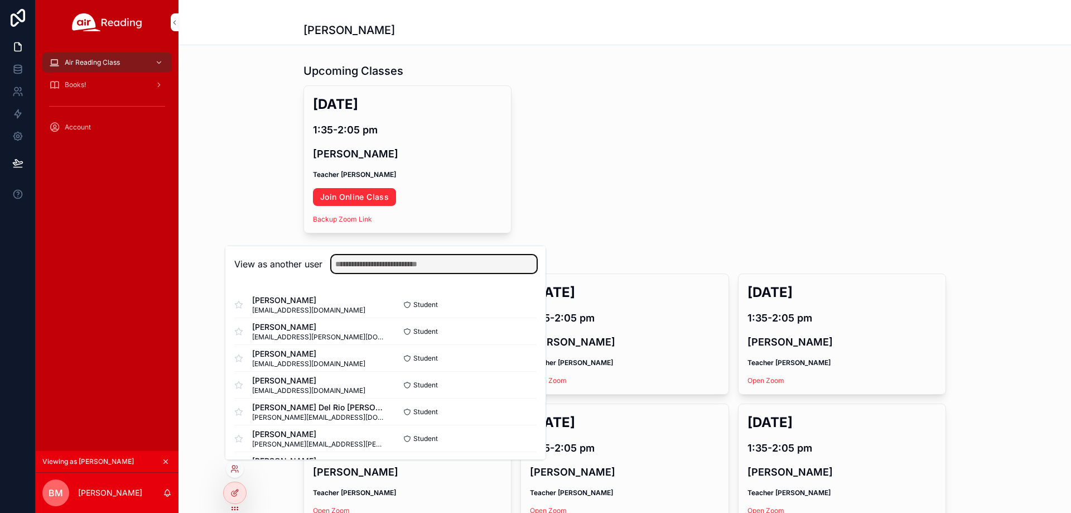
paste input "**********"
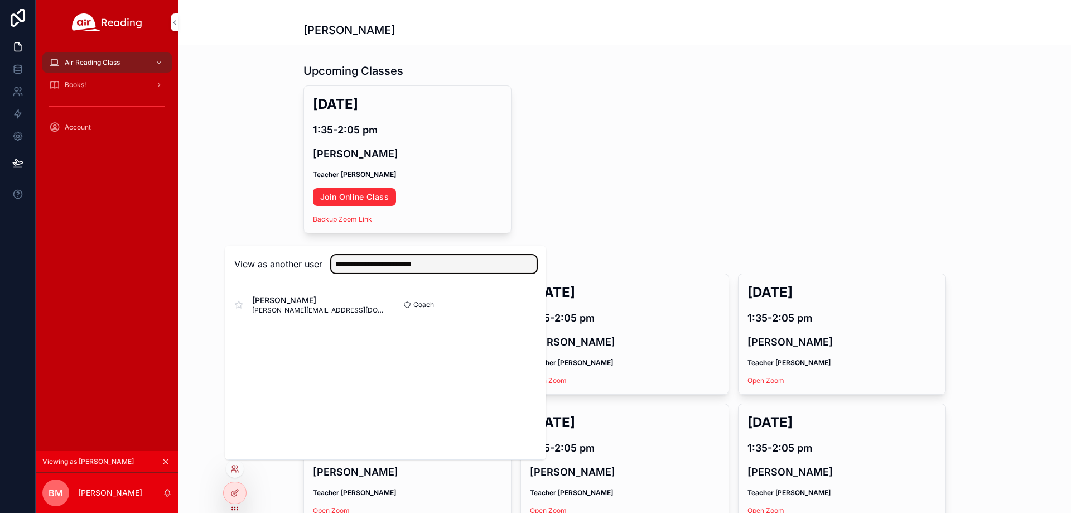
type input "**********"
click at [0, 0] on button "Select" at bounding box center [0, 0] width 0 height 0
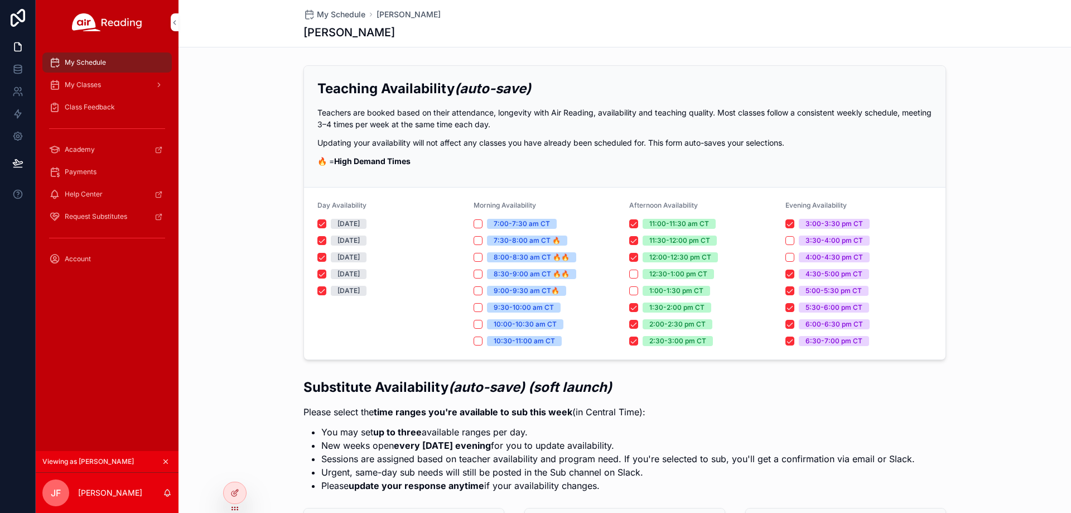
click at [101, 87] on span "My Classes" at bounding box center [83, 84] width 36 height 9
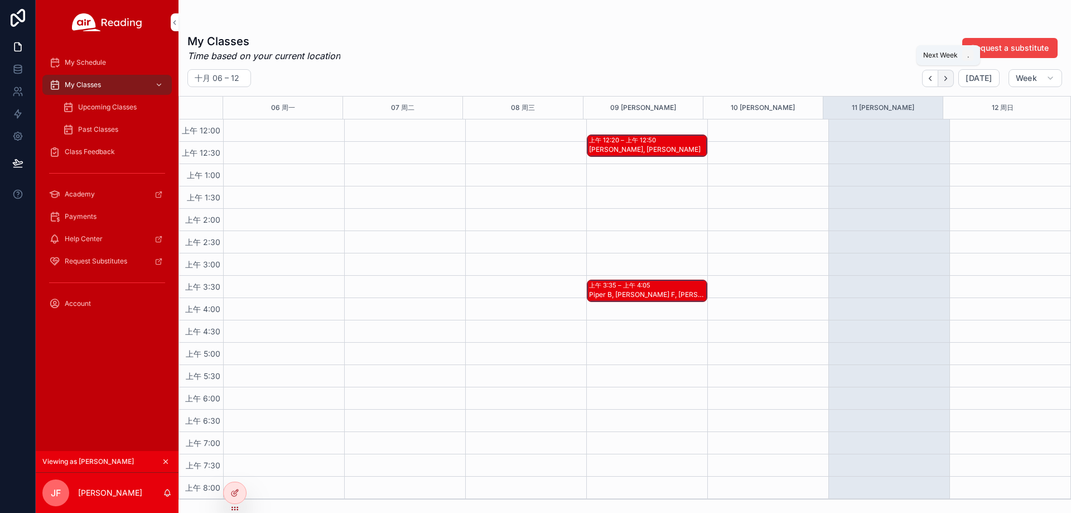
click at [946, 75] on icon "Next" at bounding box center [946, 78] width 8 height 8
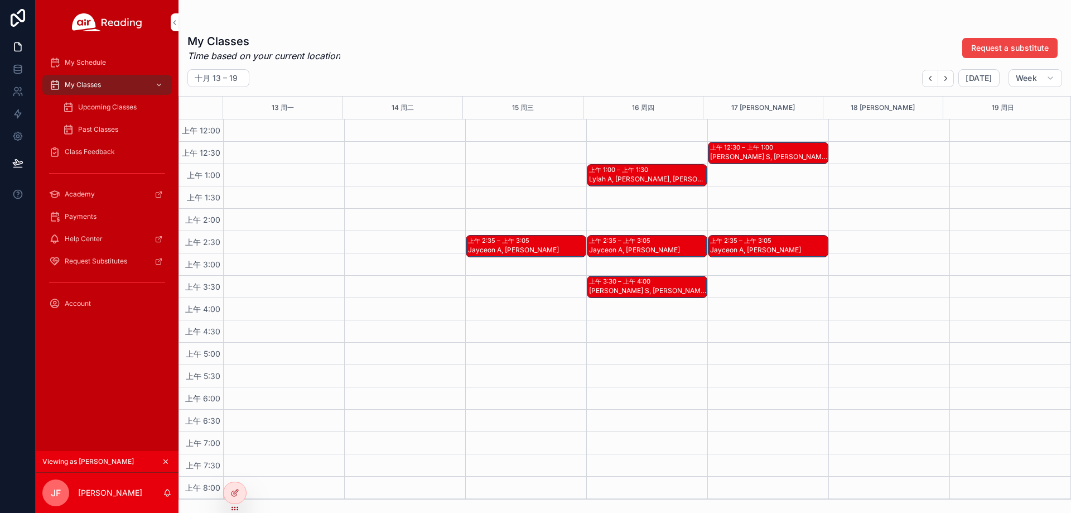
click at [517, 250] on div "Jayceon A, Aison F" at bounding box center [526, 249] width 117 height 9
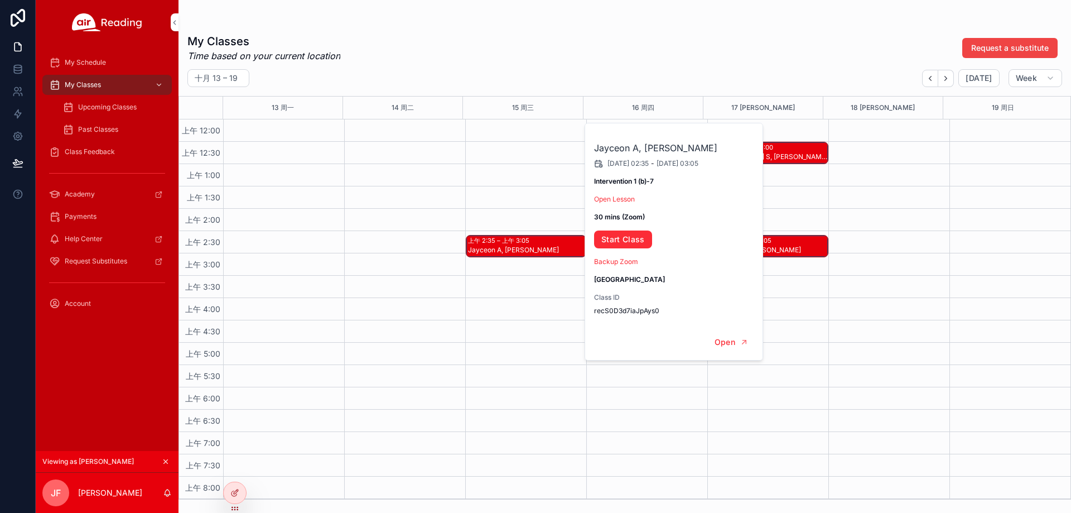
click at [624, 192] on div "Jayceon A, Aison F 2025/10/15 02:35 - 2025/10/15 03:05 Intervention 1 (b)-7 Ope…" at bounding box center [674, 223] width 179 height 201
click at [625, 192] on div "Jayceon A, Aison F 2025/10/15 02:35 - 2025/10/15 03:05 Intervention 1 (b)-7 Ope…" at bounding box center [674, 223] width 179 height 201
click at [625, 199] on link "Open Lesson" at bounding box center [614, 199] width 41 height 8
click at [626, 239] on link "Start Class" at bounding box center [623, 239] width 58 height 18
click at [88, 113] on div "Upcoming Classes" at bounding box center [113, 107] width 103 height 18
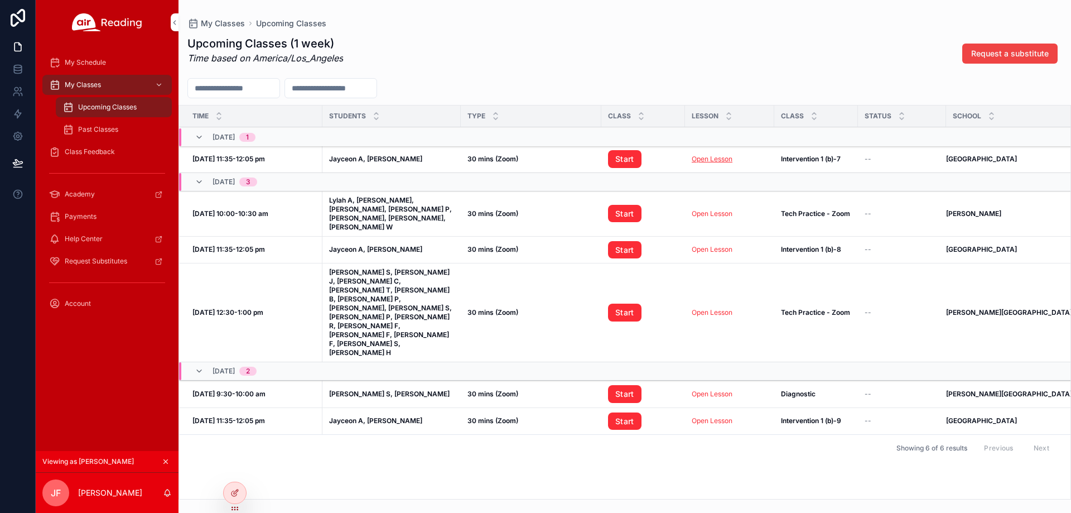
click at [713, 160] on link "Open Lesson" at bounding box center [712, 159] width 41 height 8
click at [606, 158] on td "Start" at bounding box center [643, 159] width 84 height 27
click at [610, 158] on link "Start" at bounding box center [624, 159] width 33 height 18
click at [0, 0] on icon at bounding box center [0, 0] width 0 height 0
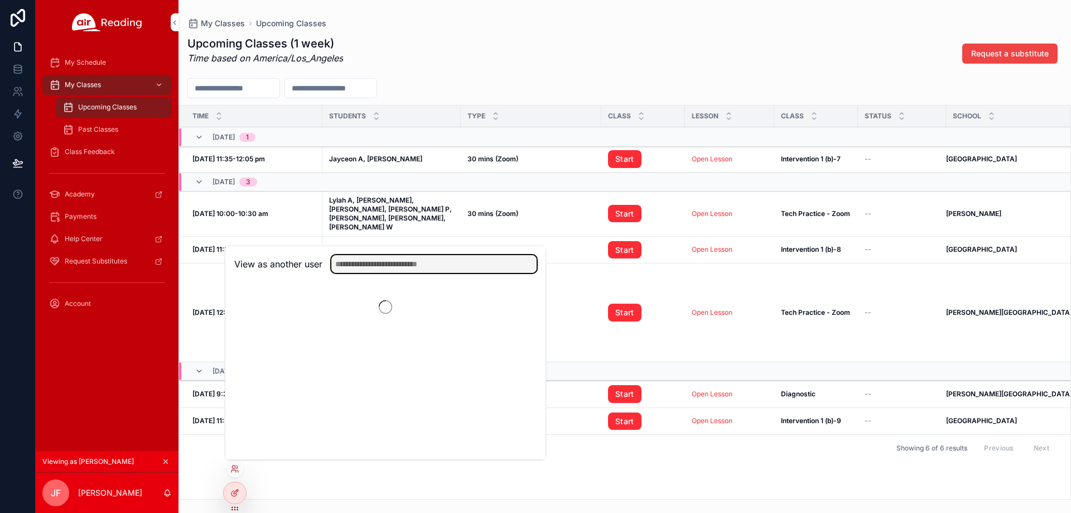
click at [388, 261] on input "text" at bounding box center [433, 264] width 205 height 18
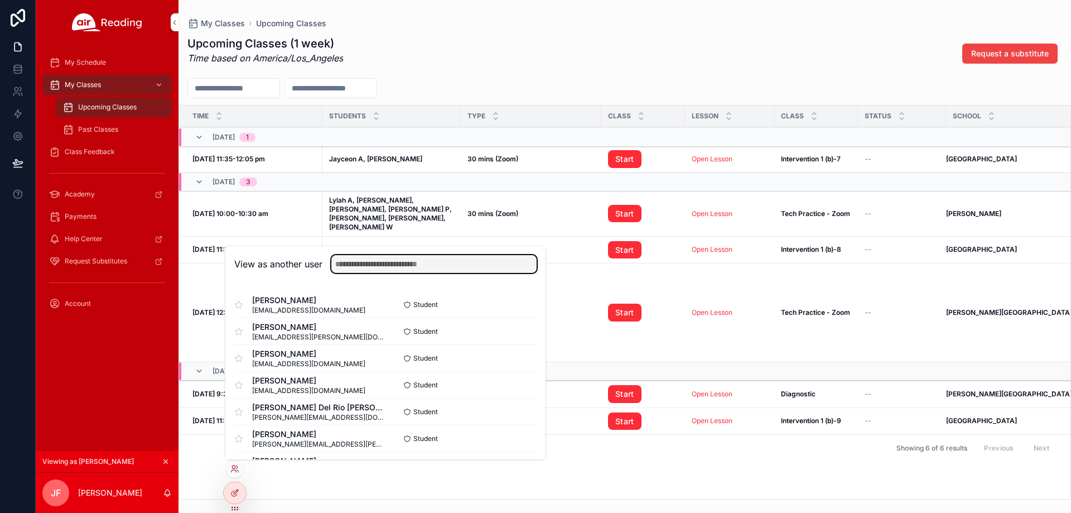
paste input "**********"
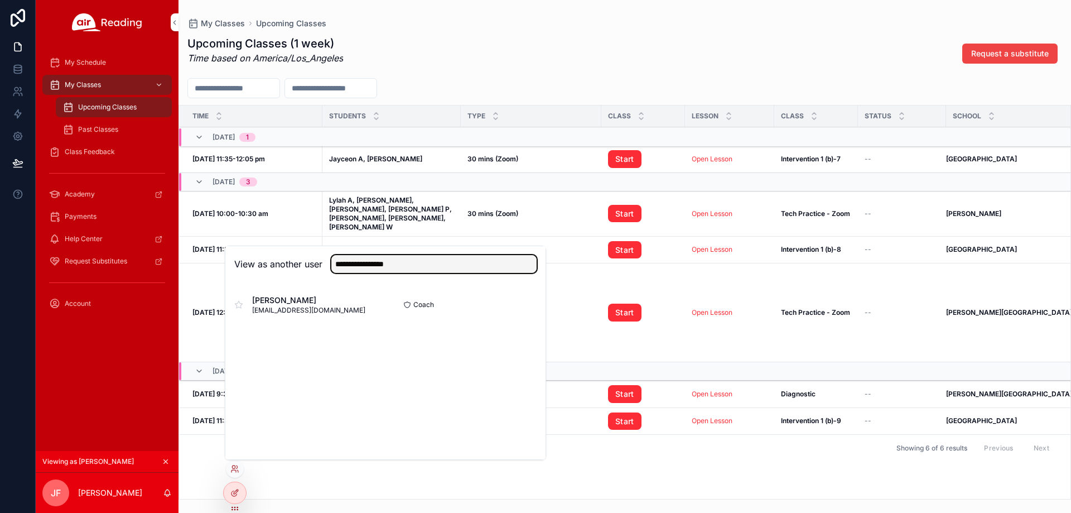
type input "**********"
click at [0, 0] on button "Select" at bounding box center [0, 0] width 0 height 0
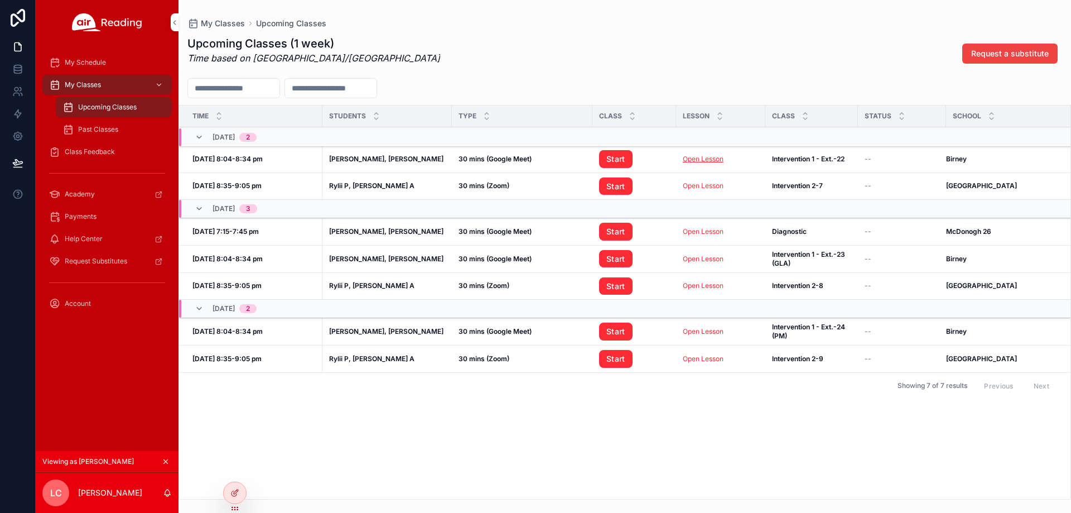
click at [713, 162] on link "Open Lesson" at bounding box center [703, 159] width 41 height 8
click at [715, 187] on link "Open Lesson" at bounding box center [703, 185] width 41 height 8
click at [618, 187] on link "Start" at bounding box center [615, 186] width 33 height 18
click at [0, 0] on icon at bounding box center [0, 0] width 0 height 0
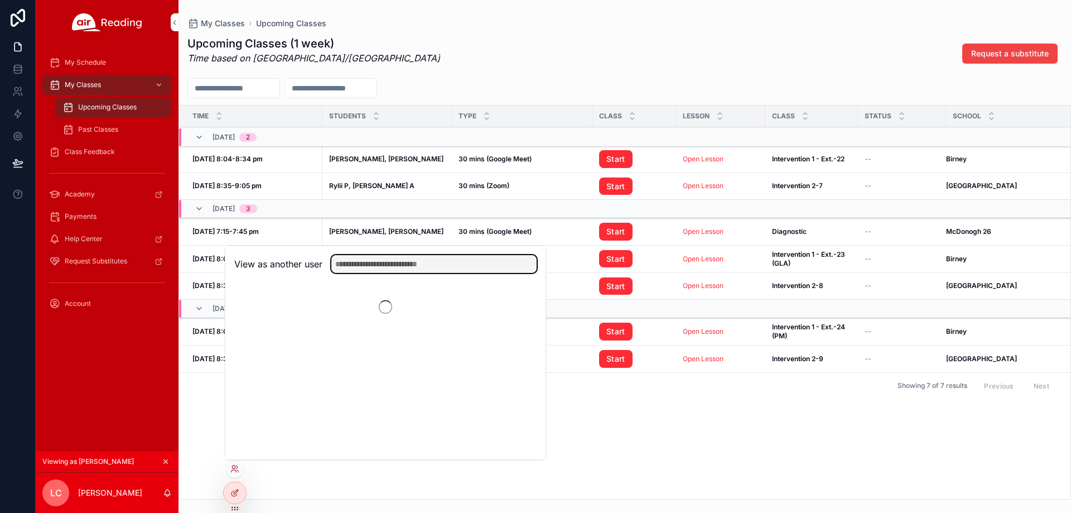
click at [401, 267] on input "text" at bounding box center [433, 264] width 205 height 18
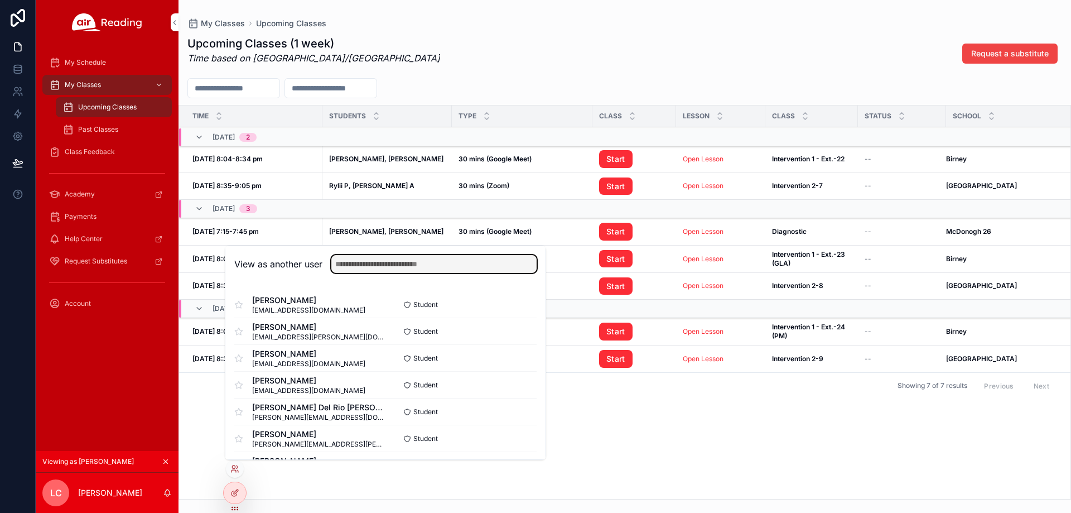
paste input "**********"
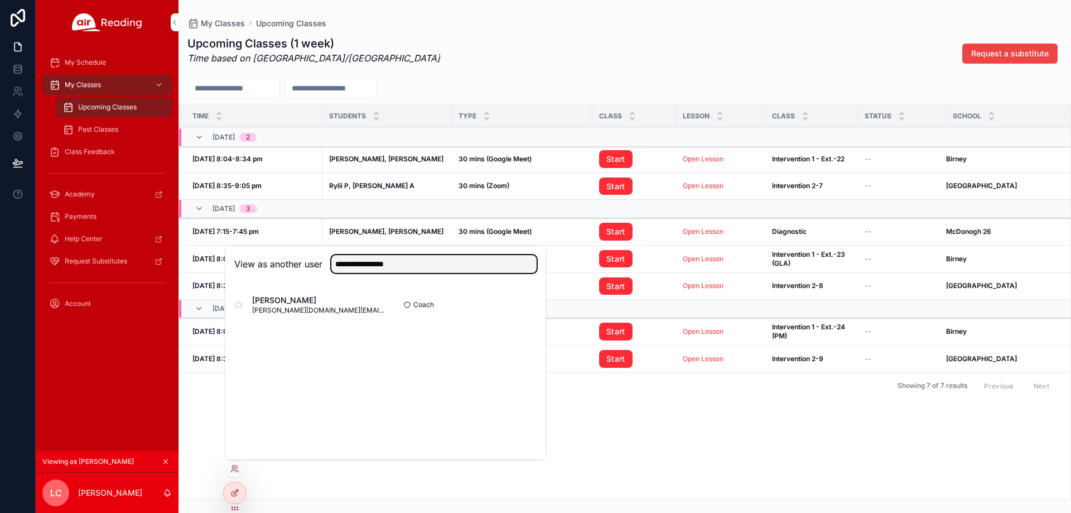
type input "**********"
click at [0, 0] on button "Select" at bounding box center [0, 0] width 0 height 0
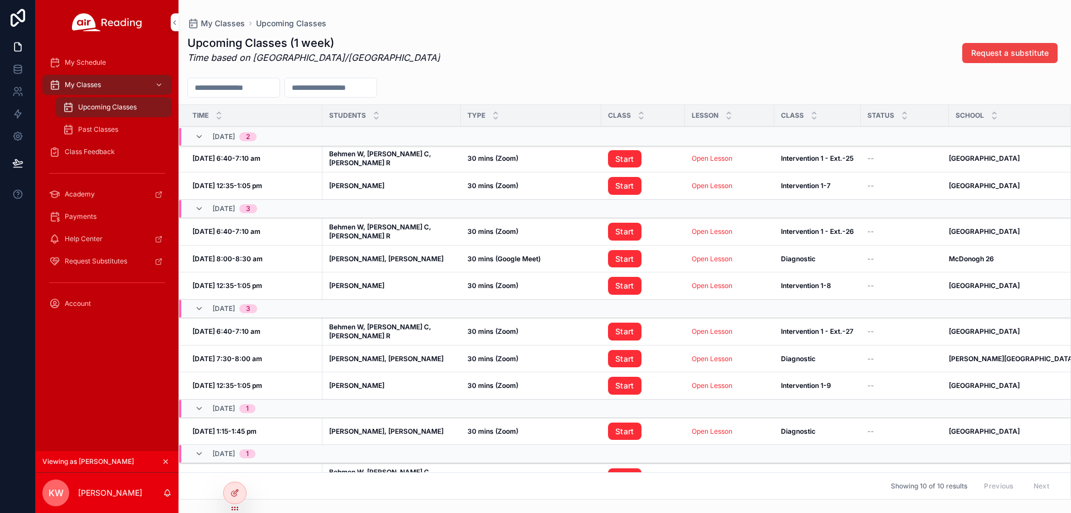
click at [706, 165] on td "Open Lesson Open Lesson" at bounding box center [729, 158] width 89 height 27
click at [706, 161] on link "Open Lesson" at bounding box center [712, 158] width 41 height 8
click at [608, 160] on link "Start" at bounding box center [624, 159] width 33 height 18
click at [116, 86] on div "My Classes" at bounding box center [107, 85] width 116 height 18
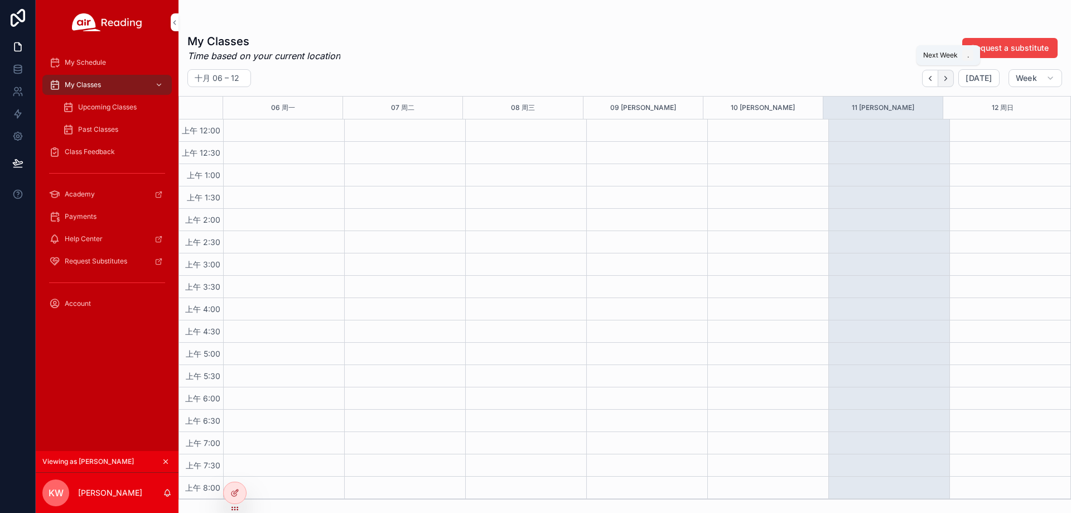
click at [944, 81] on icon "Next" at bounding box center [946, 78] width 8 height 8
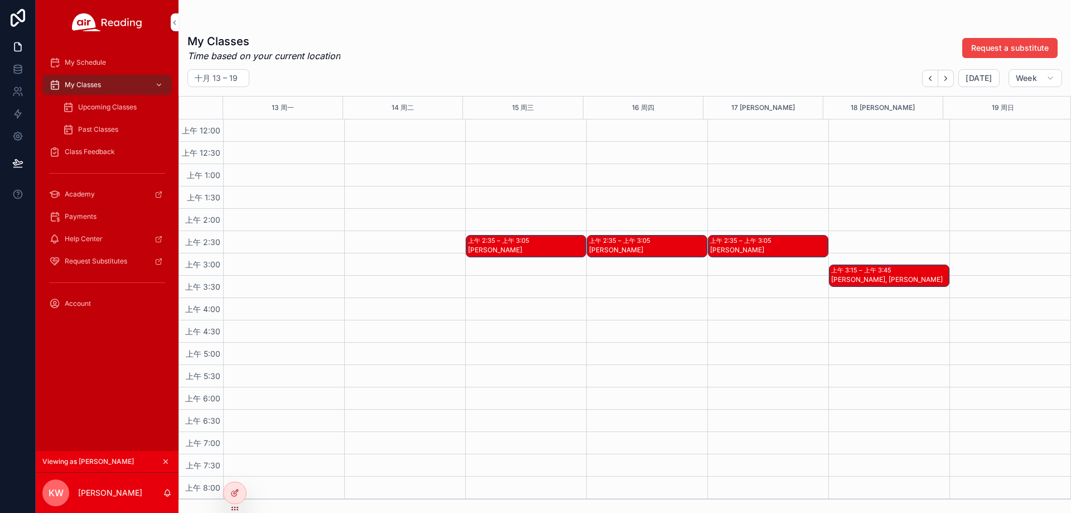
click at [530, 245] on div "Broderick M" at bounding box center [526, 249] width 117 height 9
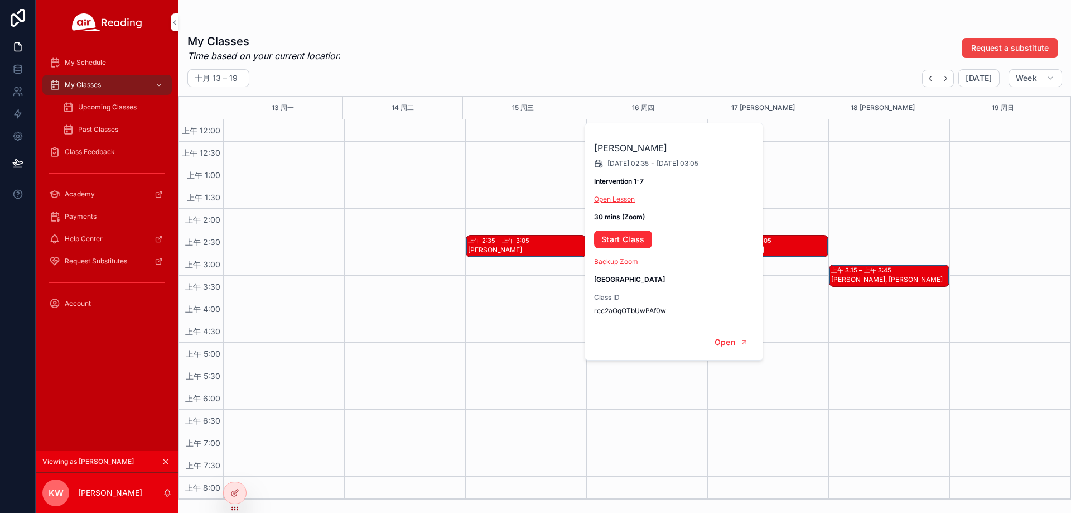
click at [620, 199] on link "Open Lesson" at bounding box center [614, 199] width 41 height 8
click at [625, 233] on link "Start Class" at bounding box center [623, 239] width 58 height 18
click at [0, 0] on icon at bounding box center [0, 0] width 0 height 0
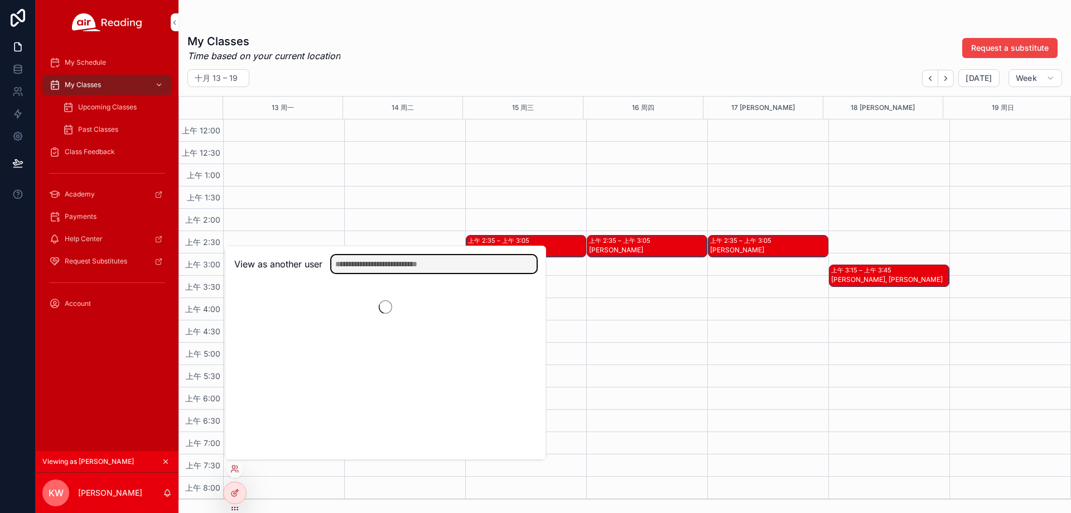
click at [394, 269] on input "text" at bounding box center [433, 264] width 205 height 18
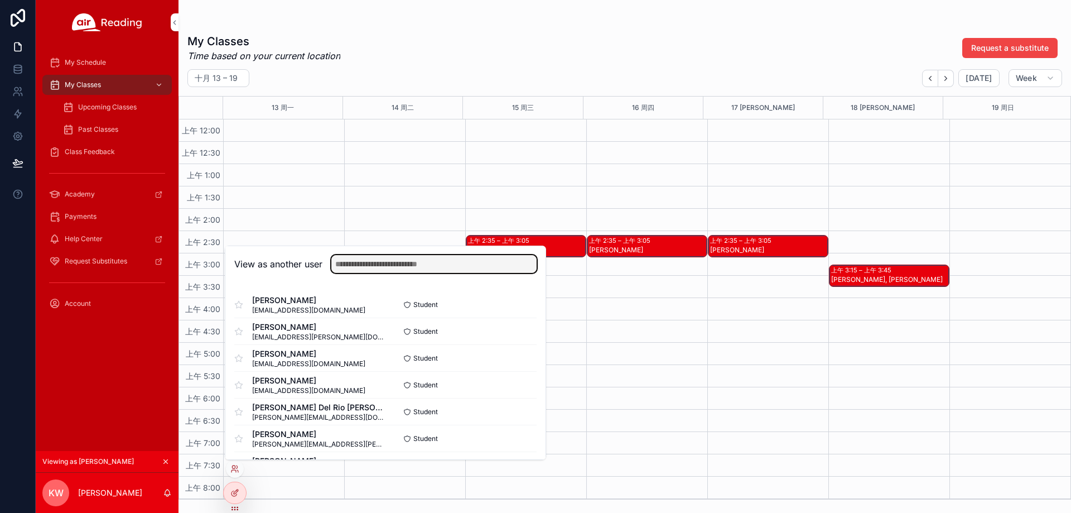
paste input "**********"
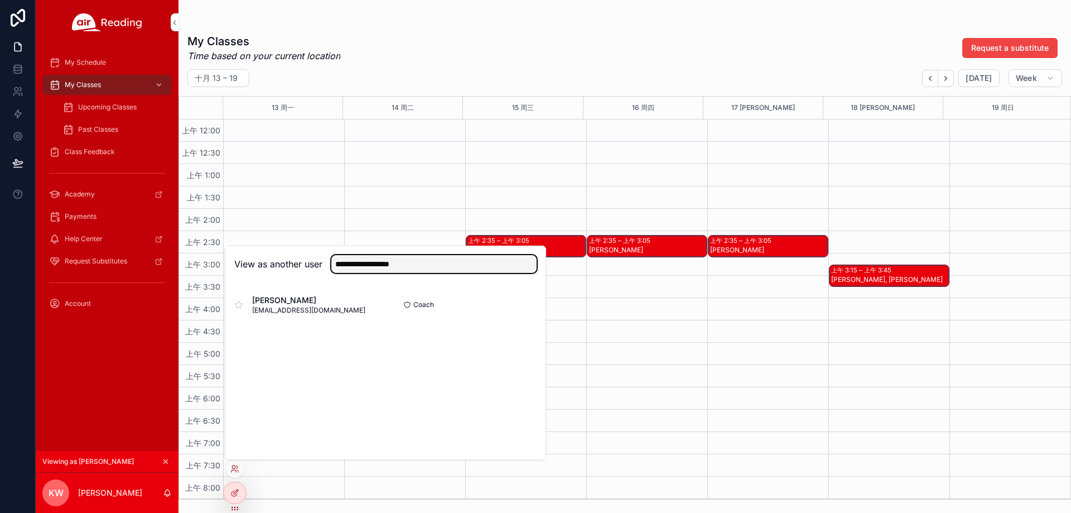
type input "**********"
click at [0, 0] on button "Select" at bounding box center [0, 0] width 0 height 0
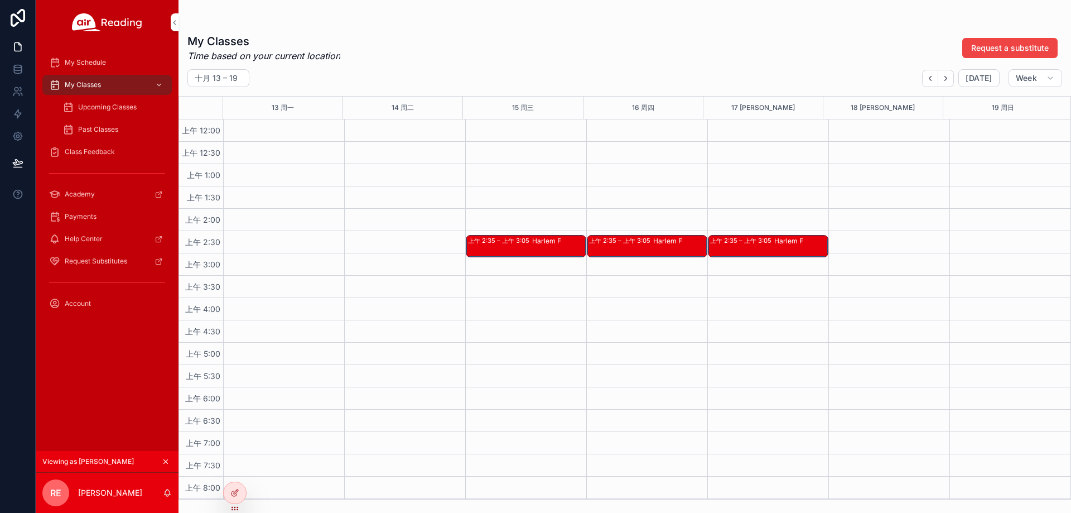
click at [546, 242] on div "Harlem F" at bounding box center [558, 241] width 53 height 9
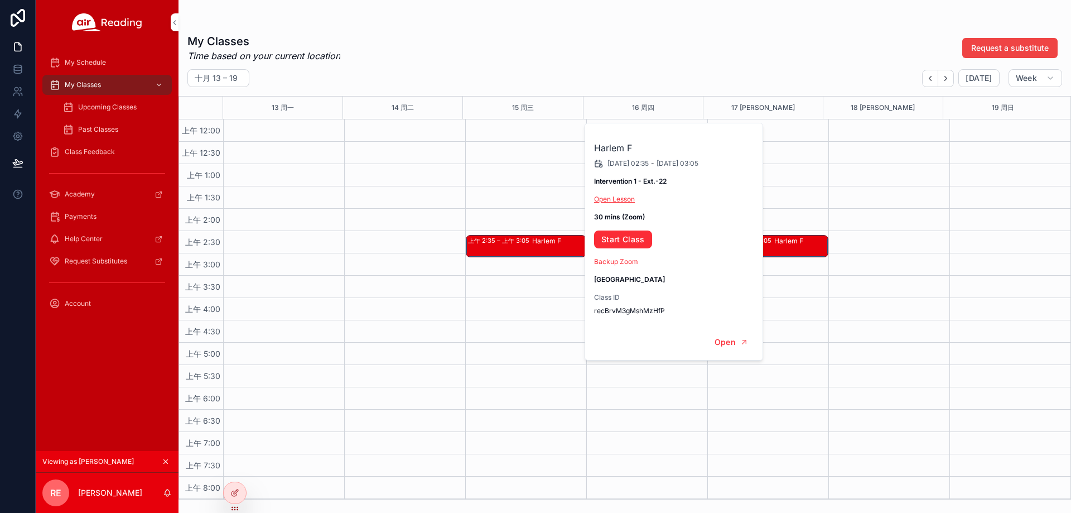
click at [616, 199] on link "Open Lesson" at bounding box center [614, 199] width 41 height 8
click at [919, 79] on div "十月 13 – 19 Today Week" at bounding box center [625, 78] width 893 height 18
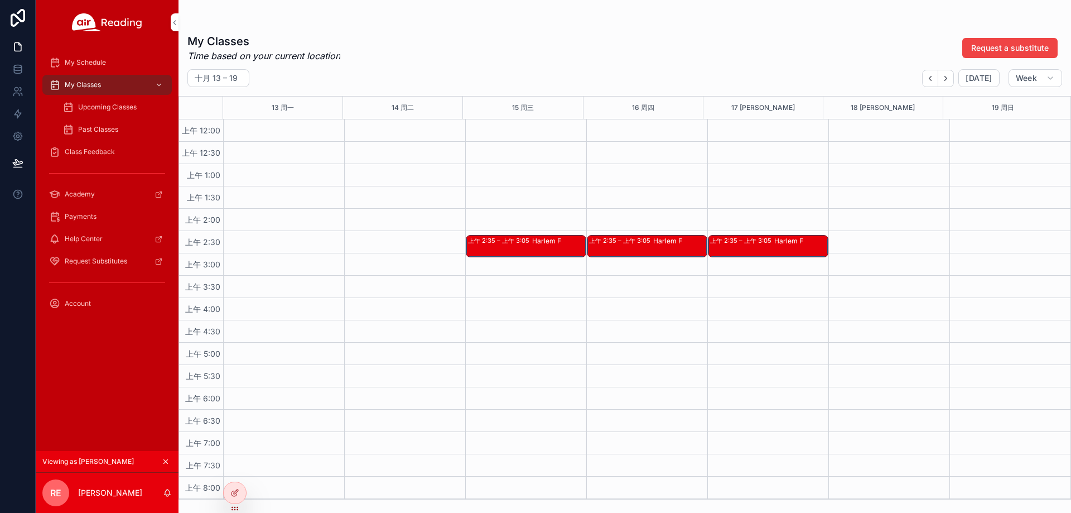
click at [505, 254] on div "上午 2:35 – 上午 3:05 Harlem F" at bounding box center [525, 245] width 119 height 21
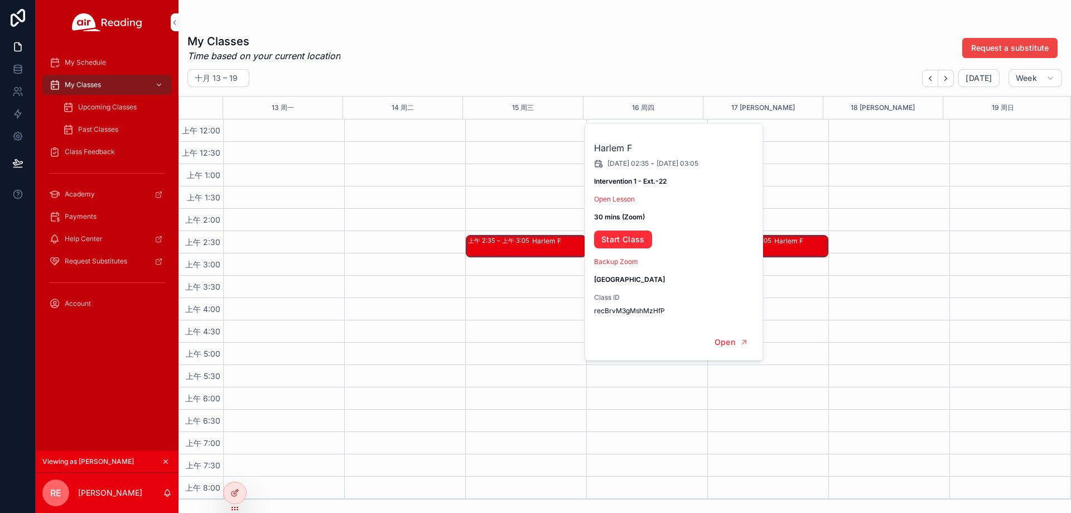
click at [635, 245] on link "Start Class" at bounding box center [623, 239] width 58 height 18
click at [115, 100] on div "Upcoming Classes" at bounding box center [113, 107] width 103 height 18
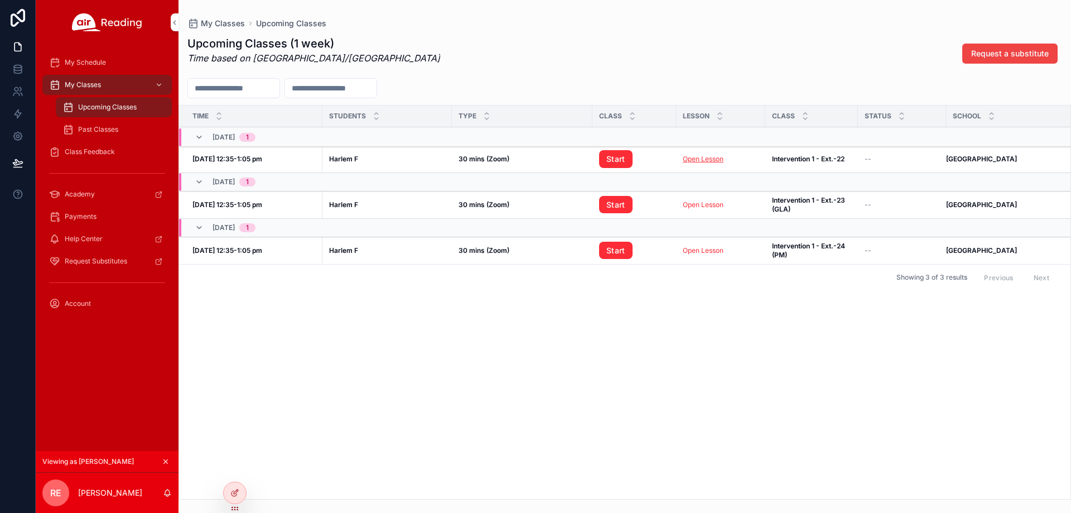
click at [701, 155] on link "Open Lesson" at bounding box center [703, 159] width 41 height 8
click at [601, 159] on link "Start" at bounding box center [615, 159] width 33 height 18
click at [0, 0] on icon at bounding box center [0, 0] width 0 height 0
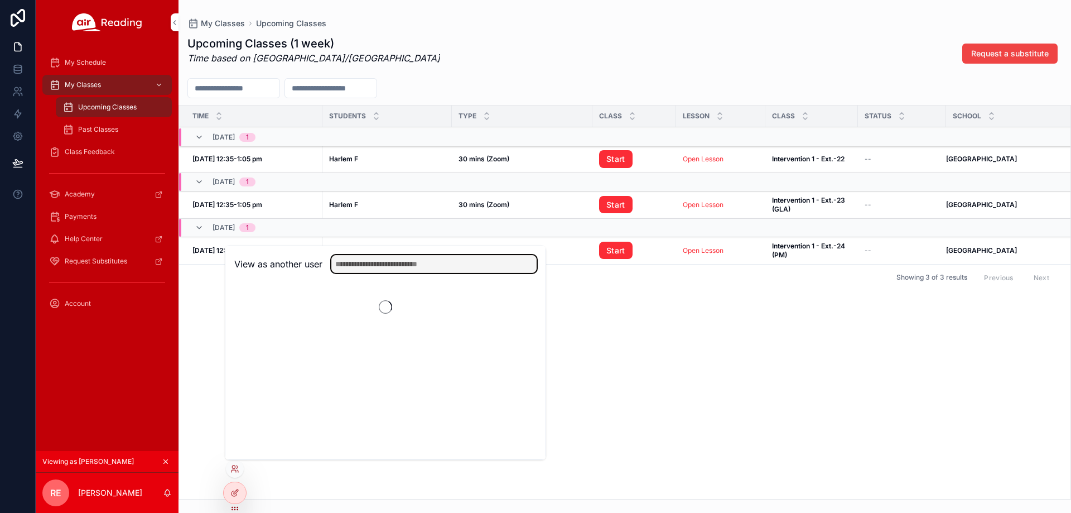
click at [407, 269] on input "text" at bounding box center [433, 264] width 205 height 18
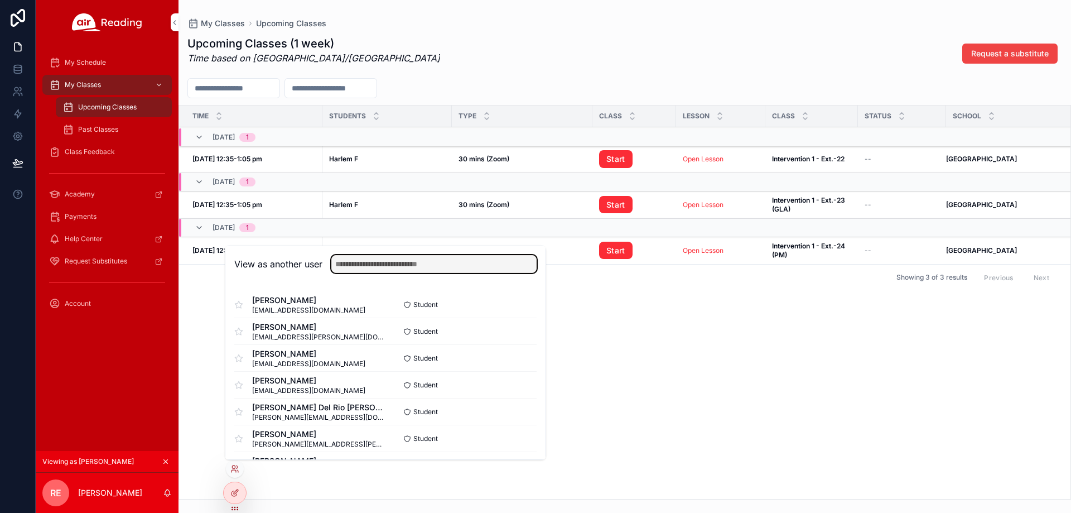
paste input "**********"
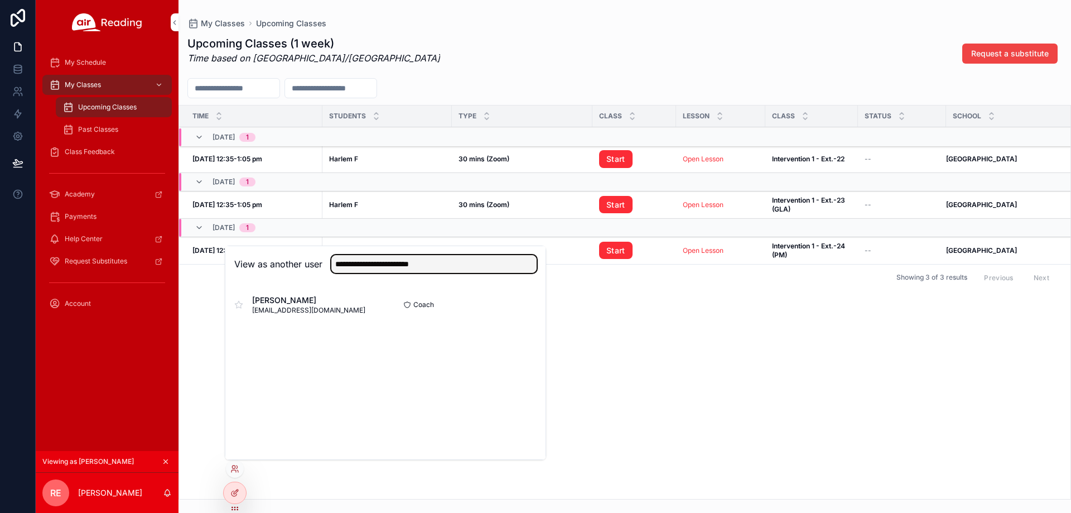
type input "**********"
click at [0, 0] on button "Select" at bounding box center [0, 0] width 0 height 0
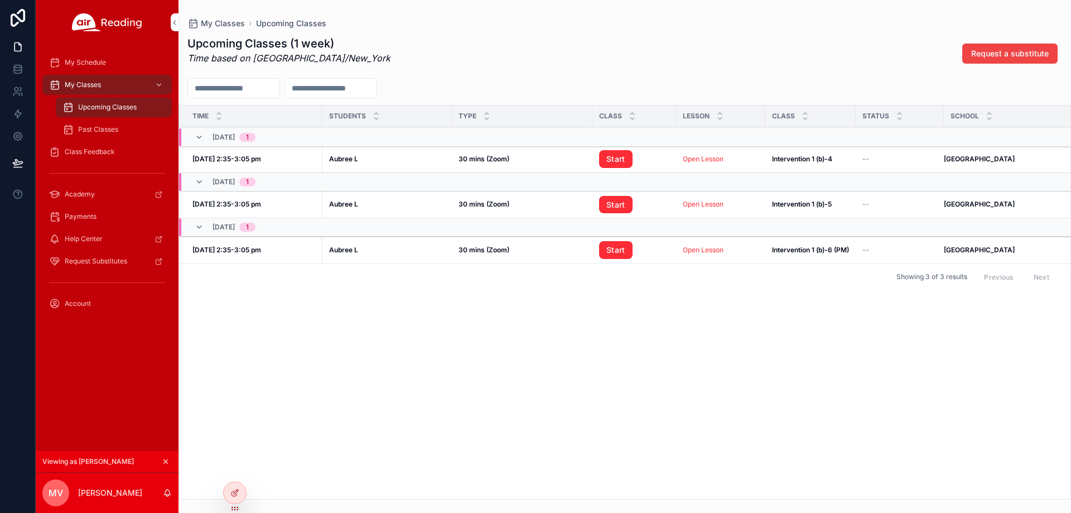
click at [691, 164] on td "Open Lesson Open Lesson" at bounding box center [720, 159] width 89 height 27
click at [700, 159] on link "Open Lesson" at bounding box center [703, 159] width 41 height 8
click at [634, 159] on span "Start" at bounding box center [634, 159] width 70 height 18
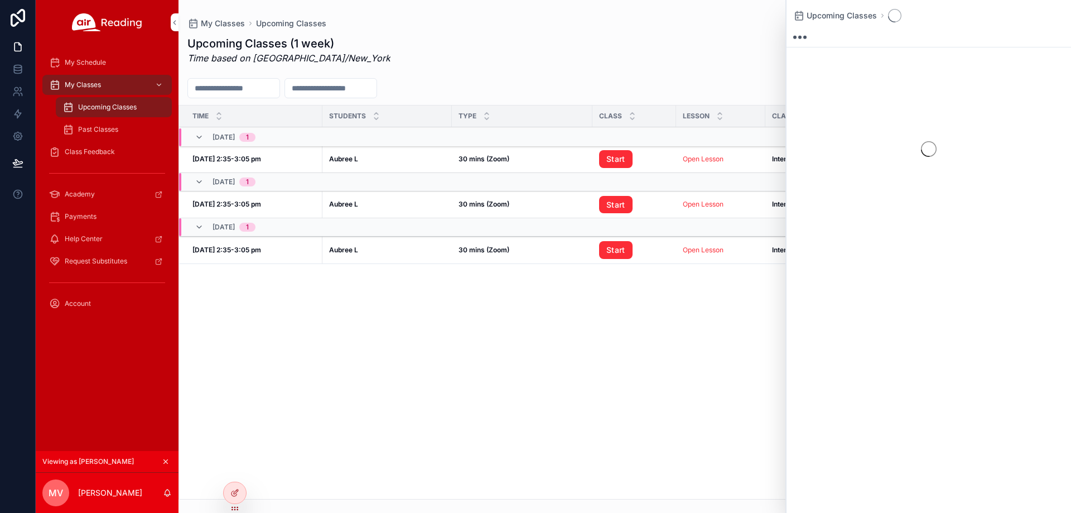
click at [627, 160] on link "Start" at bounding box center [615, 159] width 33 height 18
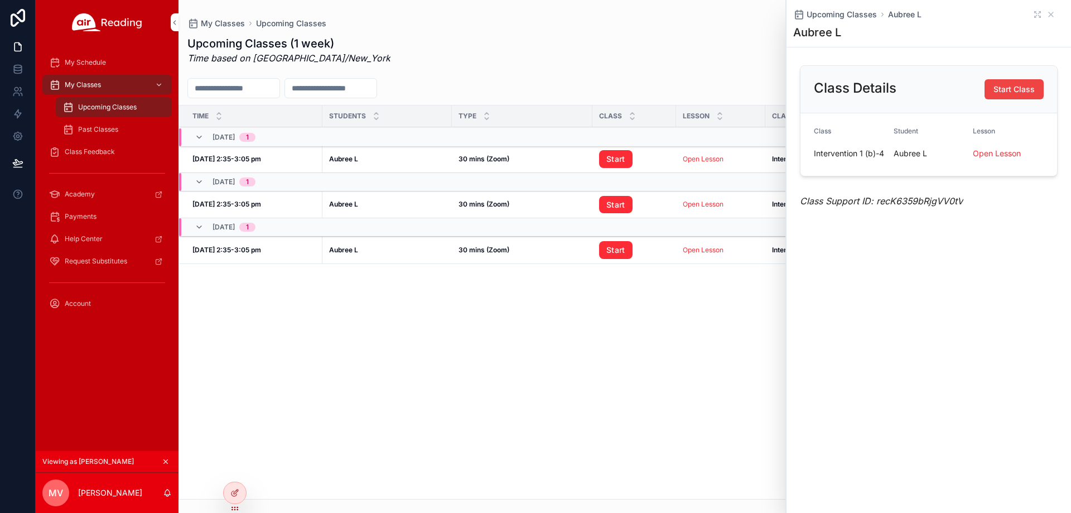
click at [659, 45] on div "Upcoming Classes (1 week) Time based on America/New_York Request a substitute" at bounding box center [624, 54] width 875 height 36
click at [1049, 12] on icon "scrollable content" at bounding box center [1050, 14] width 9 height 9
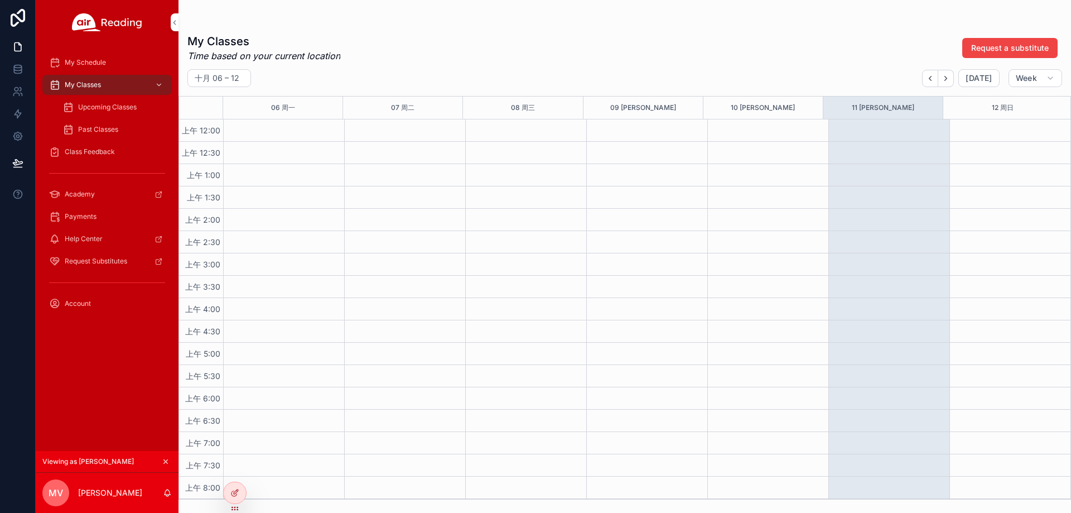
click at [124, 107] on span "Upcoming Classes" at bounding box center [107, 107] width 59 height 9
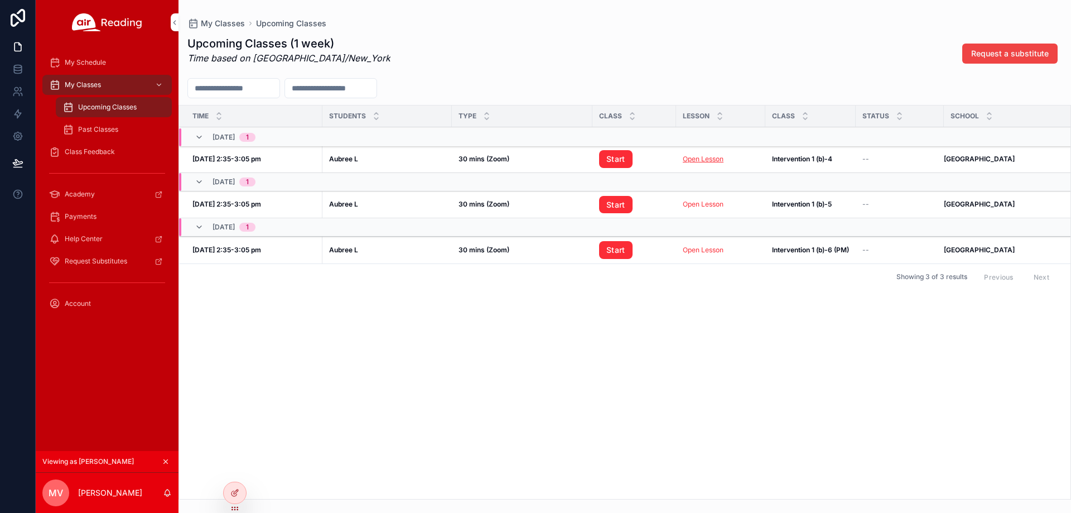
click at [711, 160] on link "Open Lesson" at bounding box center [703, 159] width 41 height 8
click at [620, 156] on link "Start" at bounding box center [615, 159] width 33 height 18
click at [700, 162] on link "Open Lesson" at bounding box center [703, 159] width 41 height 8
click at [626, 152] on link "Start" at bounding box center [615, 159] width 33 height 18
click at [144, 84] on div "My Classes" at bounding box center [107, 85] width 116 height 18
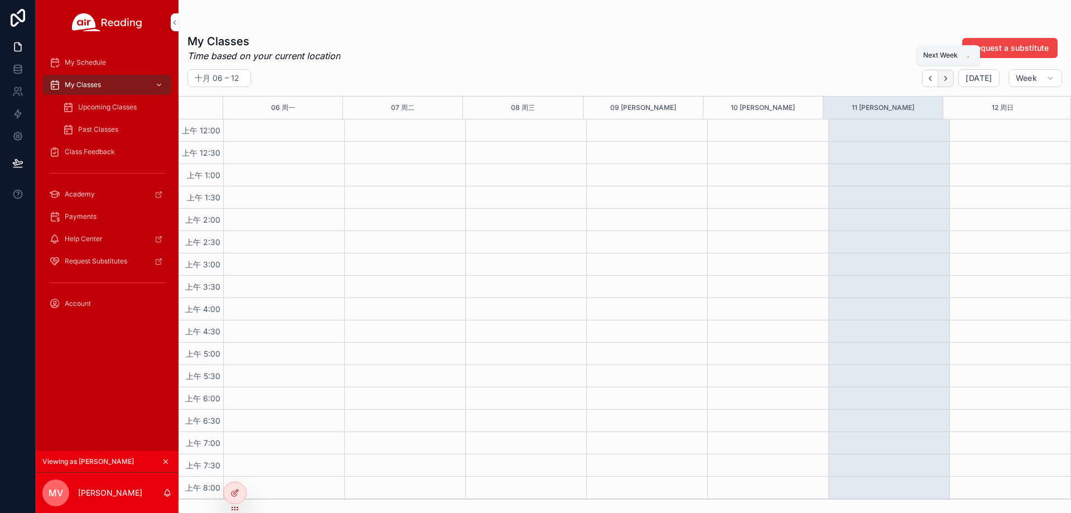
click at [949, 80] on icon "Next" at bounding box center [946, 78] width 8 height 8
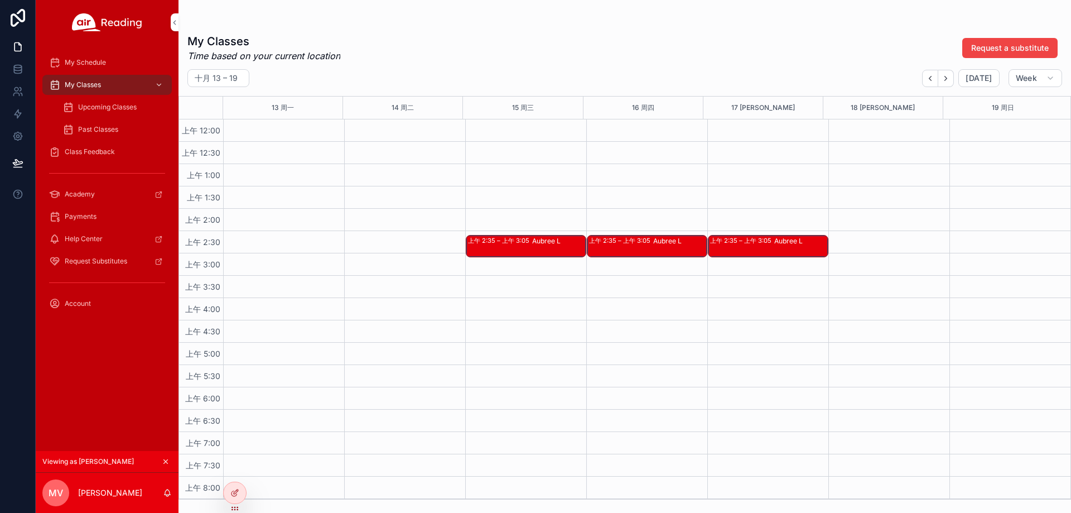
click at [542, 237] on div "Aubree L" at bounding box center [558, 241] width 53 height 9
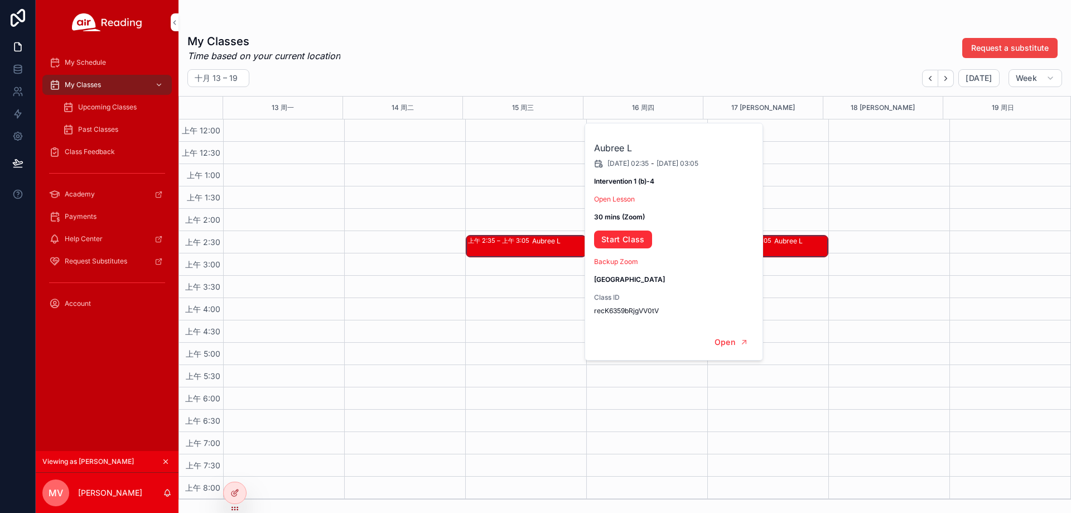
click at [619, 203] on span "Open Lesson" at bounding box center [674, 199] width 161 height 9
click at [620, 201] on link "Open Lesson" at bounding box center [614, 199] width 41 height 8
click at [609, 242] on link "Start Class" at bounding box center [623, 239] width 58 height 18
click at [102, 110] on span "Upcoming Classes" at bounding box center [107, 107] width 59 height 9
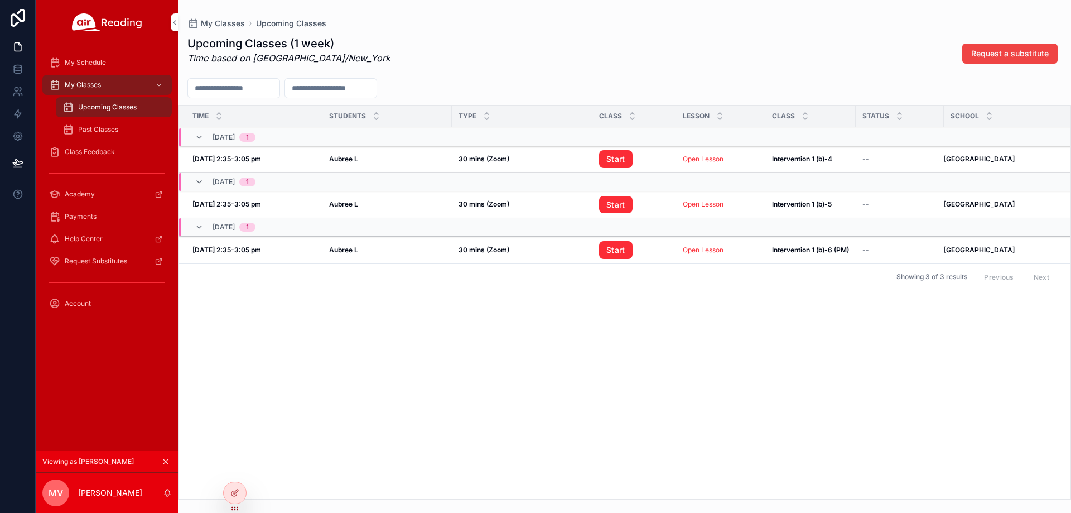
click at [694, 162] on link "Open Lesson" at bounding box center [703, 159] width 41 height 8
click at [624, 159] on link "Start" at bounding box center [615, 159] width 33 height 18
click at [106, 147] on span "Class Feedback" at bounding box center [90, 151] width 50 height 9
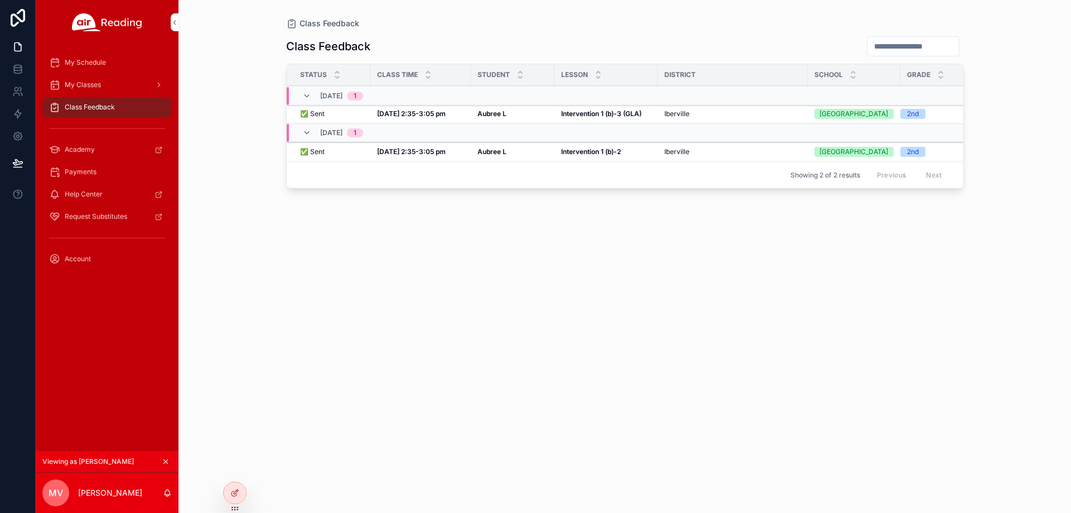
click at [405, 117] on strong "Oct 2, 2:35-3:05 pm" at bounding box center [411, 113] width 69 height 8
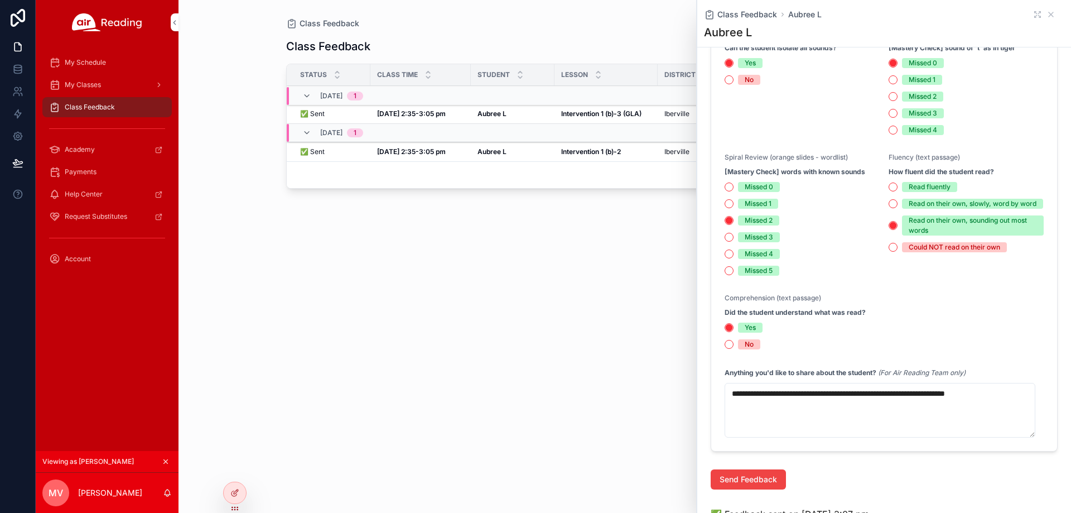
scroll to position [614, 0]
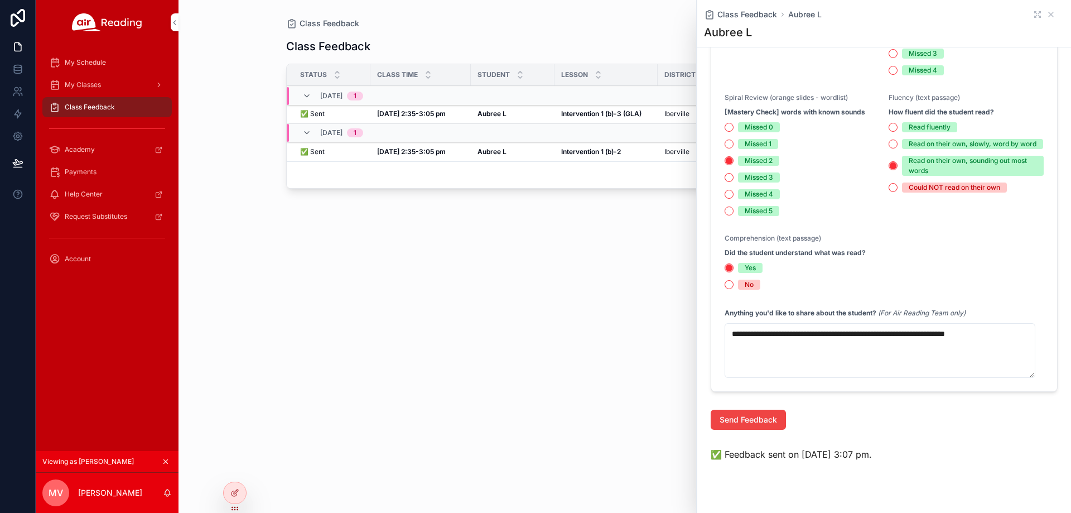
click at [609, 377] on div "Class Feedback Status Class Time Student Lesson District School Grade 10/02, Th…" at bounding box center [625, 264] width 678 height 470
click at [1036, 15] on div "Class Feedback Aubree L" at bounding box center [884, 14] width 360 height 11
click at [1046, 13] on icon "scrollable content" at bounding box center [1050, 14] width 9 height 9
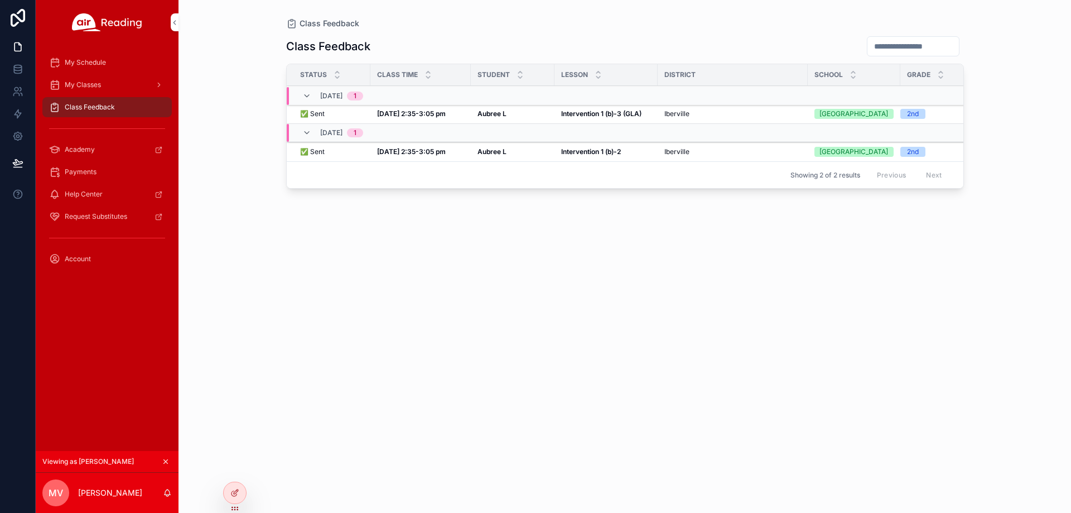
click at [113, 63] on div "My Schedule" at bounding box center [107, 63] width 116 height 18
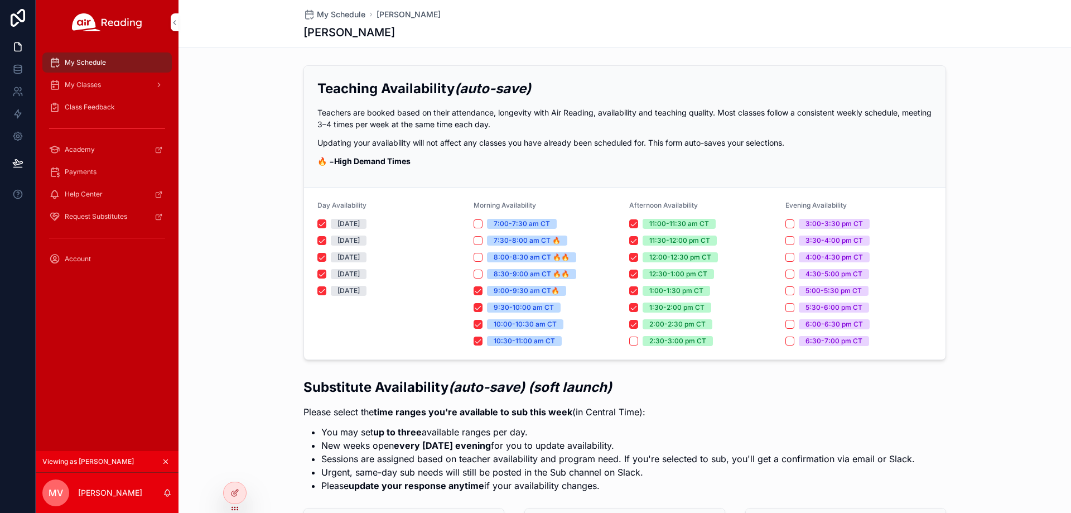
click at [123, 111] on div "Class Feedback" at bounding box center [107, 107] width 116 height 18
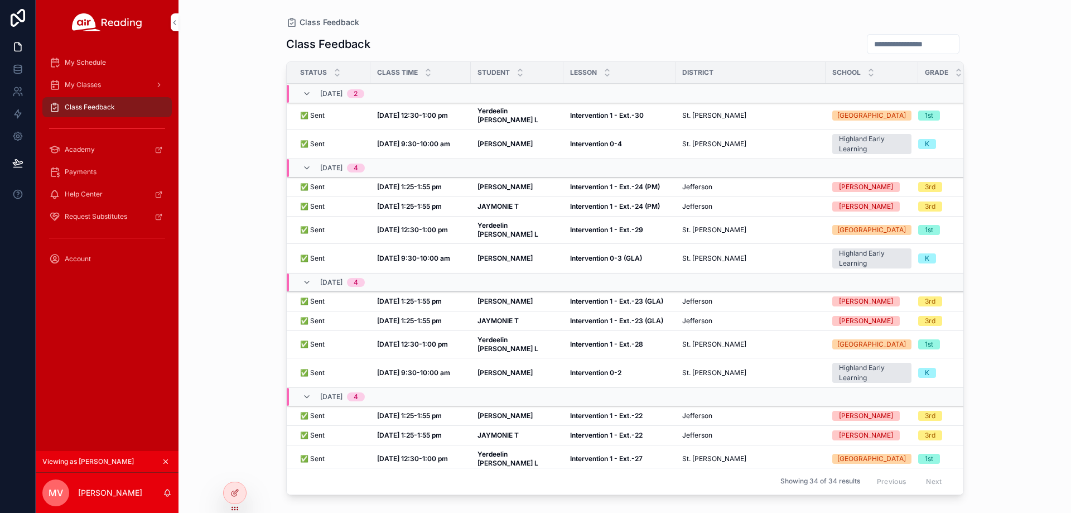
click at [93, 64] on span "My Schedule" at bounding box center [85, 62] width 41 height 9
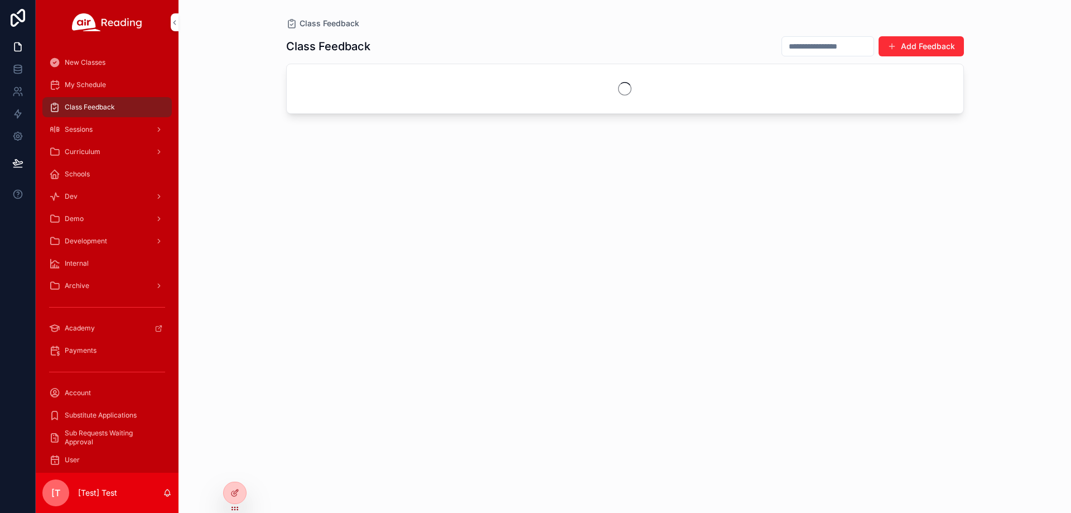
click at [0, 0] on icon at bounding box center [0, 0] width 0 height 0
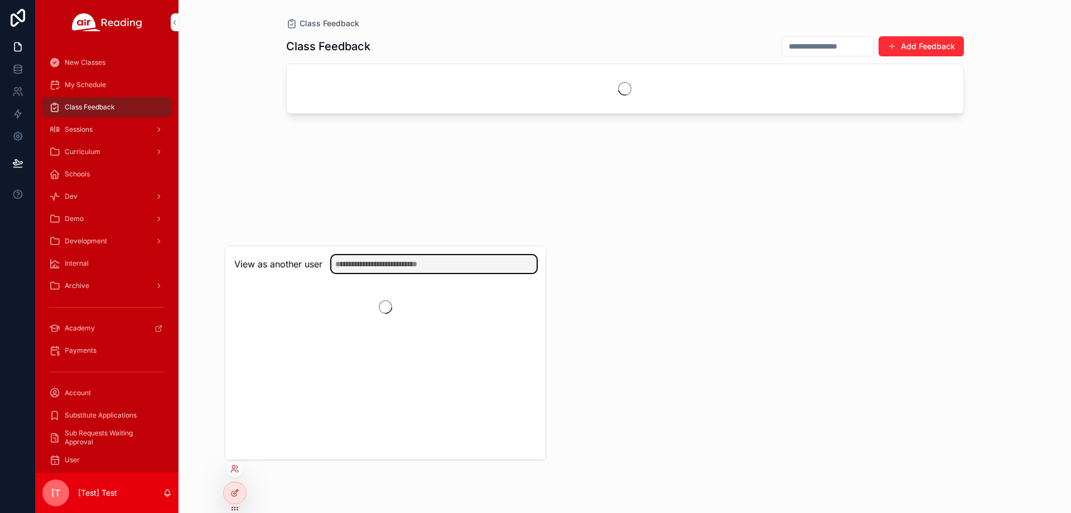
click at [403, 264] on input "text" at bounding box center [433, 264] width 205 height 18
paste input "**********"
type input "**********"
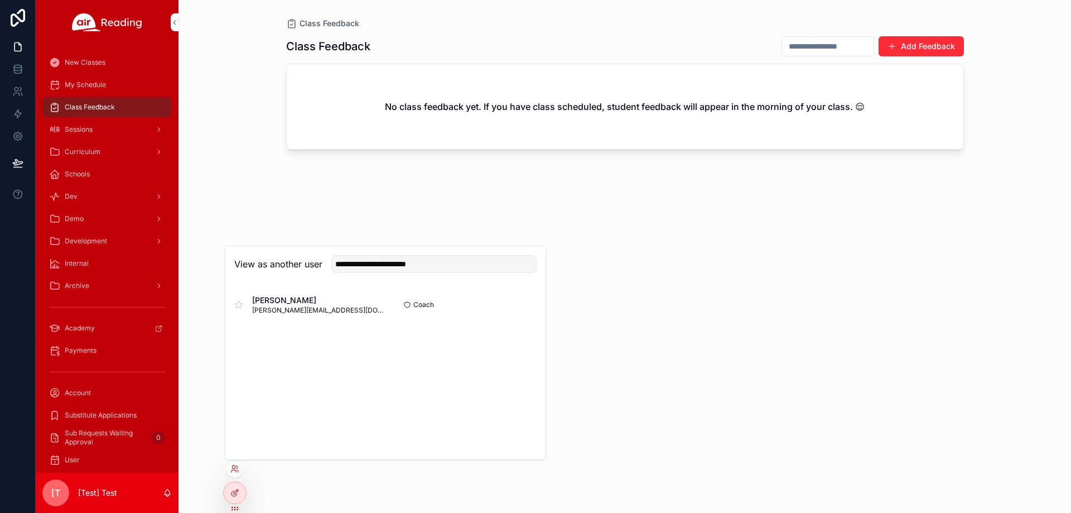
click at [0, 0] on button "Select" at bounding box center [0, 0] width 0 height 0
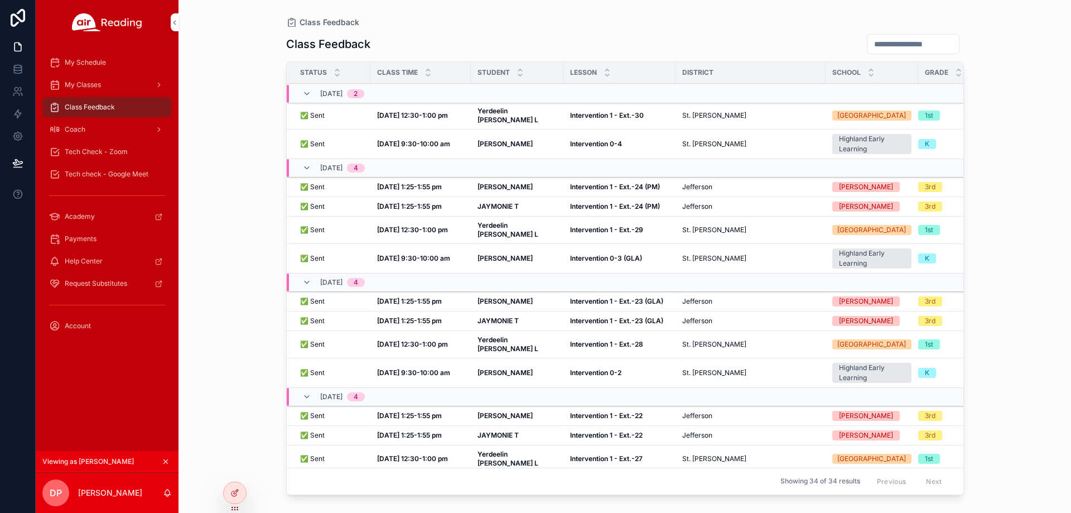
click at [88, 177] on span "Tech check - Google Meet" at bounding box center [107, 174] width 84 height 9
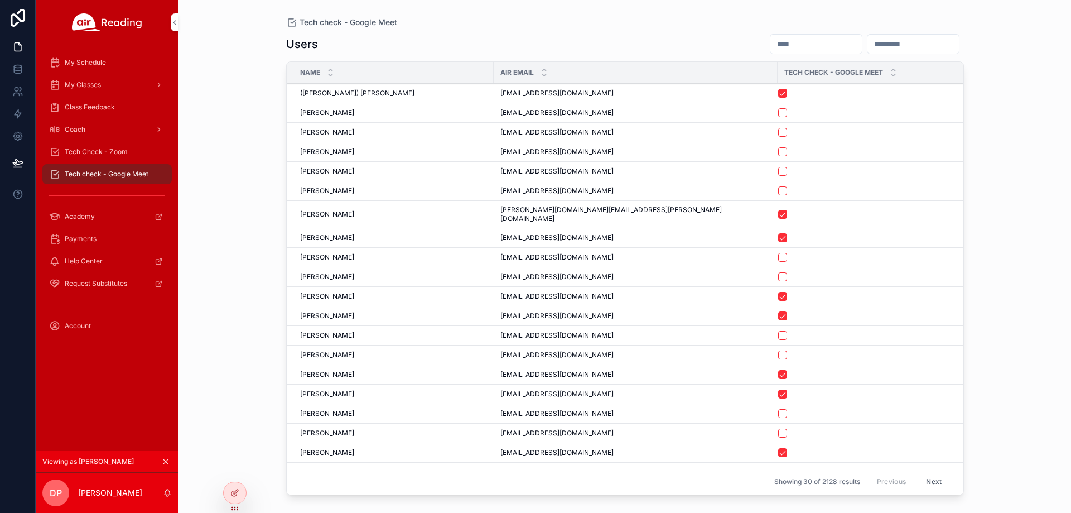
click at [102, 154] on span "Tech Check - Zoom" at bounding box center [96, 151] width 63 height 9
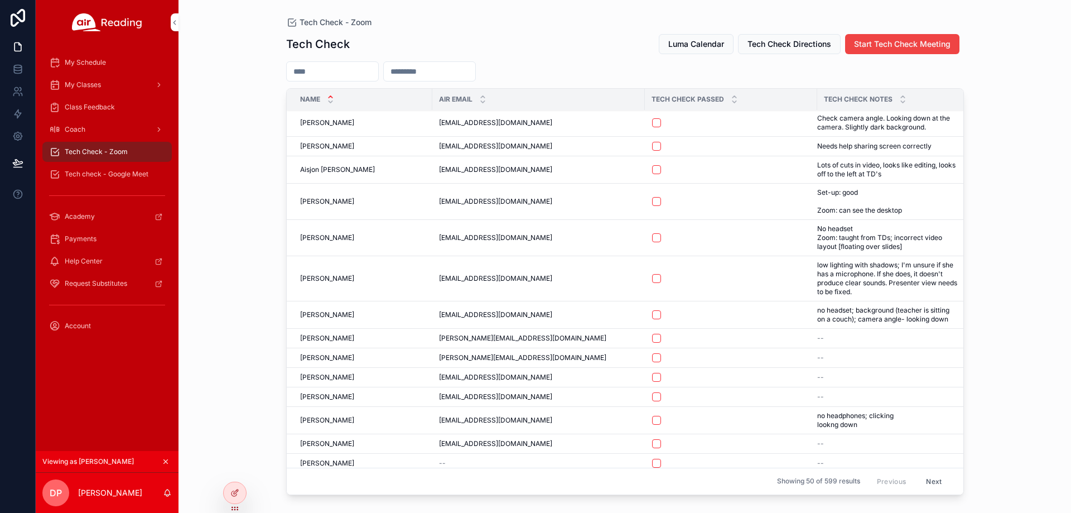
scroll to position [112, 0]
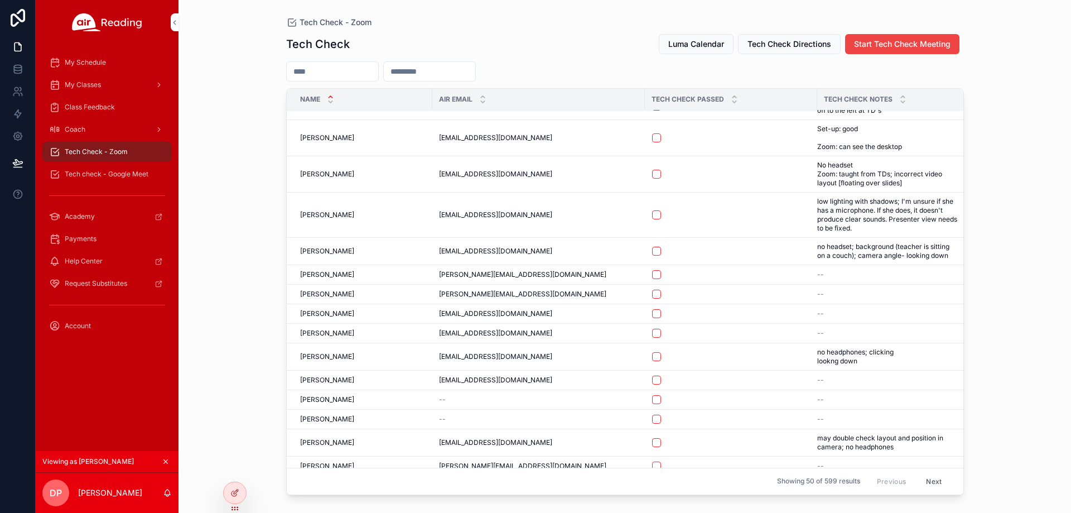
click at [100, 64] on span "My Schedule" at bounding box center [85, 62] width 41 height 9
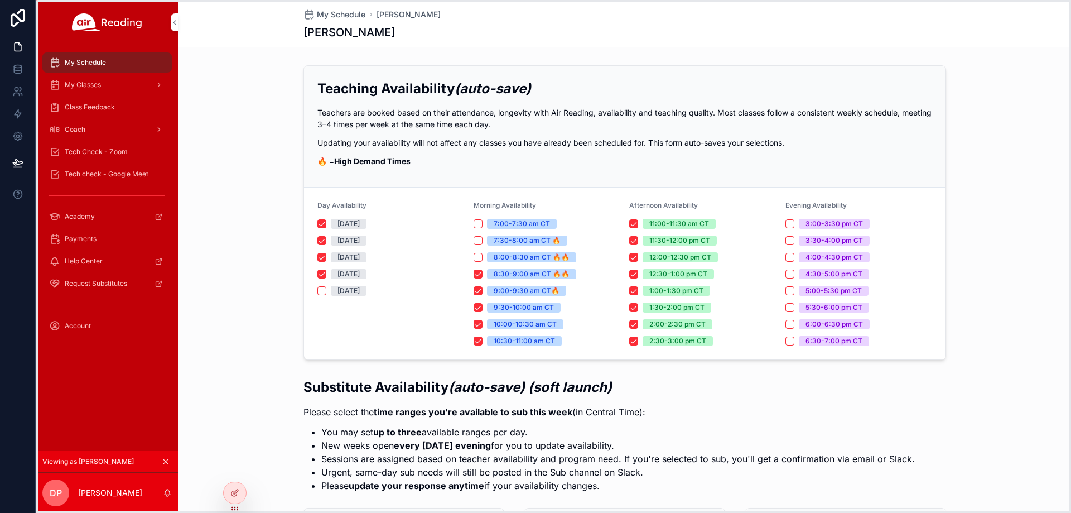
click at [233, 509] on icon at bounding box center [234, 508] width 9 height 9
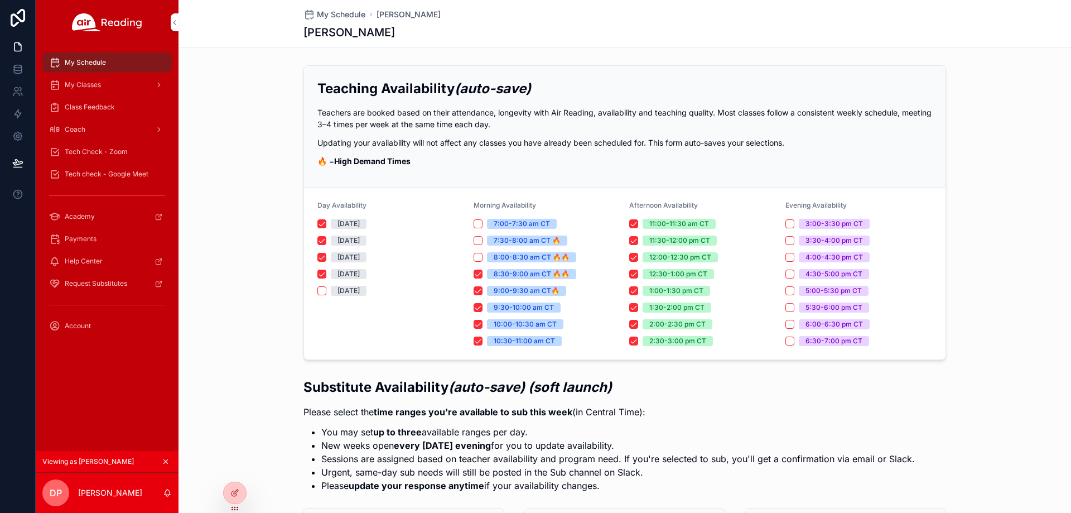
click at [0, 0] on div at bounding box center [0, 0] width 0 height 0
click at [0, 0] on icon at bounding box center [0, 0] width 0 height 0
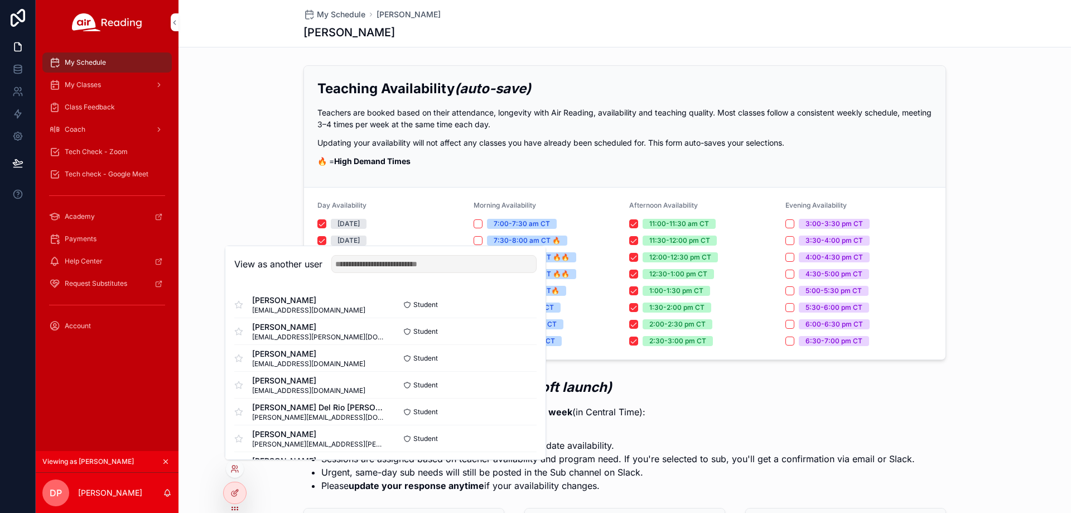
click at [269, 195] on div "Teaching Availability (auto-save) Teachers are booked based on their attendance…" at bounding box center [625, 212] width 893 height 303
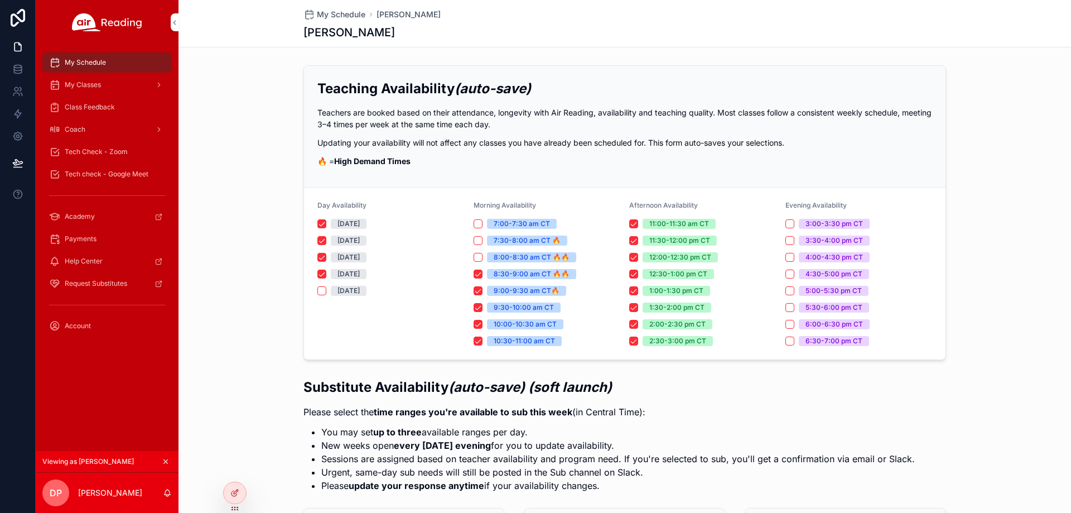
click at [104, 123] on div "Coach" at bounding box center [107, 129] width 116 height 18
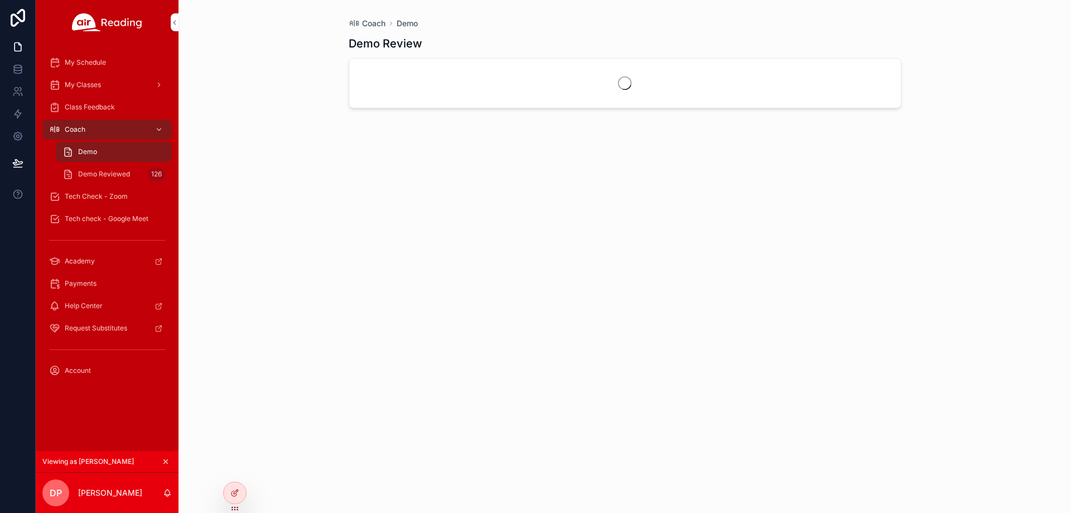
click at [137, 129] on div "Coach" at bounding box center [107, 129] width 116 height 18
click at [74, 194] on span "Tech Check - Zoom" at bounding box center [96, 196] width 63 height 9
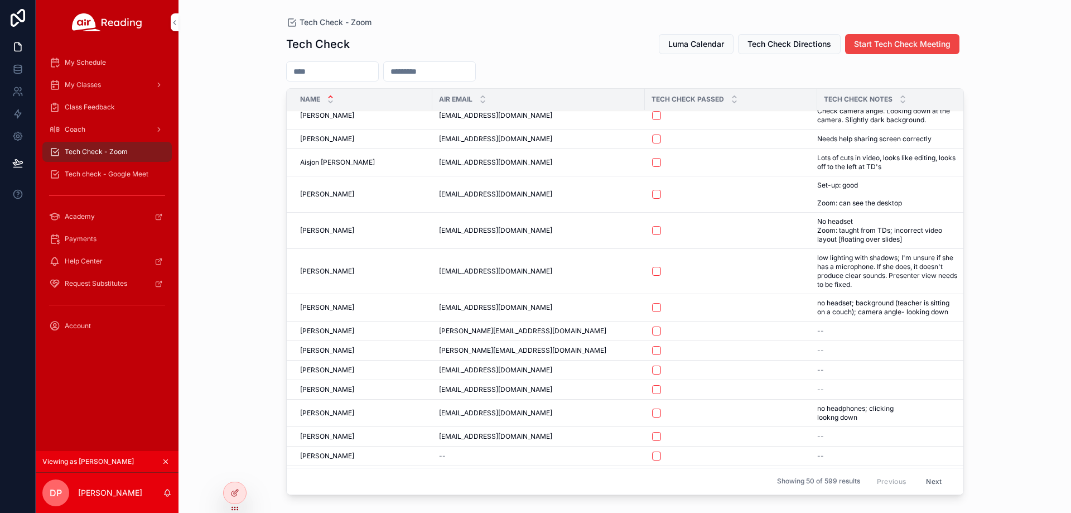
scroll to position [56, 0]
click at [105, 53] on link "My Schedule" at bounding box center [106, 62] width 129 height 20
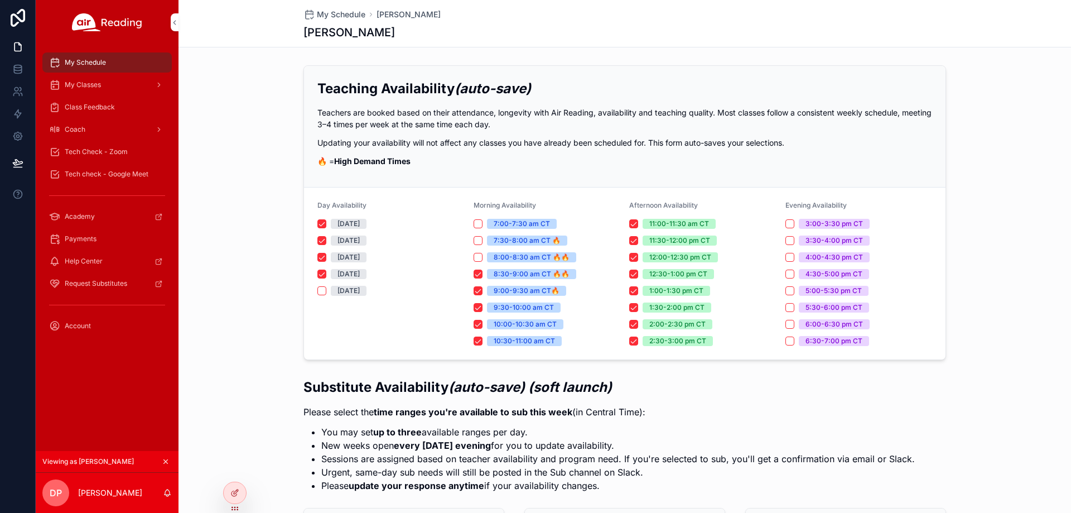
drag, startPoint x: 399, startPoint y: 36, endPoint x: 298, endPoint y: 41, distance: 101.6
click at [298, 41] on div "My Schedule Daphne Pfeiffer Daphne Pfeiffer" at bounding box center [625, 23] width 893 height 47
drag, startPoint x: 339, startPoint y: 20, endPoint x: 317, endPoint y: 32, distance: 24.5
copy h1 "[PERSON_NAME]"
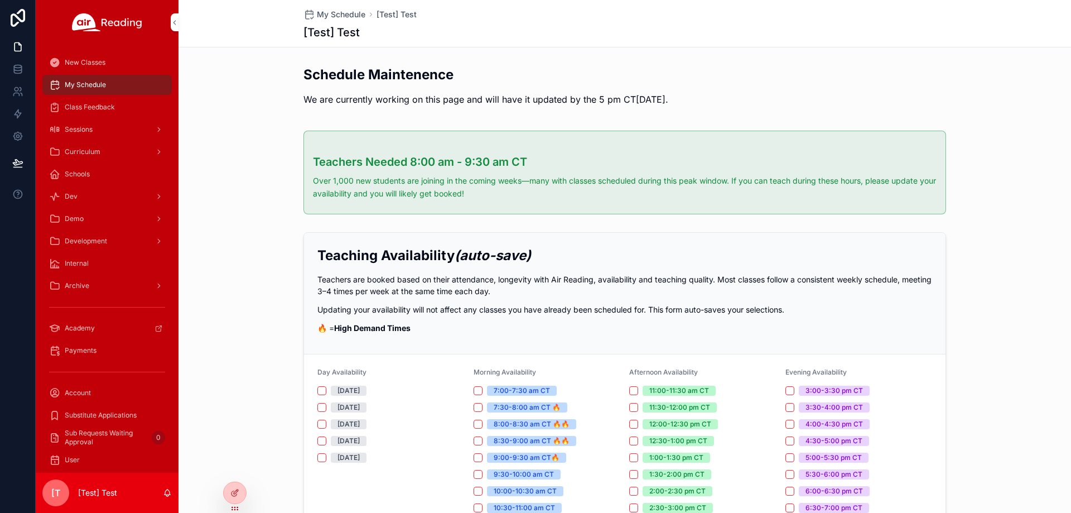
click at [0, 0] on icon at bounding box center [0, 0] width 0 height 0
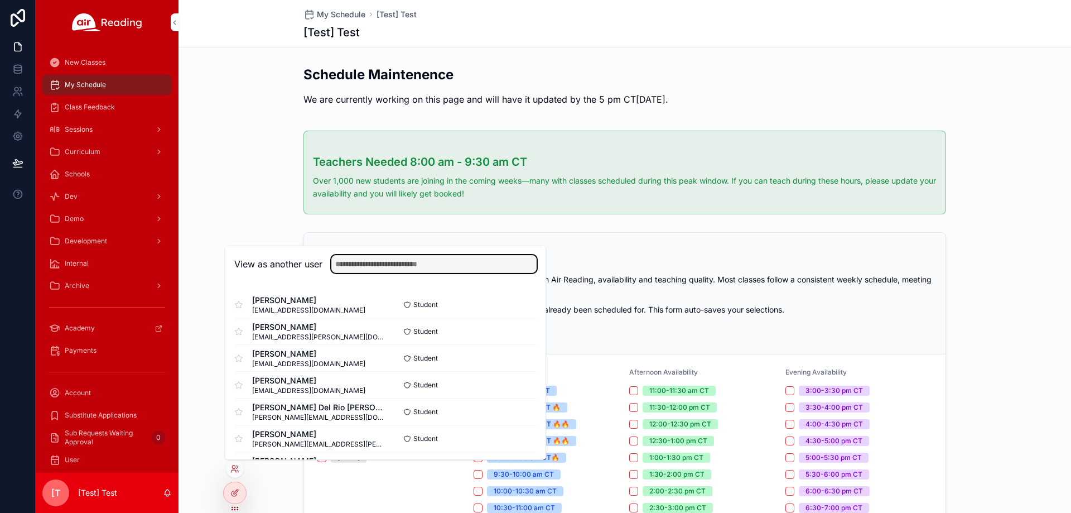
click at [354, 269] on input "text" at bounding box center [433, 264] width 205 height 18
paste input "**********"
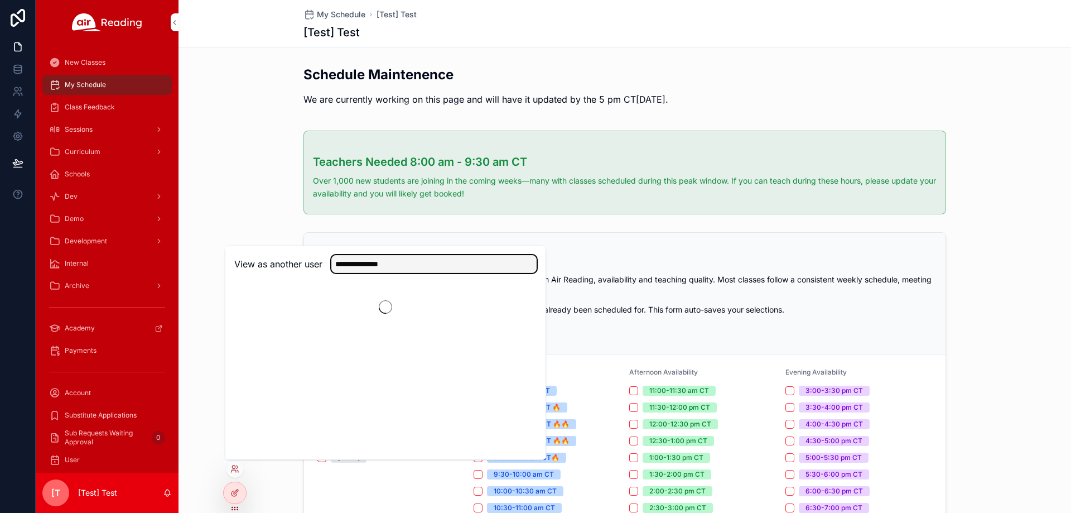
type input "**********"
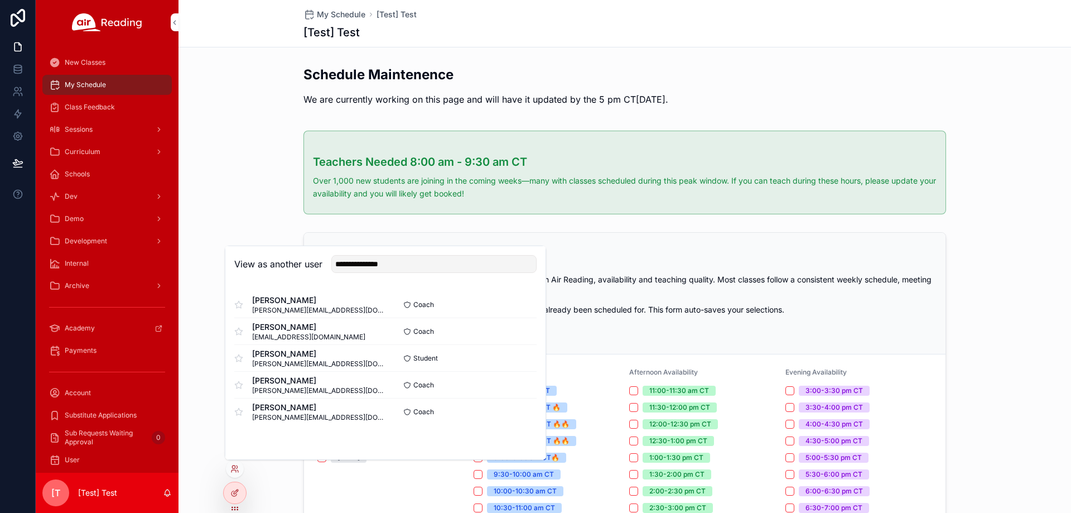
click at [0, 0] on button "Select" at bounding box center [0, 0] width 0 height 0
